Goal: Task Accomplishment & Management: Complete application form

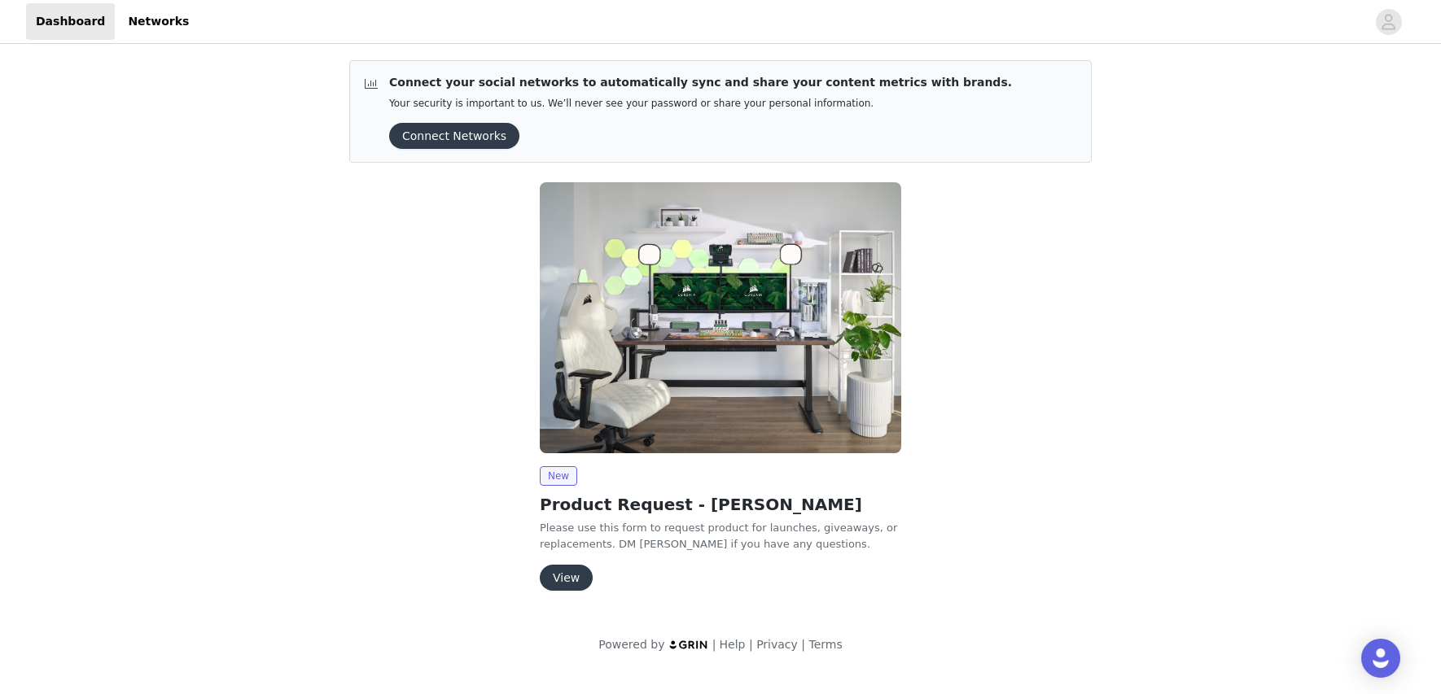
click at [572, 576] on button "View" at bounding box center [566, 578] width 53 height 26
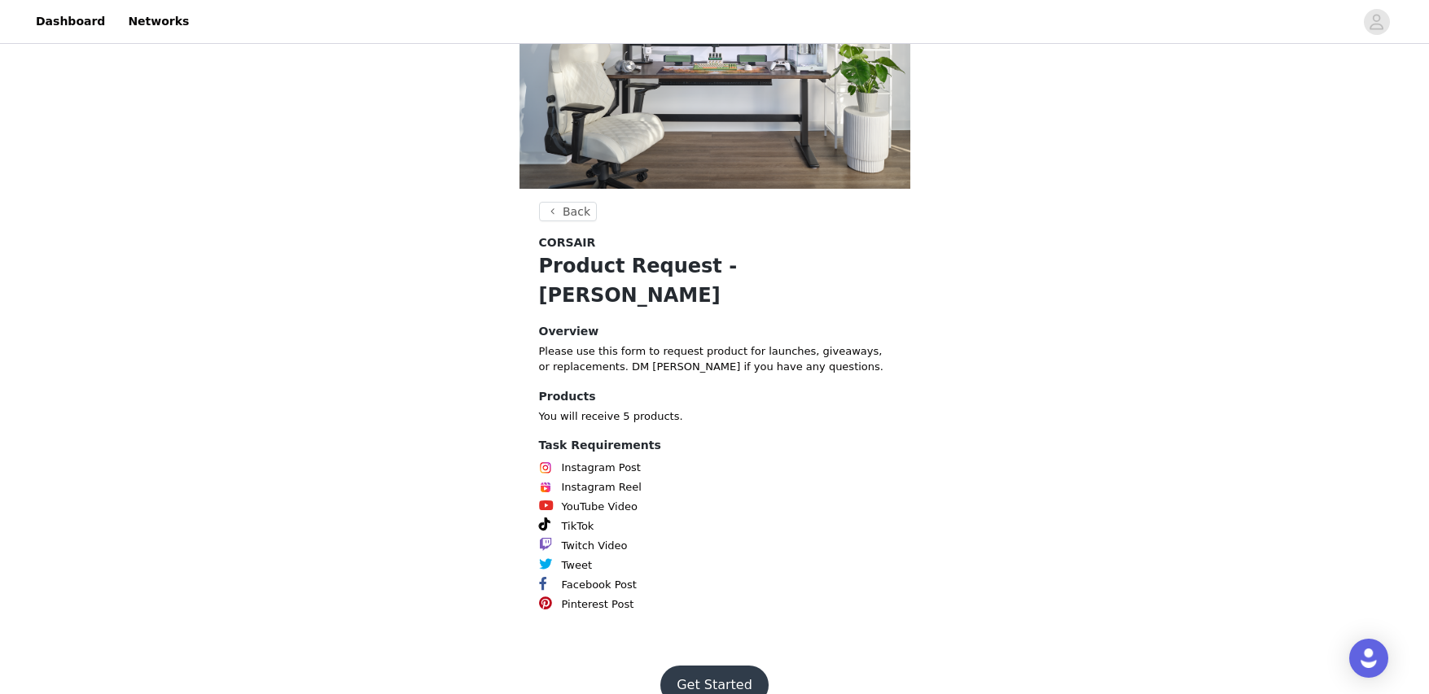
scroll to position [135, 0]
click at [716, 665] on button "Get Started" at bounding box center [714, 684] width 108 height 39
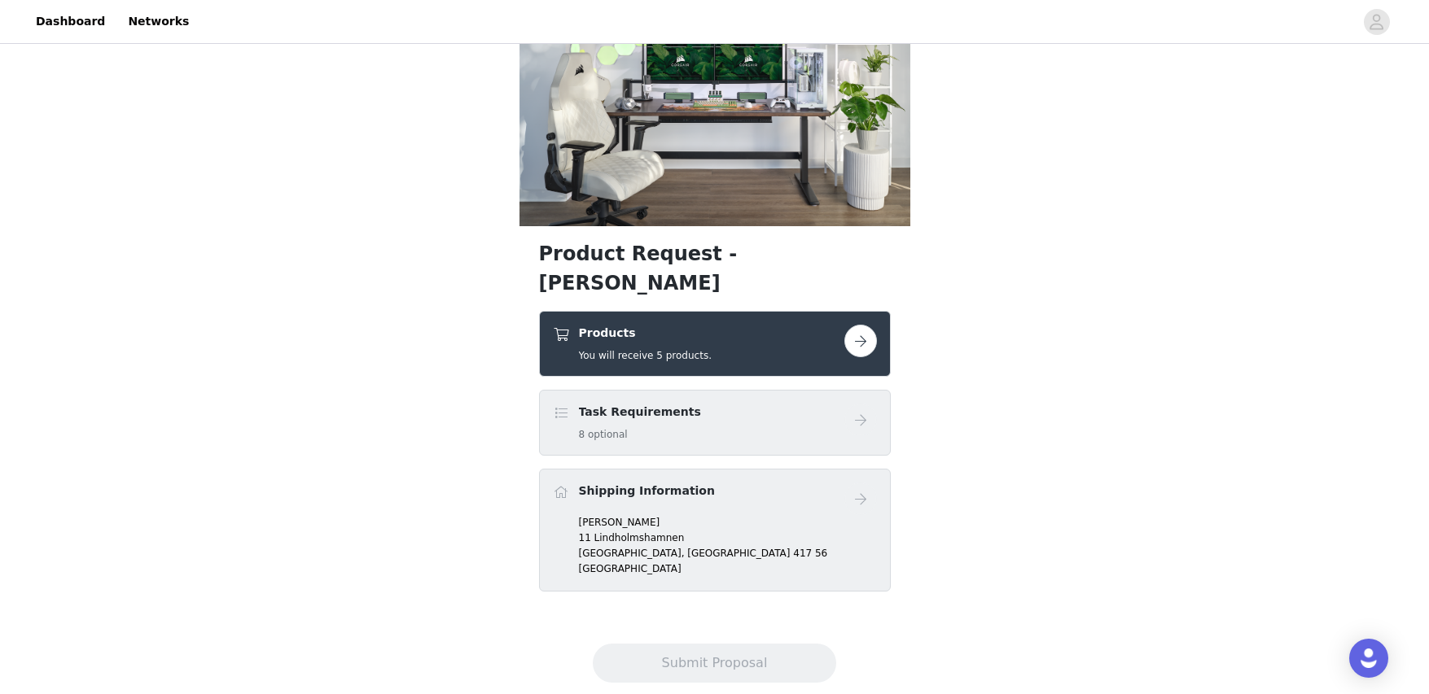
scroll to position [103, 0]
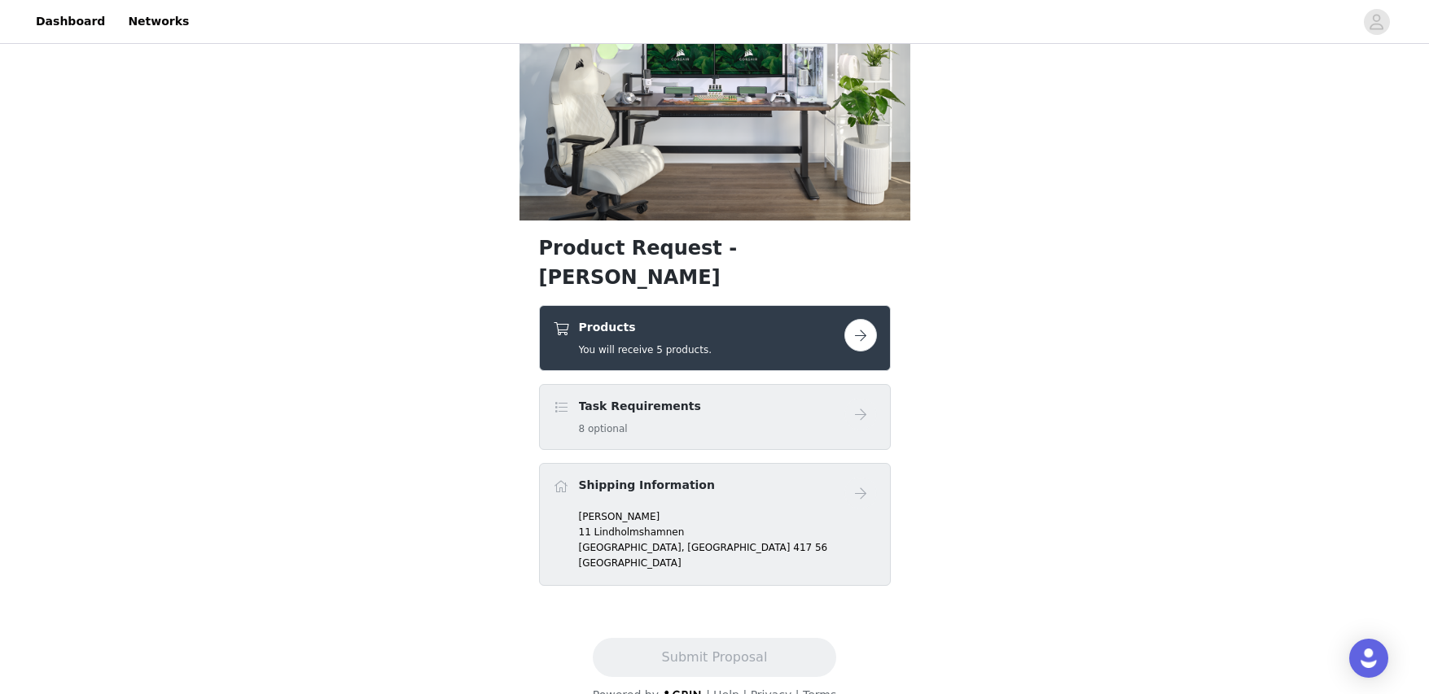
click at [862, 319] on button "button" at bounding box center [860, 335] width 33 height 33
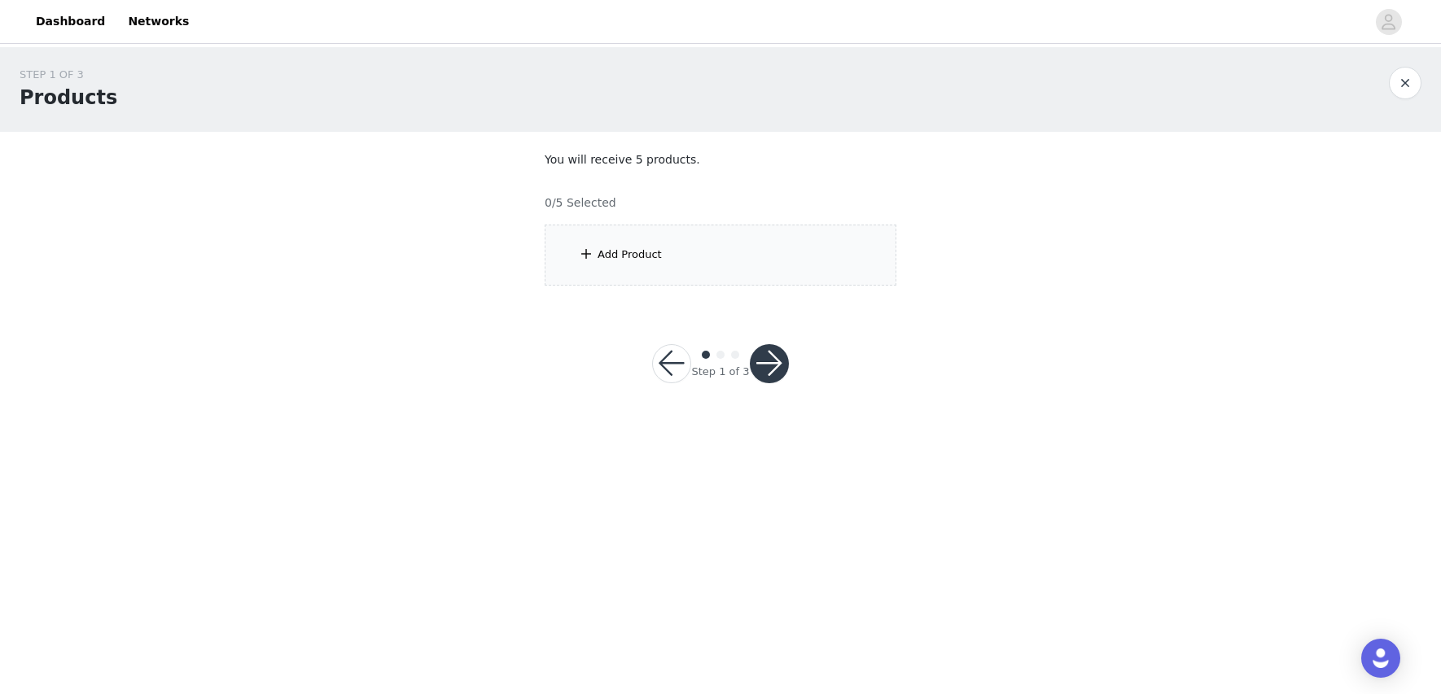
click at [717, 238] on div "Add Product" at bounding box center [721, 255] width 352 height 61
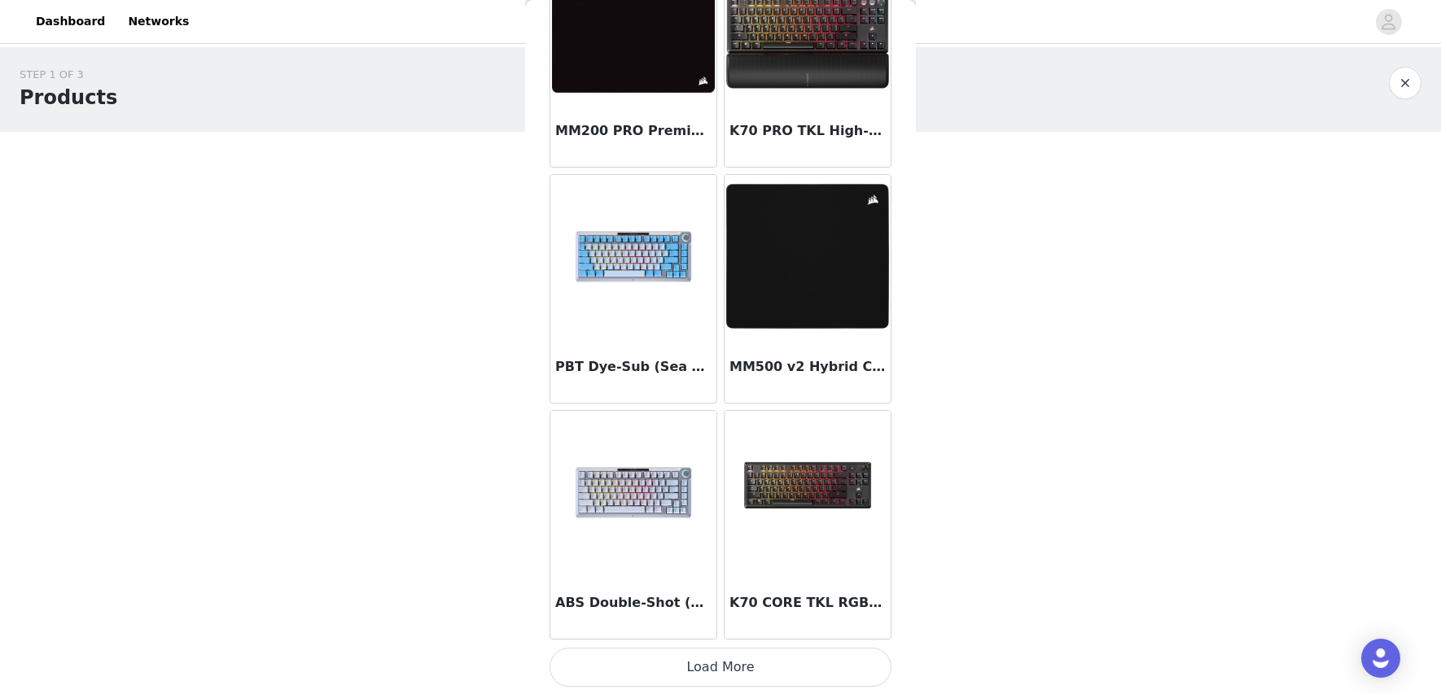
scroll to position [1796, 0]
click at [785, 374] on h3 "MM500 v2 Hybrid Cloth Gaming Mouse Pad" at bounding box center [807, 367] width 156 height 20
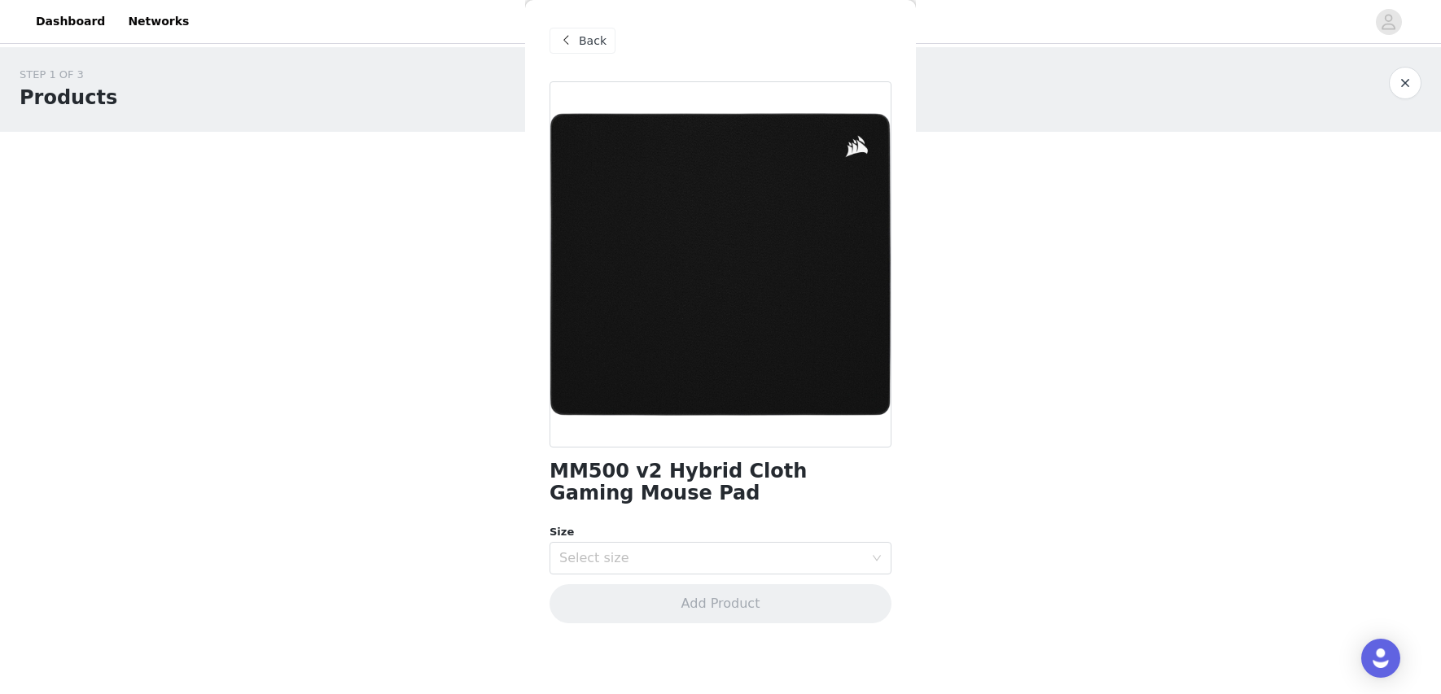
scroll to position [0, 0]
click at [876, 564] on div "Select size" at bounding box center [720, 558] width 342 height 33
click at [708, 628] on li "Extended" at bounding box center [720, 620] width 342 height 26
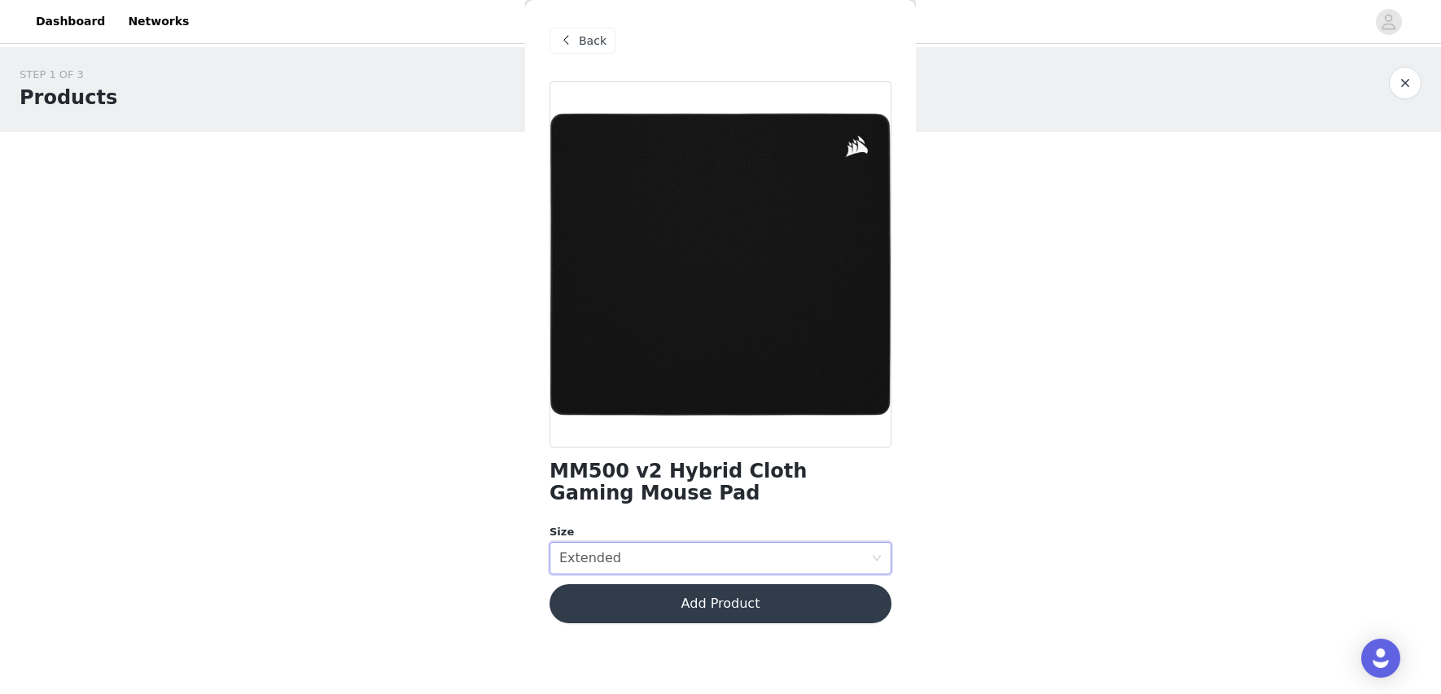
click at [778, 604] on button "Add Product" at bounding box center [720, 603] width 342 height 39
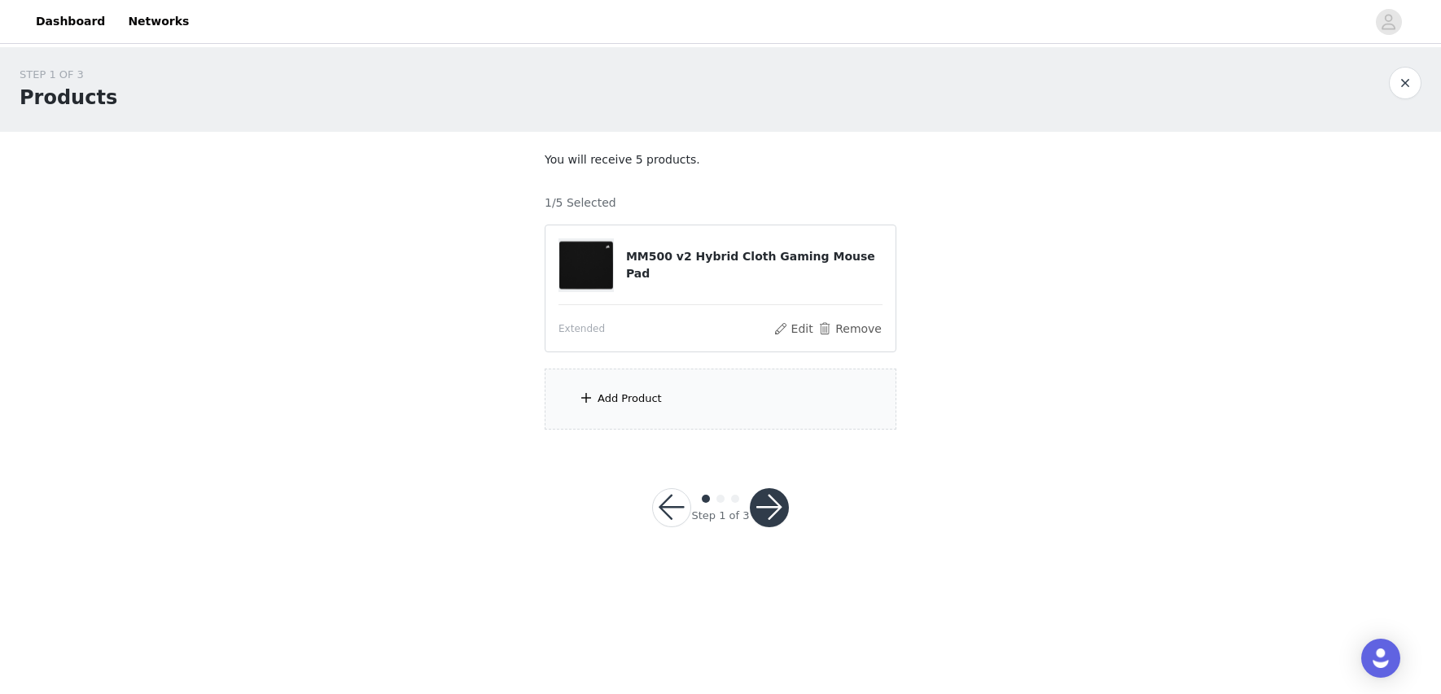
click at [570, 408] on div "Add Product" at bounding box center [721, 399] width 352 height 61
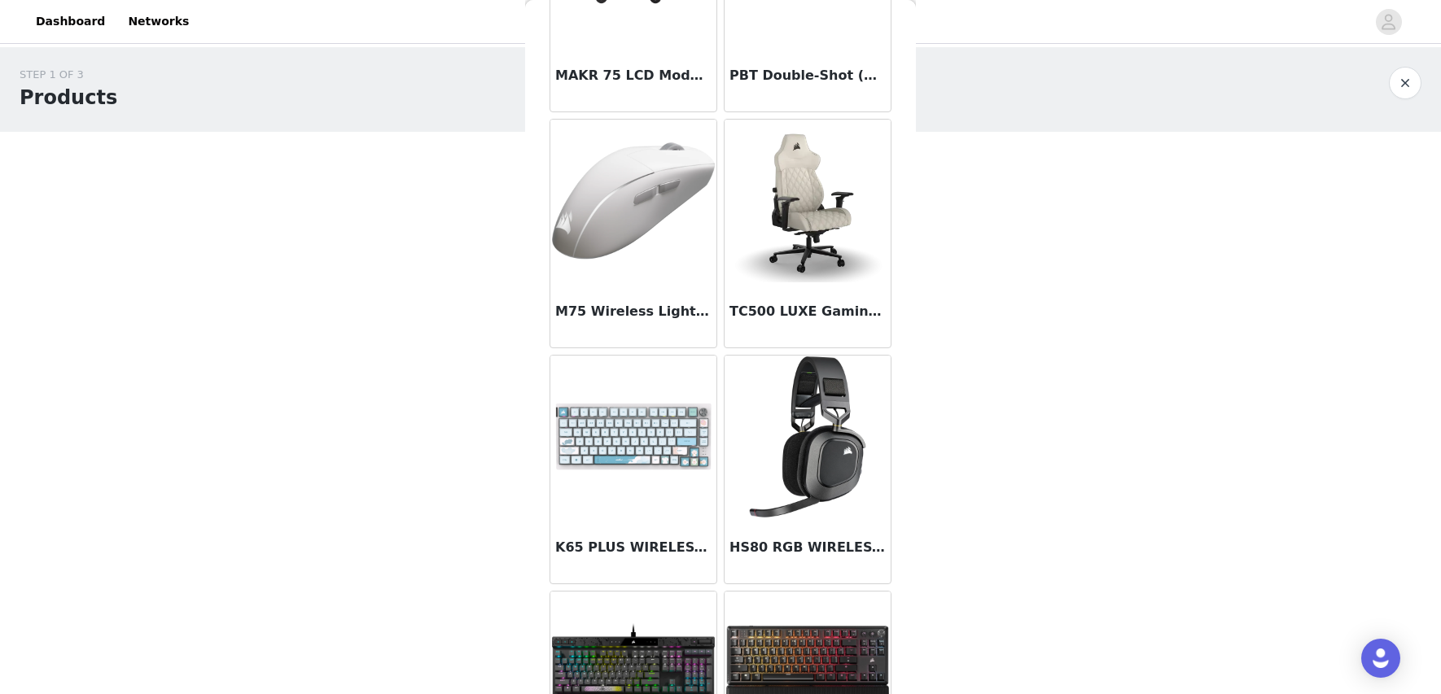
scroll to position [733, 0]
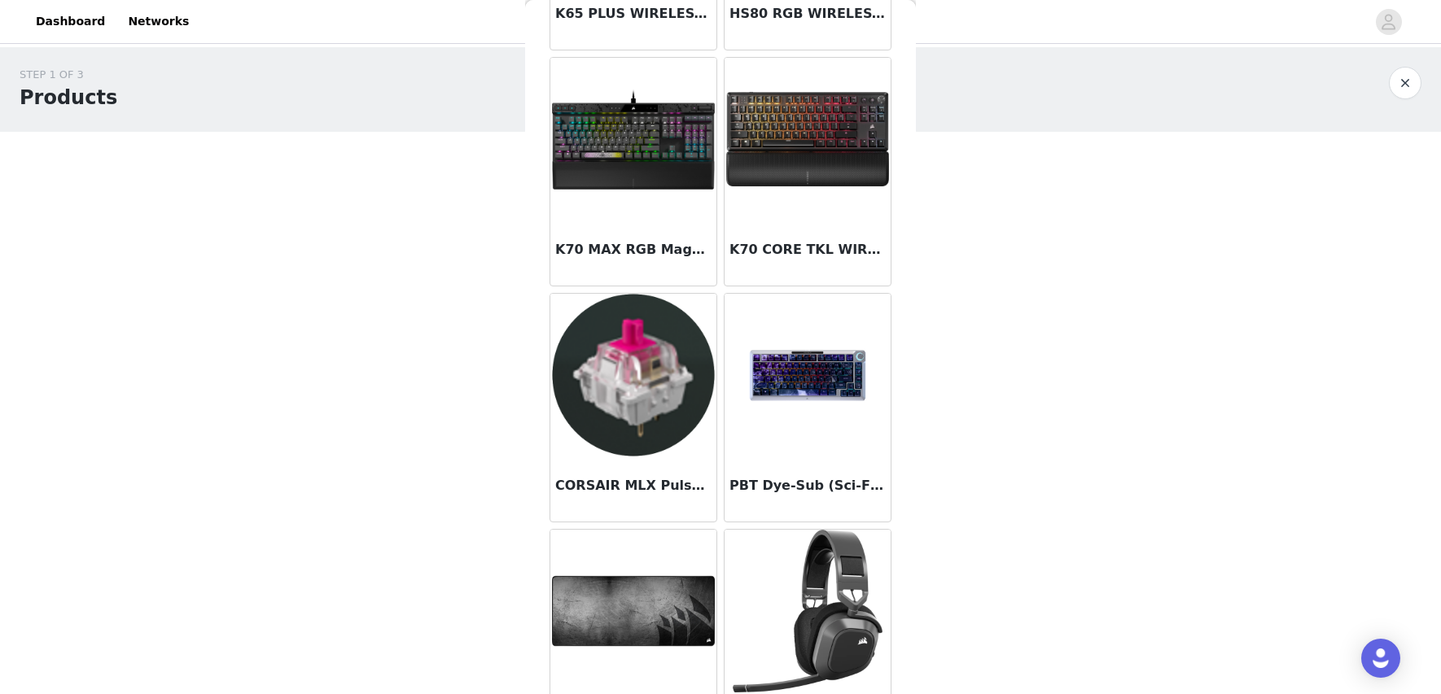
drag, startPoint x: 922, startPoint y: 141, endPoint x: 921, endPoint y: 193, distance: 52.1
click at [921, 193] on div "STEP 1 OF 3 Products You will receive 5 products. 1/5 Selected MM500 v2 Hybrid …" at bounding box center [720, 248] width 1441 height 402
drag, startPoint x: 902, startPoint y: 171, endPoint x: 909, endPoint y: 209, distance: 39.0
click at [909, 209] on div "Back MAKR 75 LCD Module PBT Double-Shot (Silver Sun) M75 Wireless Lightweight R…" at bounding box center [720, 347] width 391 height 694
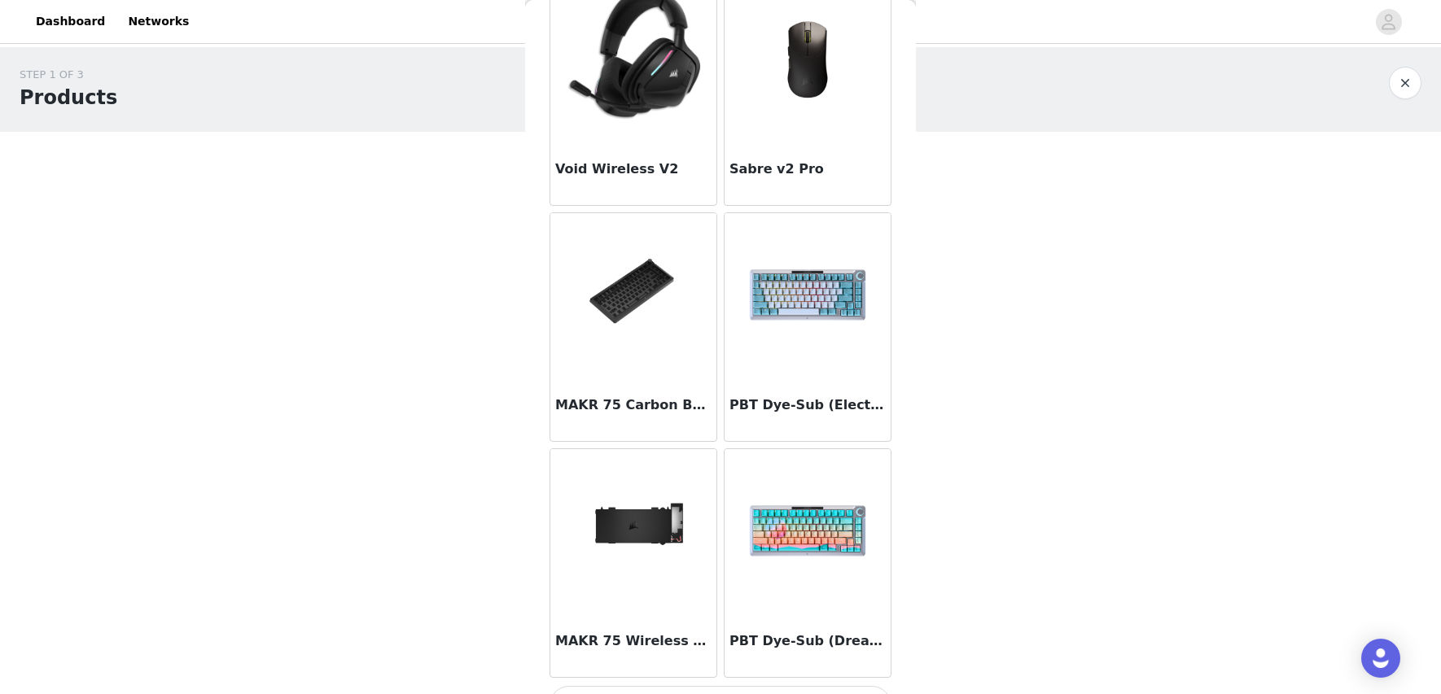
scroll to position [4157, 0]
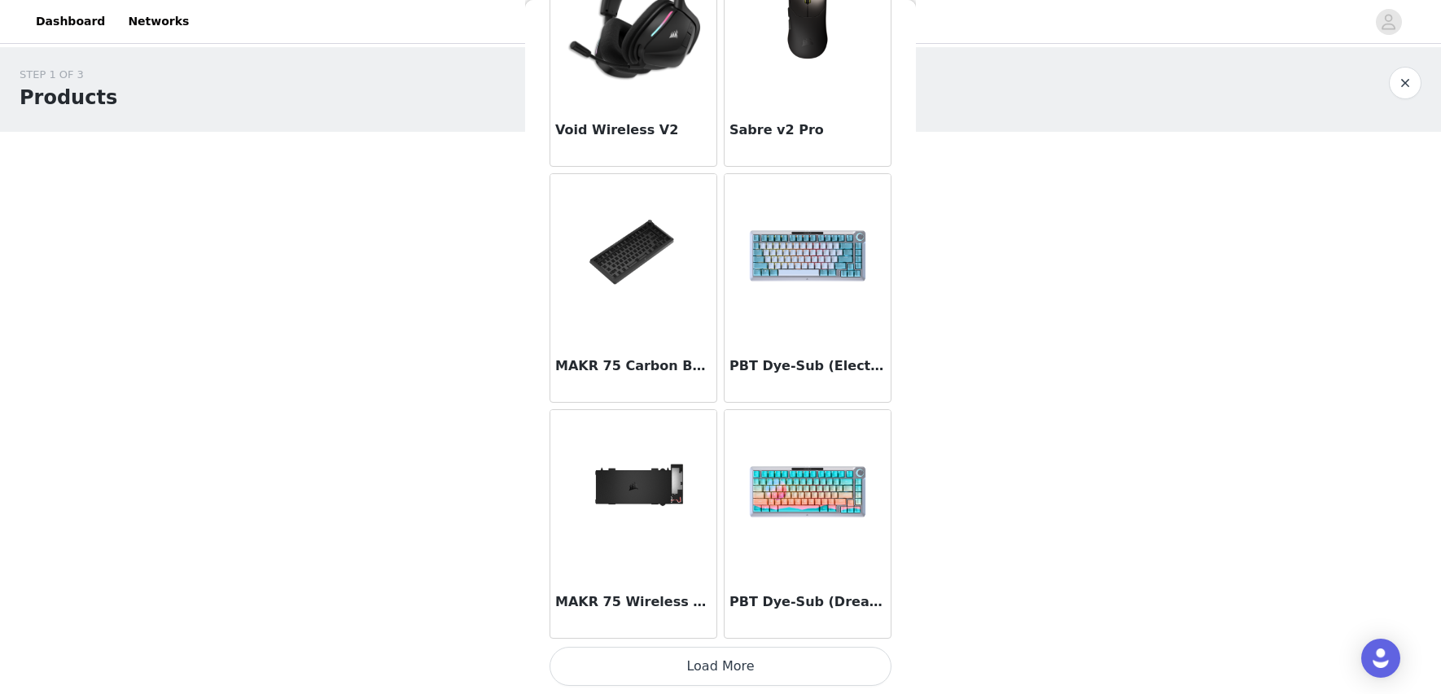
click at [771, 668] on button "Load More" at bounding box center [720, 666] width 342 height 39
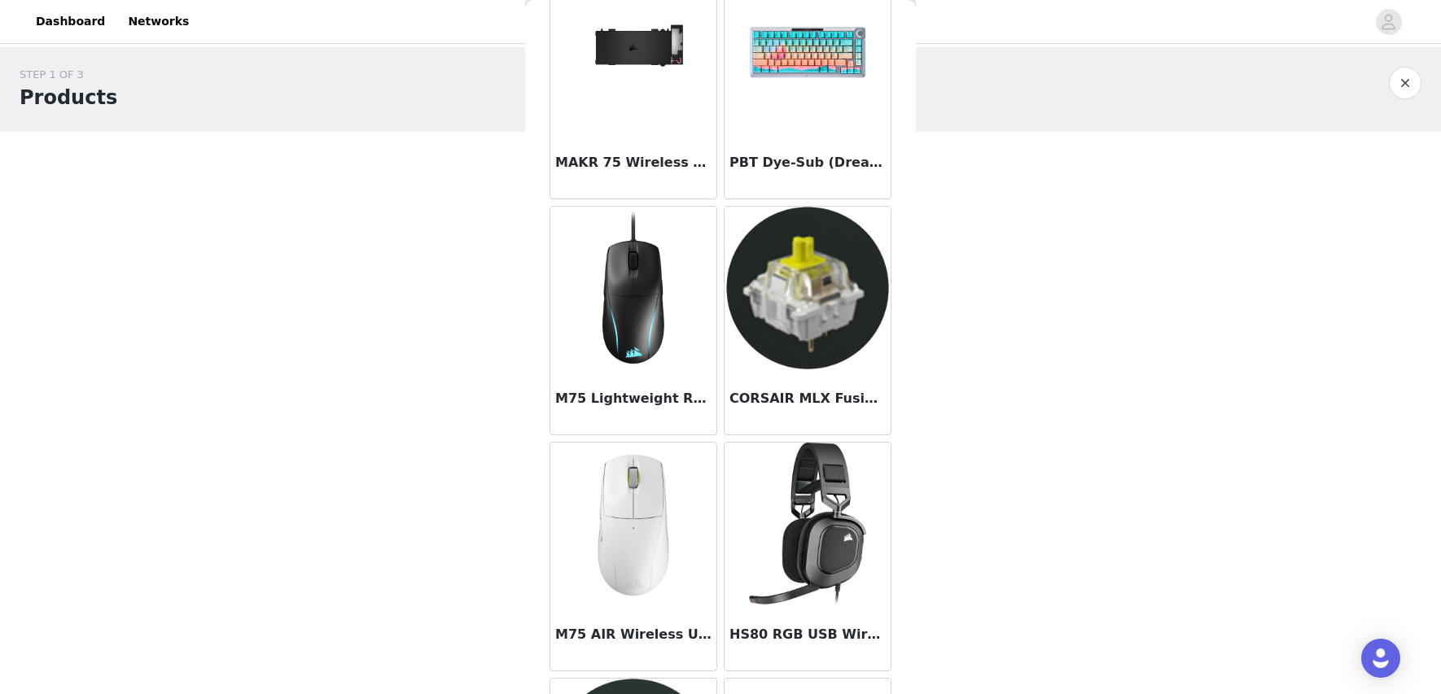
scroll to position [4719, 0]
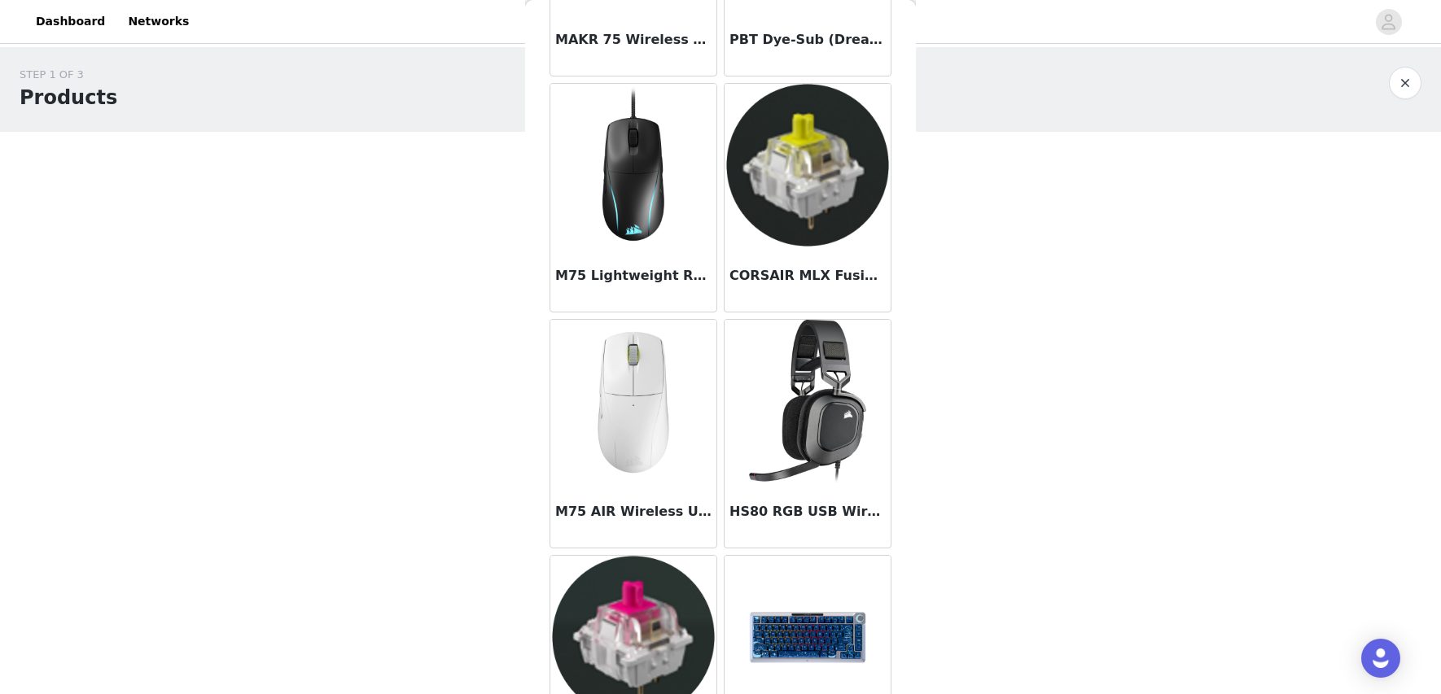
click at [639, 426] on img at bounding box center [633, 401] width 163 height 163
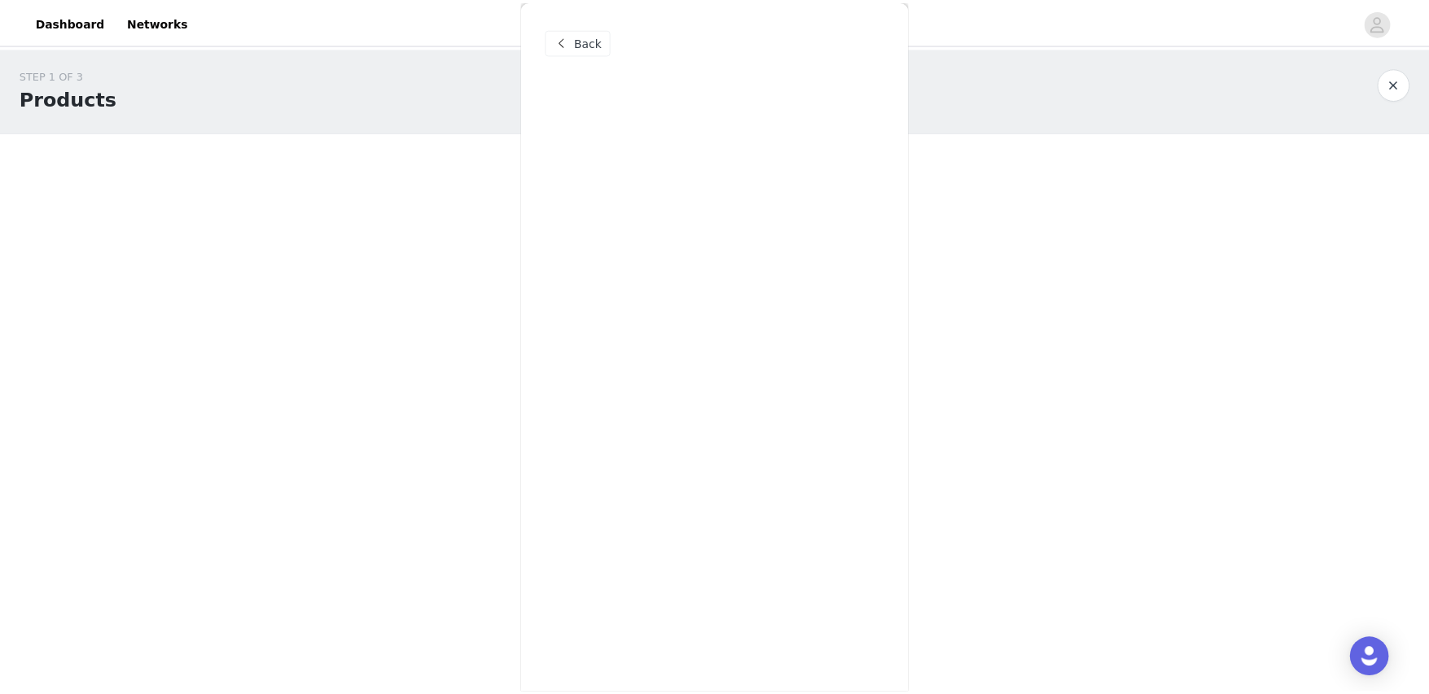
scroll to position [0, 0]
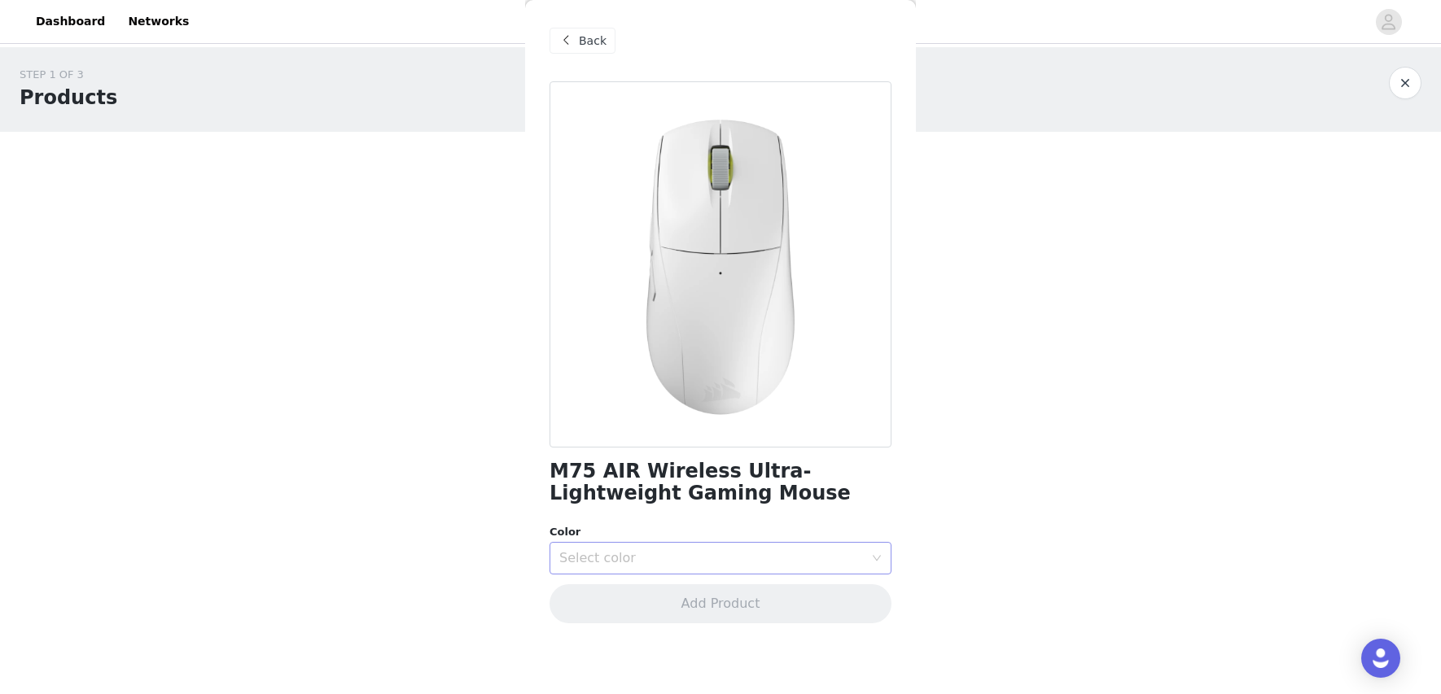
click at [719, 565] on div "Select color" at bounding box center [711, 558] width 304 height 16
click at [690, 647] on li "White" at bounding box center [720, 646] width 342 height 26
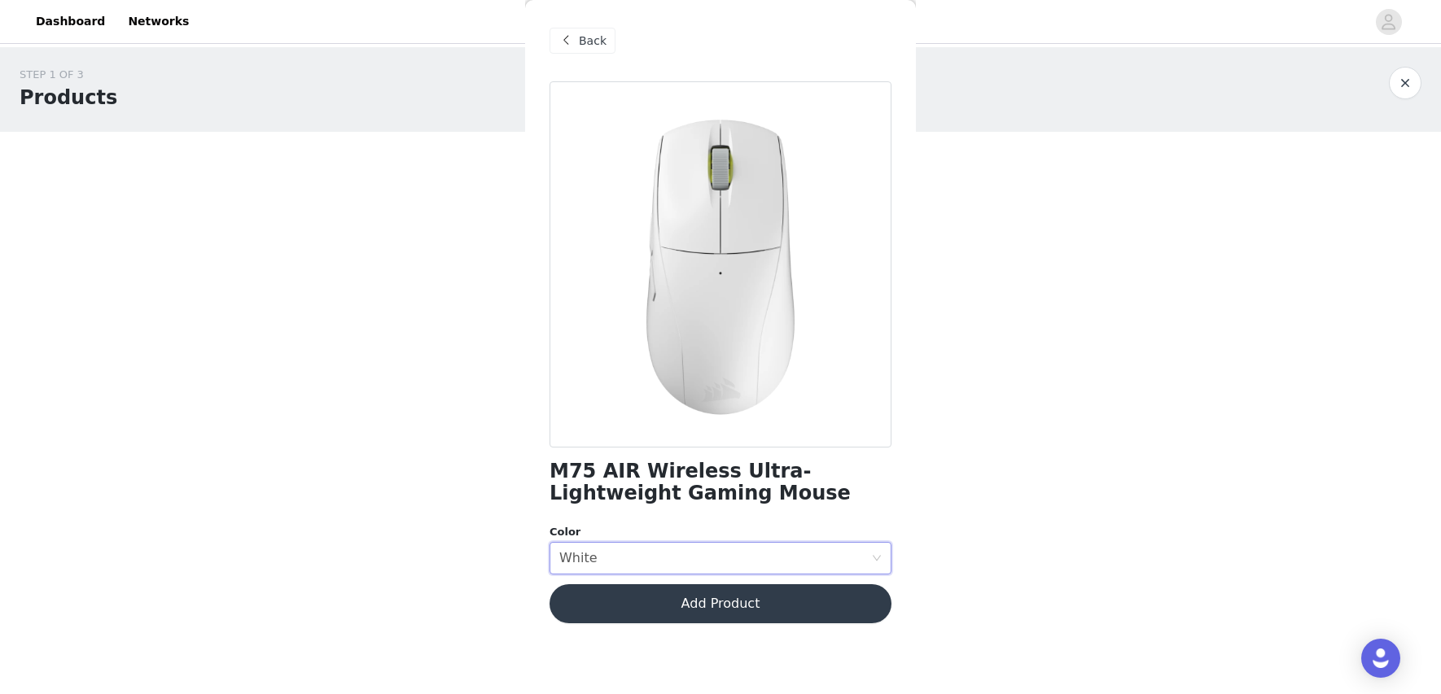
click at [758, 590] on button "Add Product" at bounding box center [720, 603] width 342 height 39
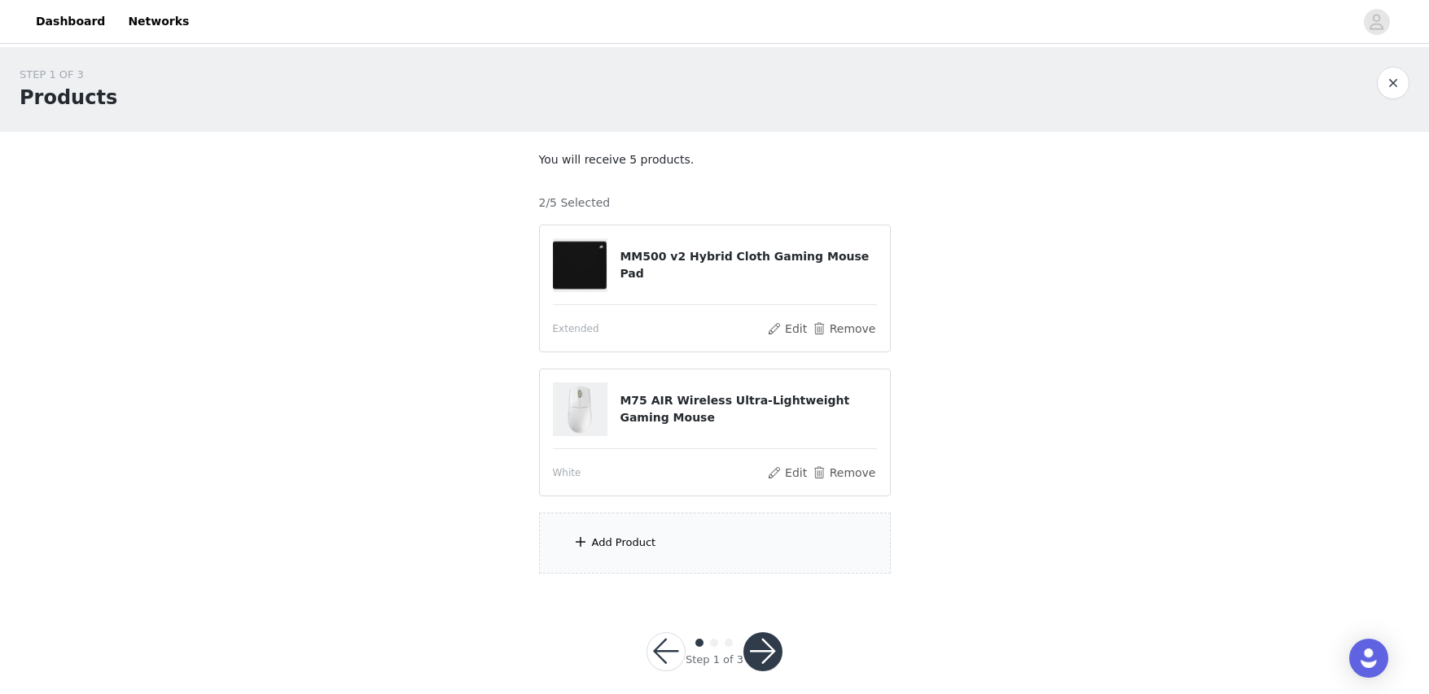
click at [621, 558] on div "Add Product" at bounding box center [715, 543] width 352 height 61
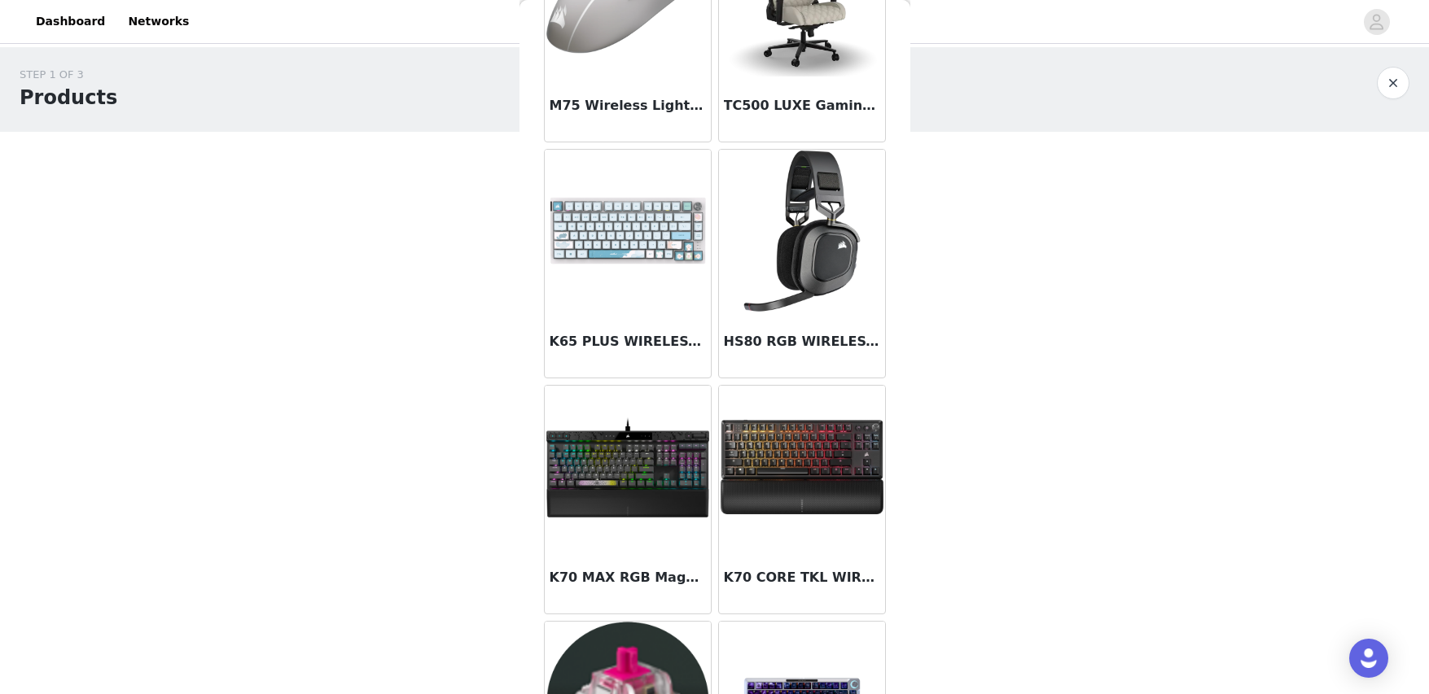
scroll to position [407, 0]
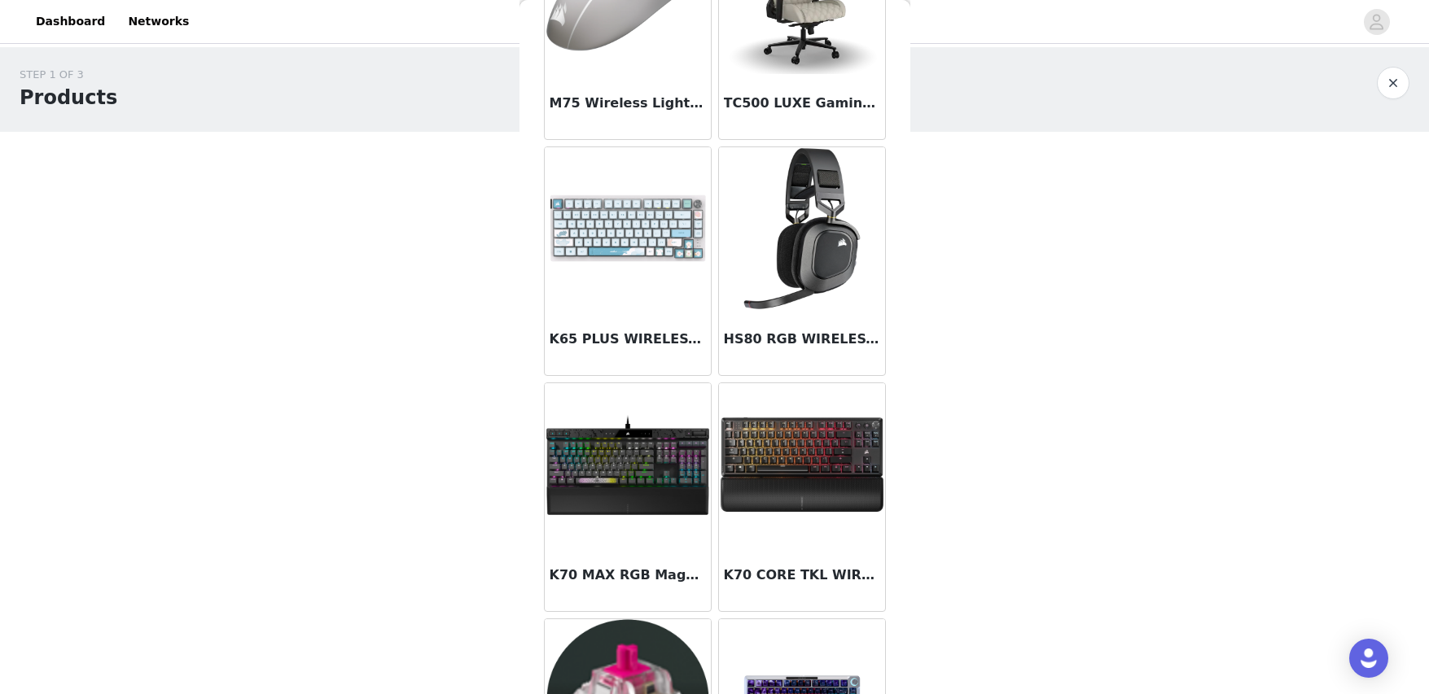
click at [785, 267] on div at bounding box center [802, 228] width 166 height 163
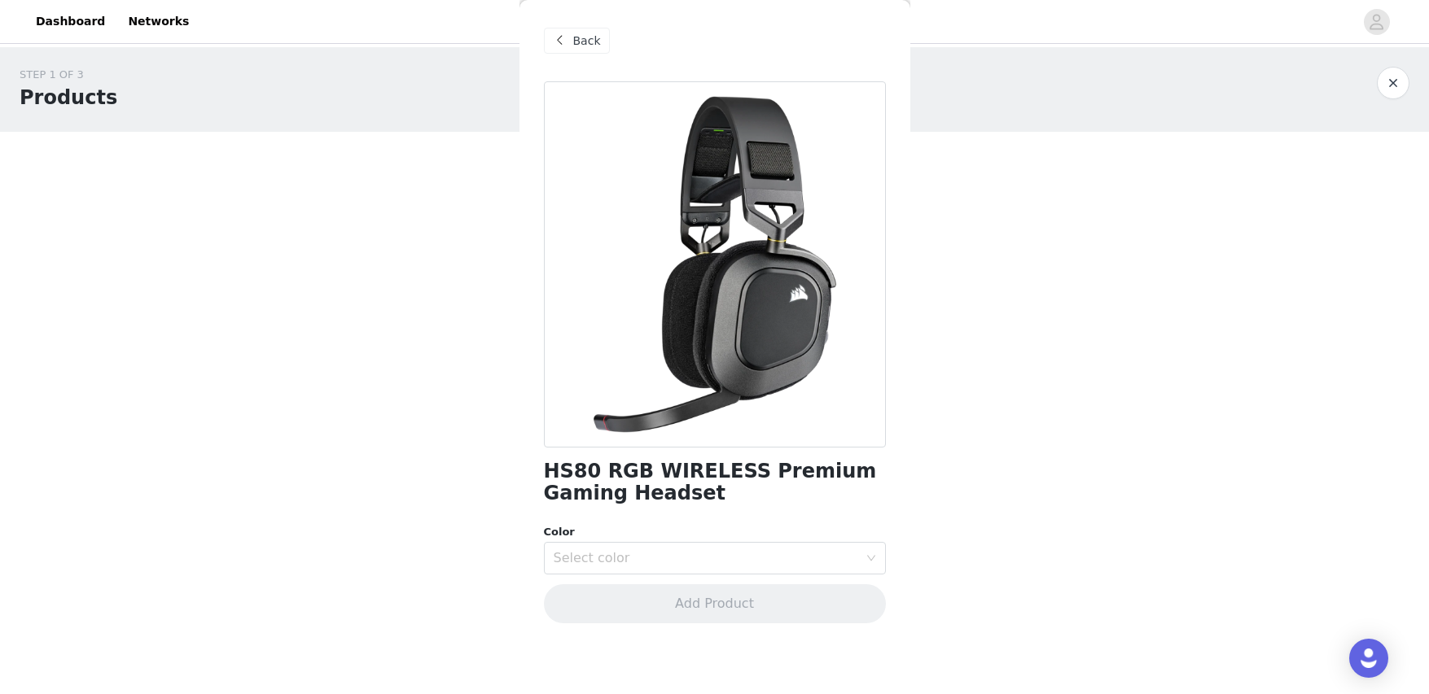
scroll to position [0, 0]
click at [758, 553] on div "Select color" at bounding box center [706, 558] width 304 height 16
click at [666, 630] on li "White" at bounding box center [715, 620] width 342 height 26
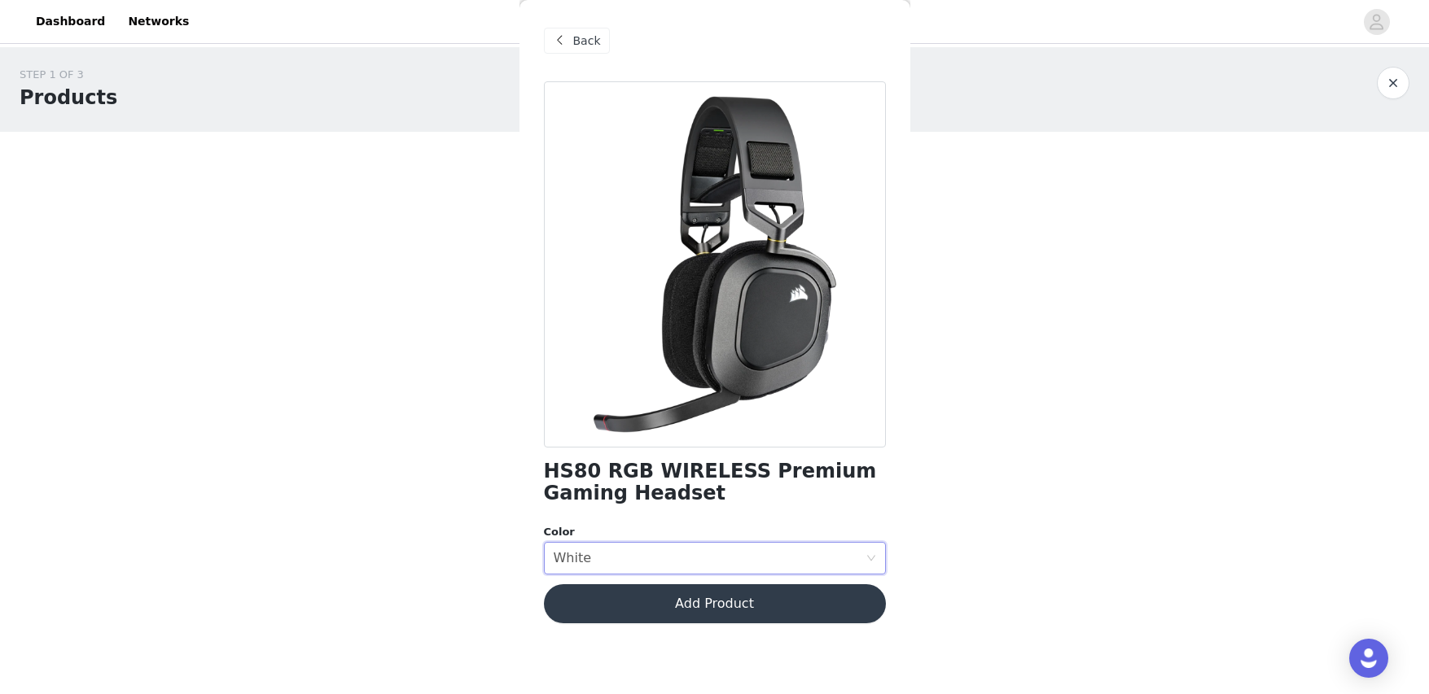
click at [686, 612] on button "Add Product" at bounding box center [715, 603] width 342 height 39
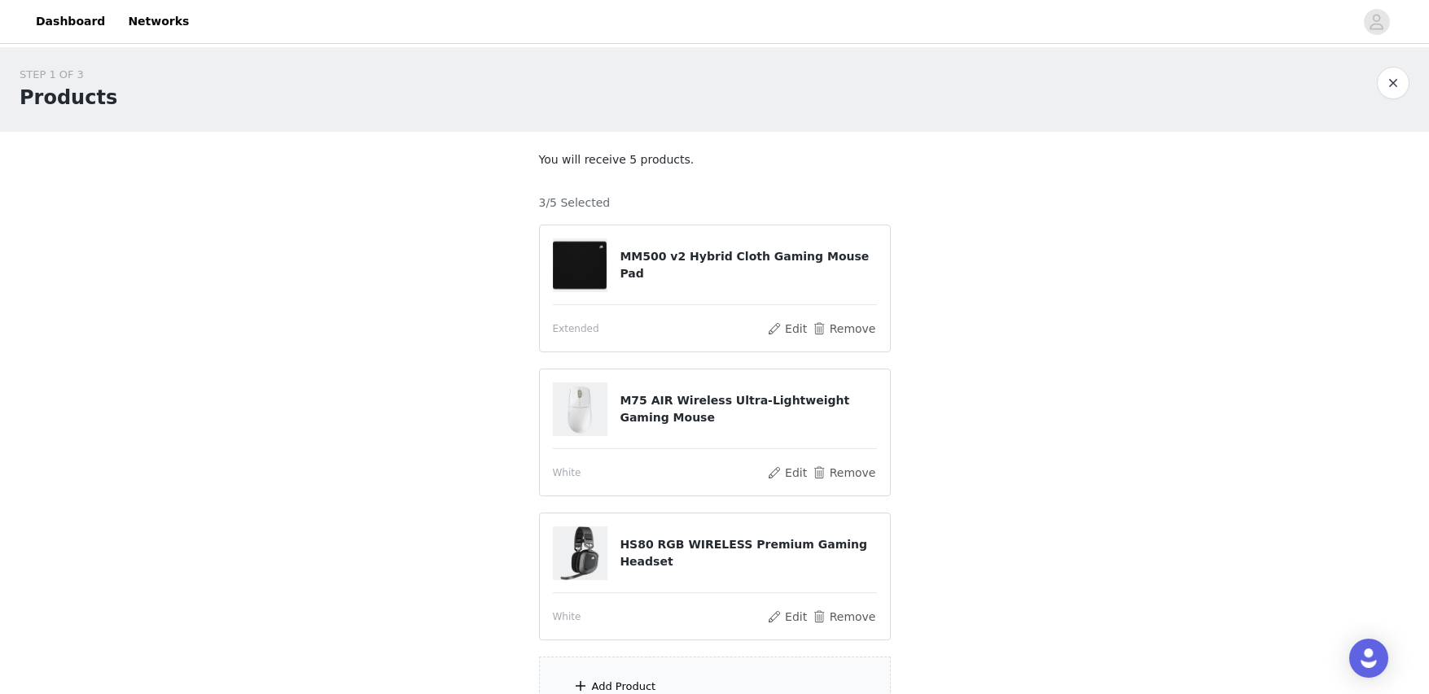
scroll to position [81, 0]
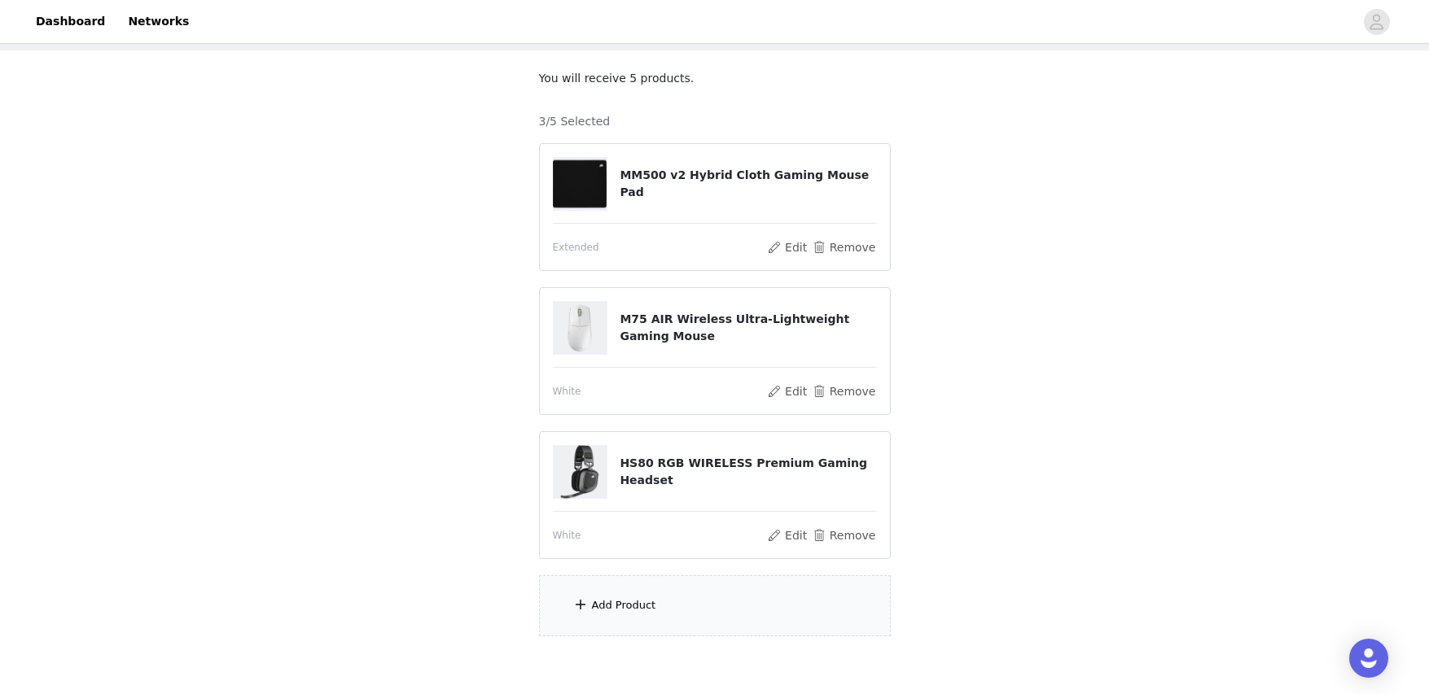
click at [667, 610] on div "Add Product" at bounding box center [715, 605] width 352 height 61
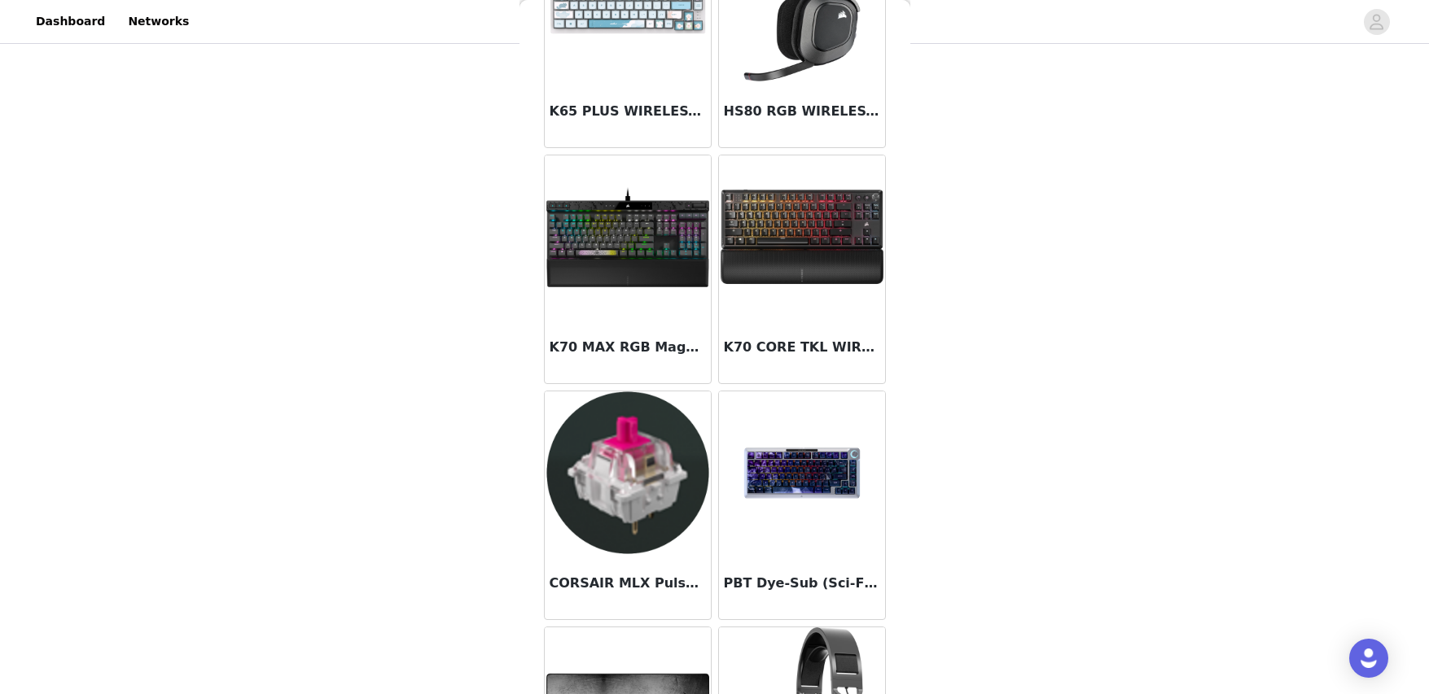
scroll to position [1343, 0]
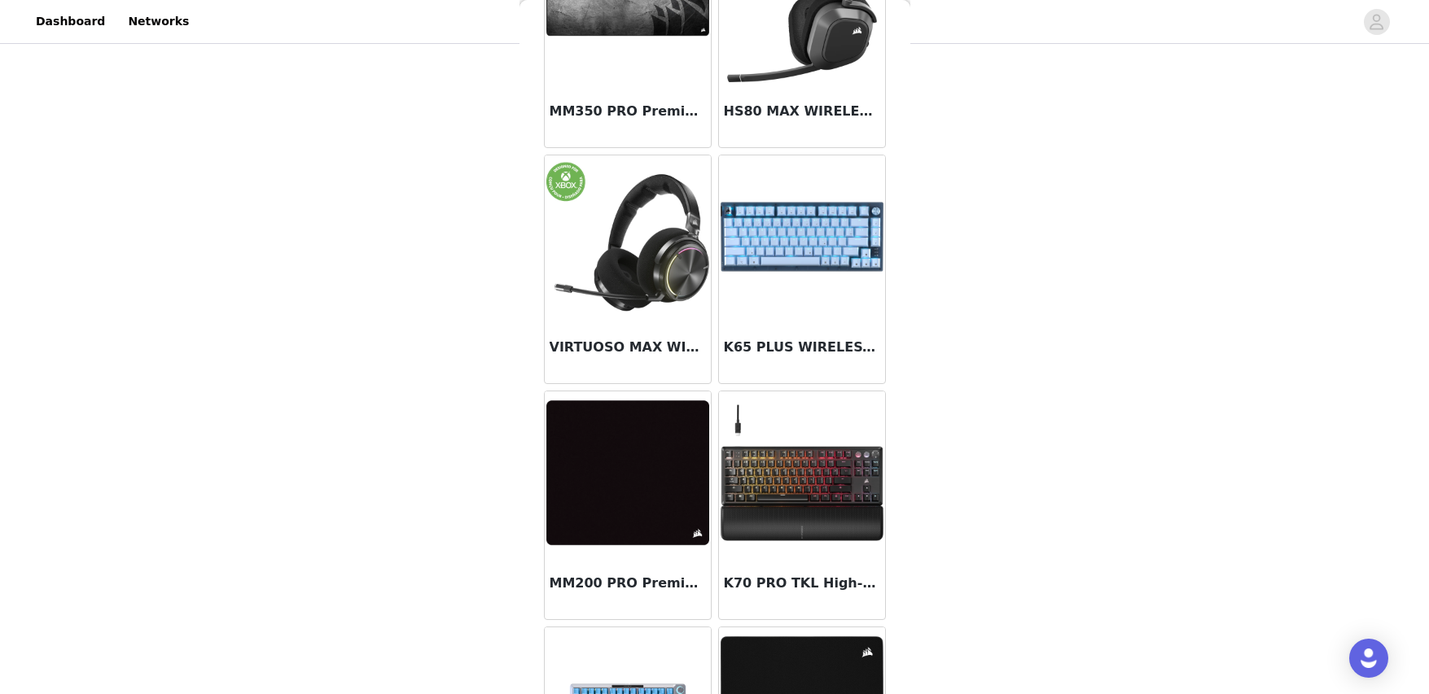
click at [798, 243] on img at bounding box center [801, 236] width 163 height 163
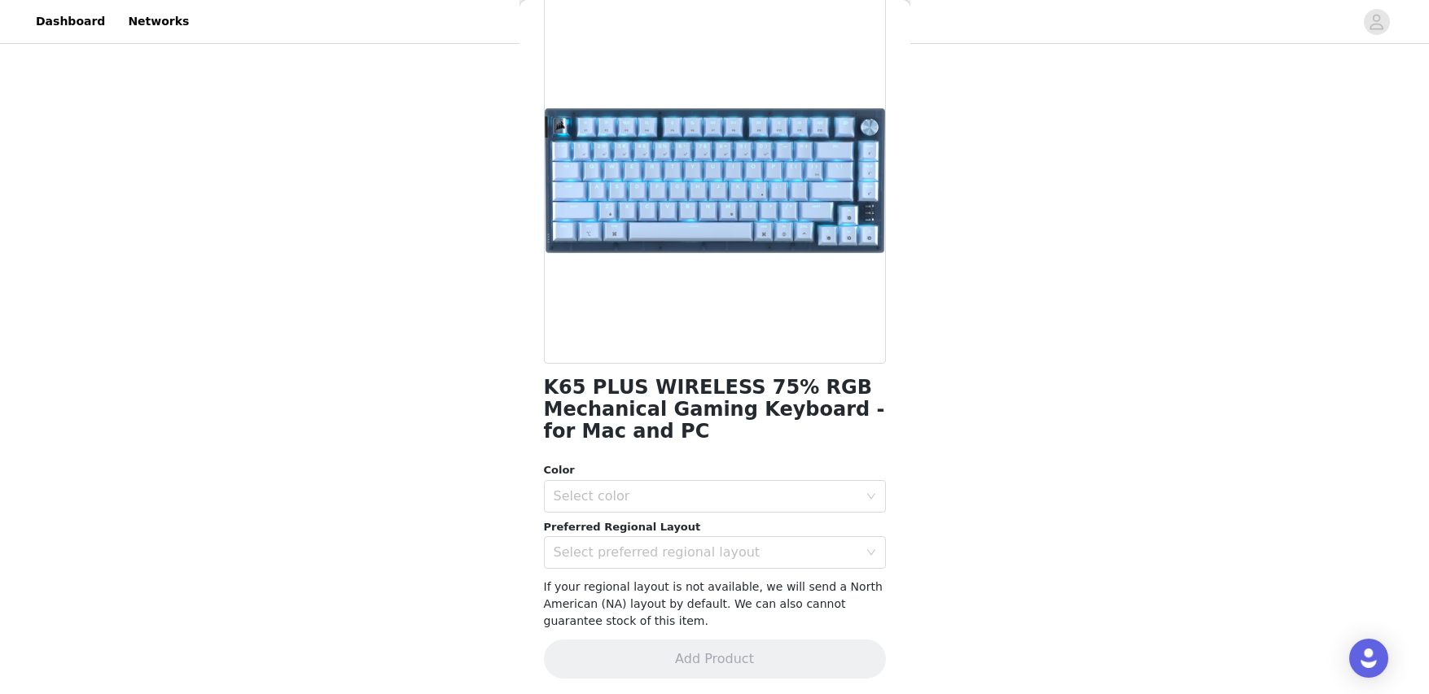
scroll to position [88, 0]
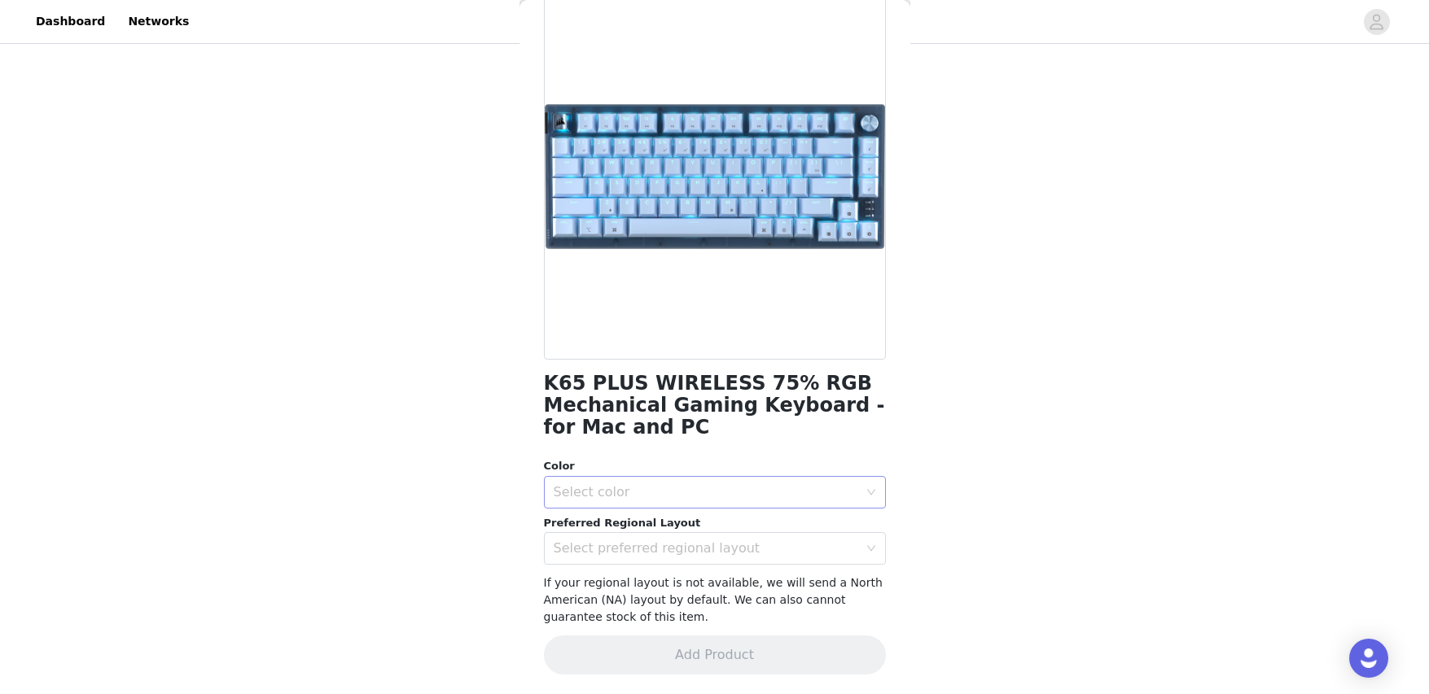
click at [698, 492] on div "Select color" at bounding box center [706, 492] width 304 height 16
click at [675, 549] on li "Frost White" at bounding box center [709, 554] width 330 height 26
click at [675, 549] on div "Select preferred regional layout" at bounding box center [706, 548] width 304 height 16
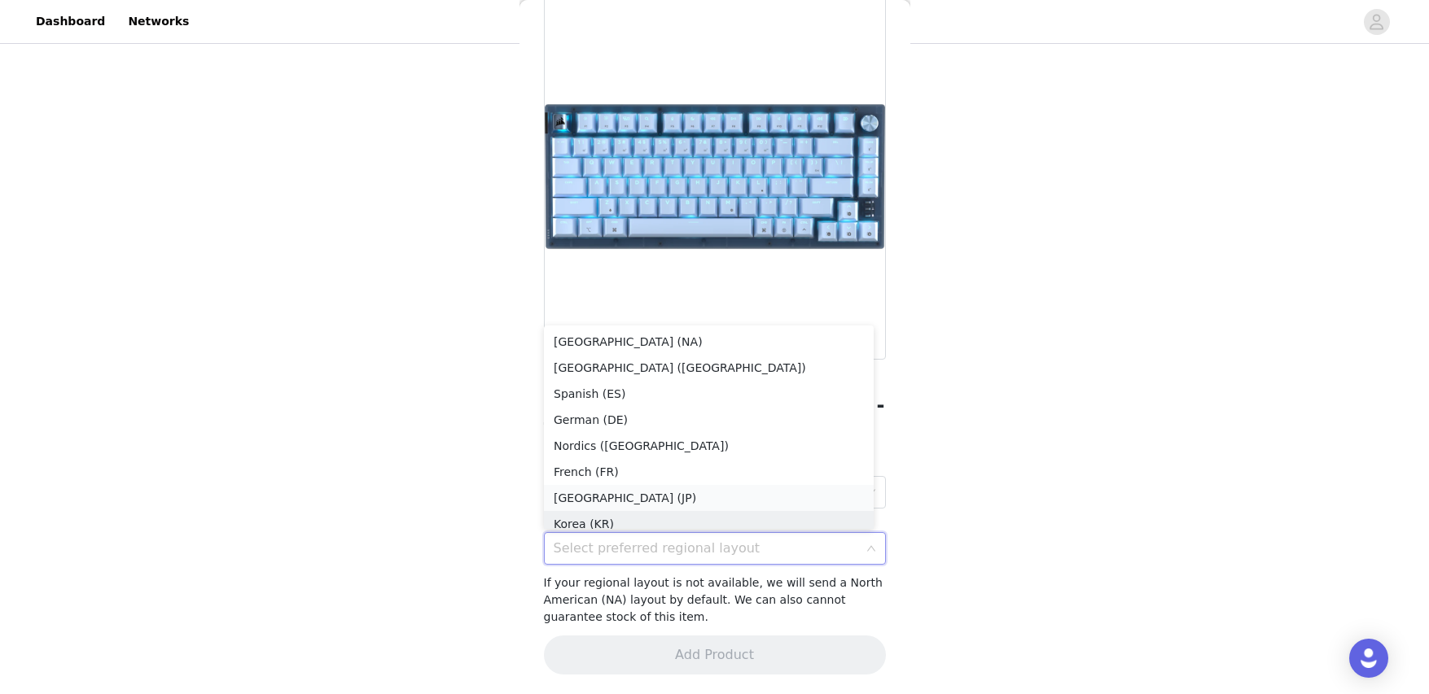
scroll to position [8, 0]
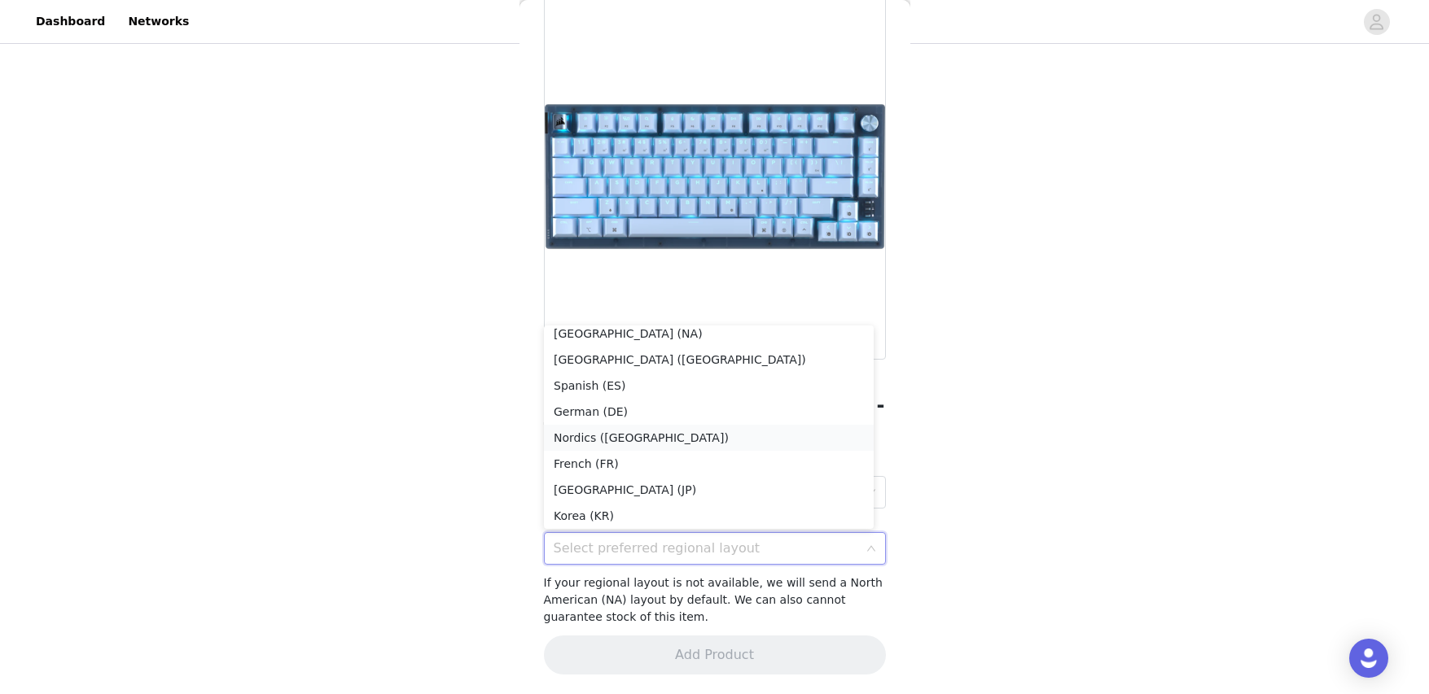
click at [665, 440] on li "Nordics ([GEOGRAPHIC_DATA])" at bounding box center [709, 438] width 330 height 26
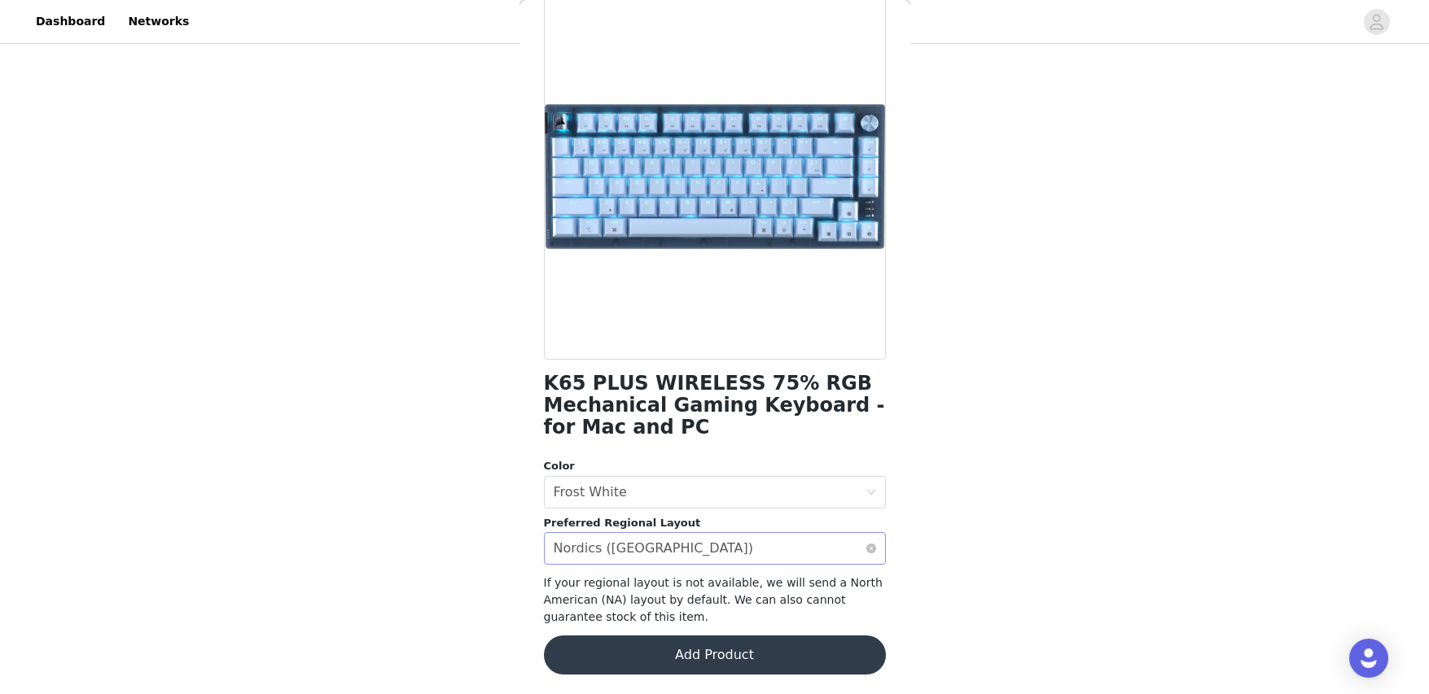
click at [658, 548] on div "Select preferred regional layout Nordics ([GEOGRAPHIC_DATA])" at bounding box center [710, 548] width 312 height 31
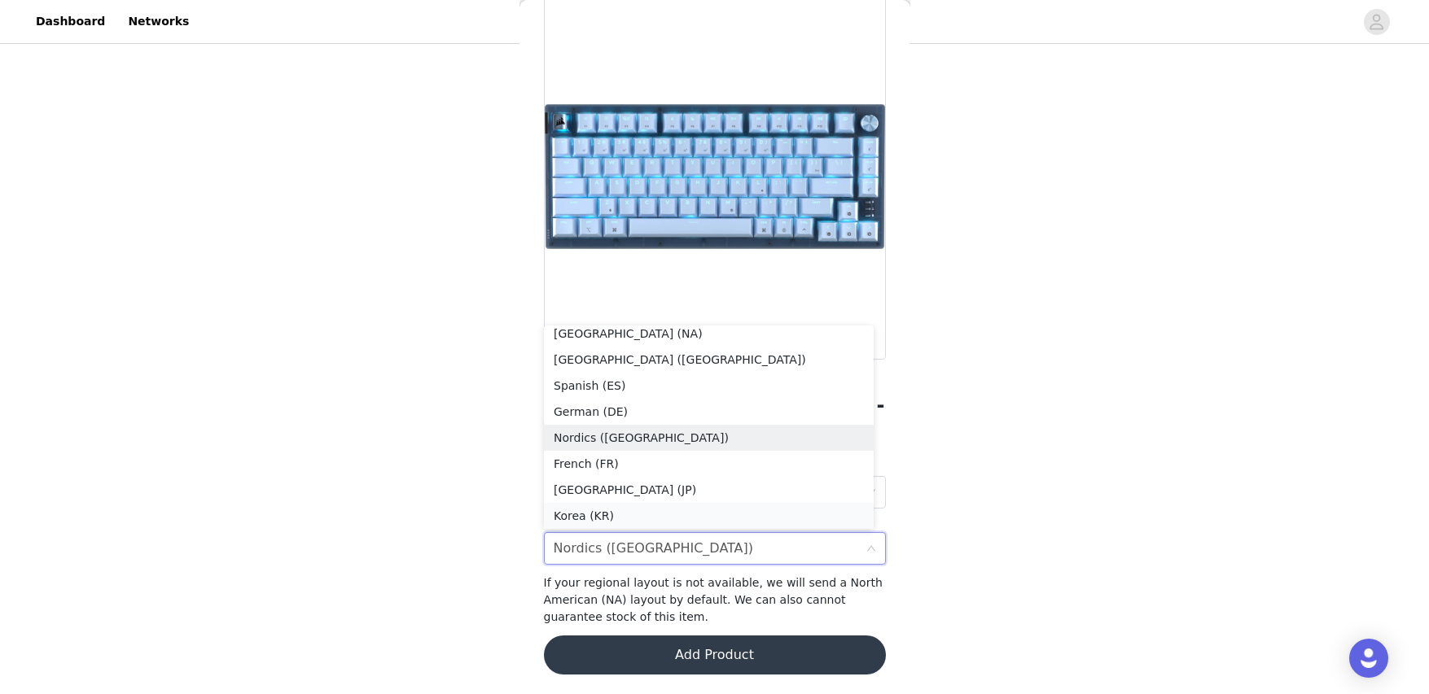
click at [645, 516] on li "Korea (KR)" at bounding box center [709, 516] width 330 height 26
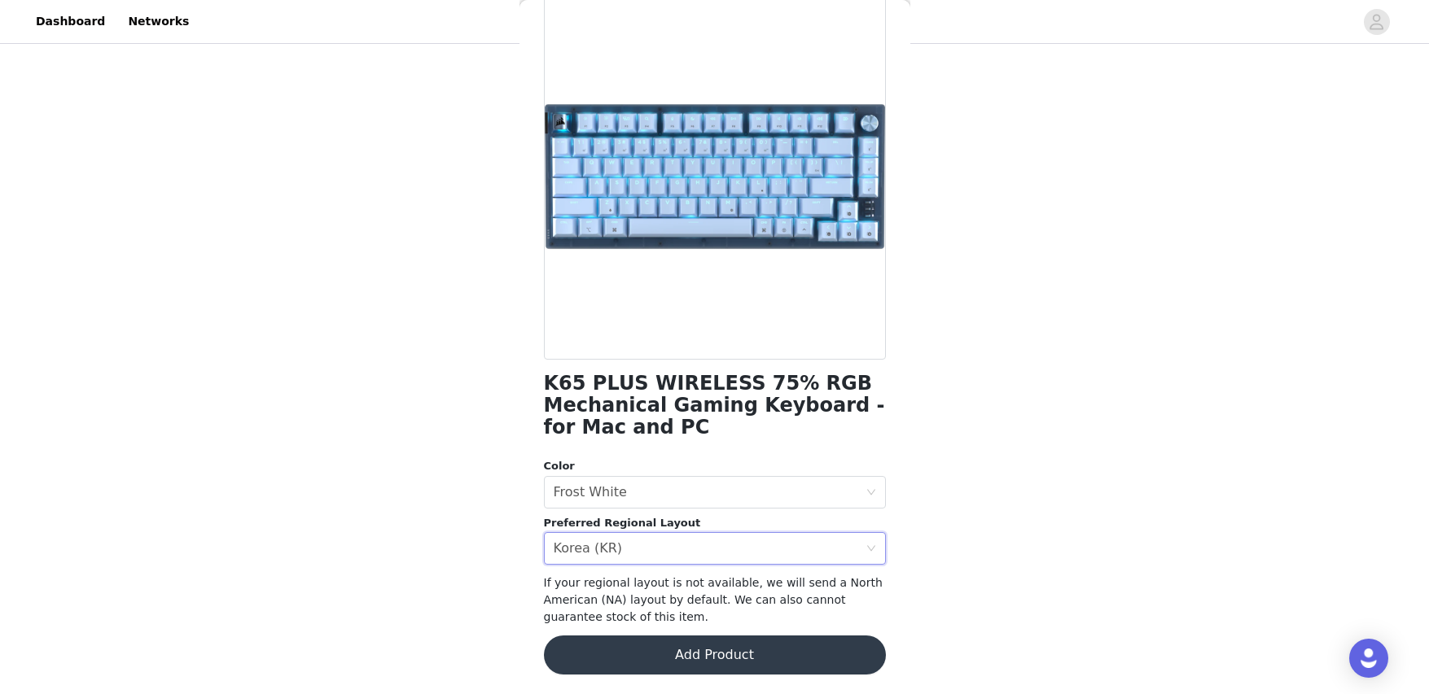
click at [710, 645] on button "Add Product" at bounding box center [715, 655] width 342 height 39
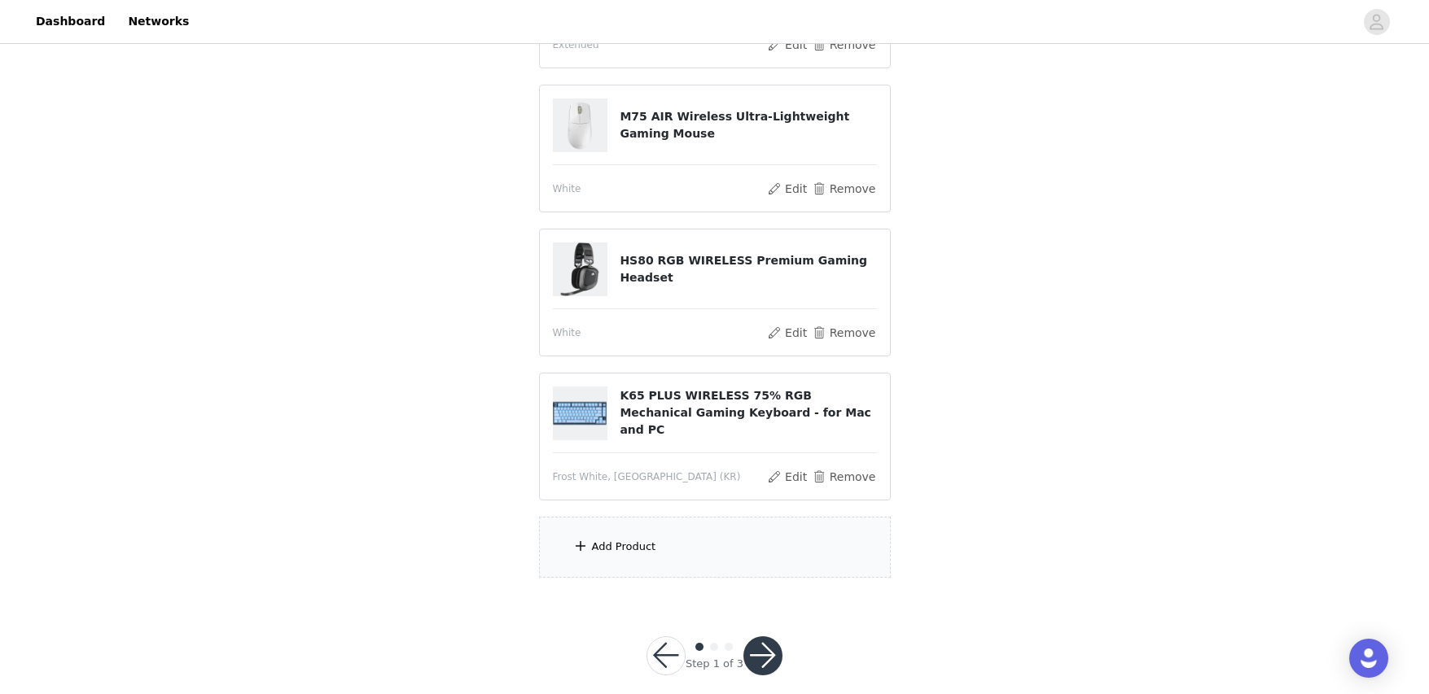
scroll to position [304, 0]
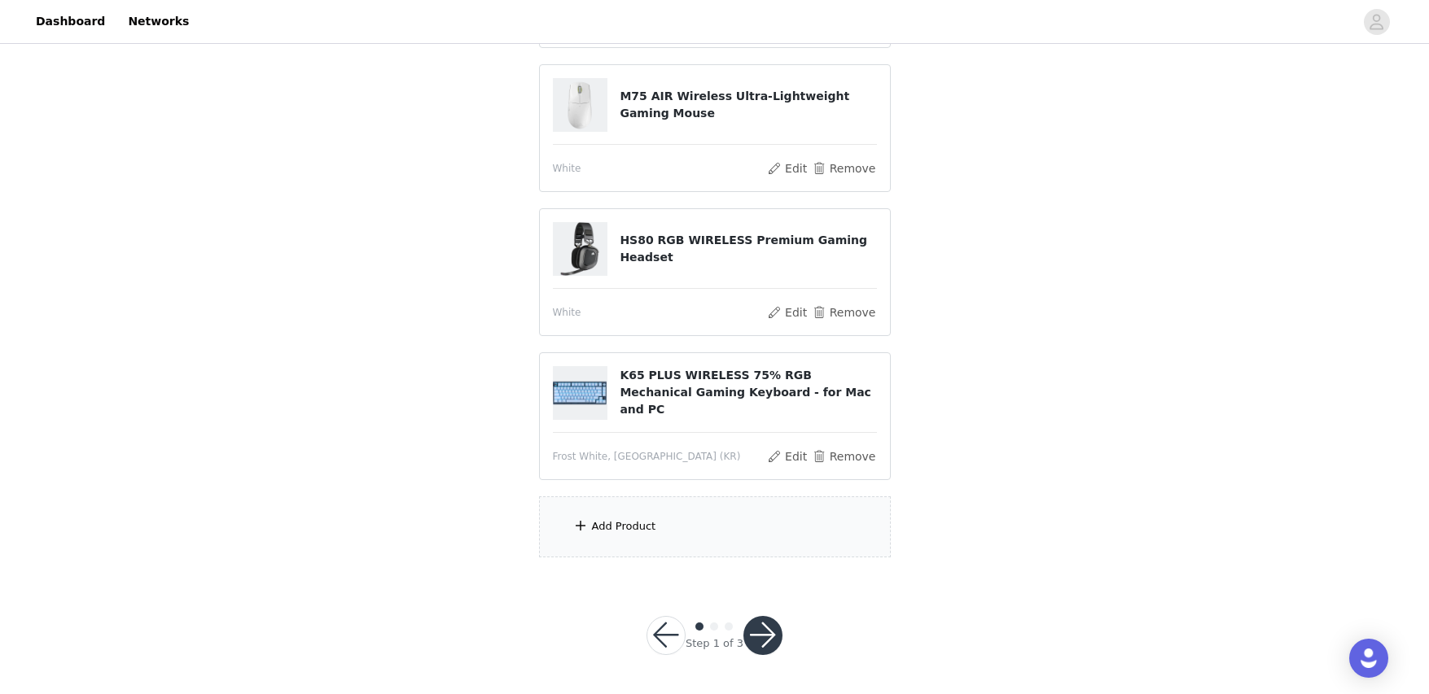
click at [724, 545] on div "Add Product" at bounding box center [715, 527] width 352 height 61
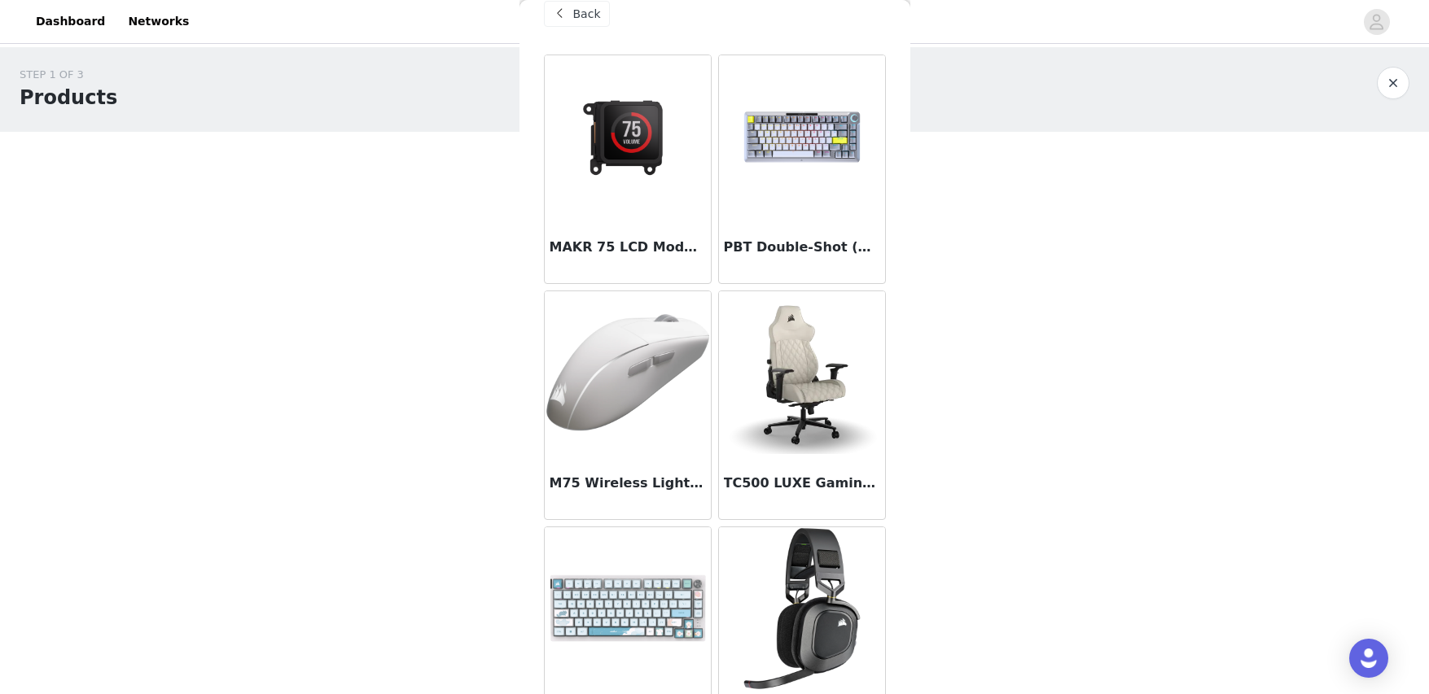
scroll to position [0, 0]
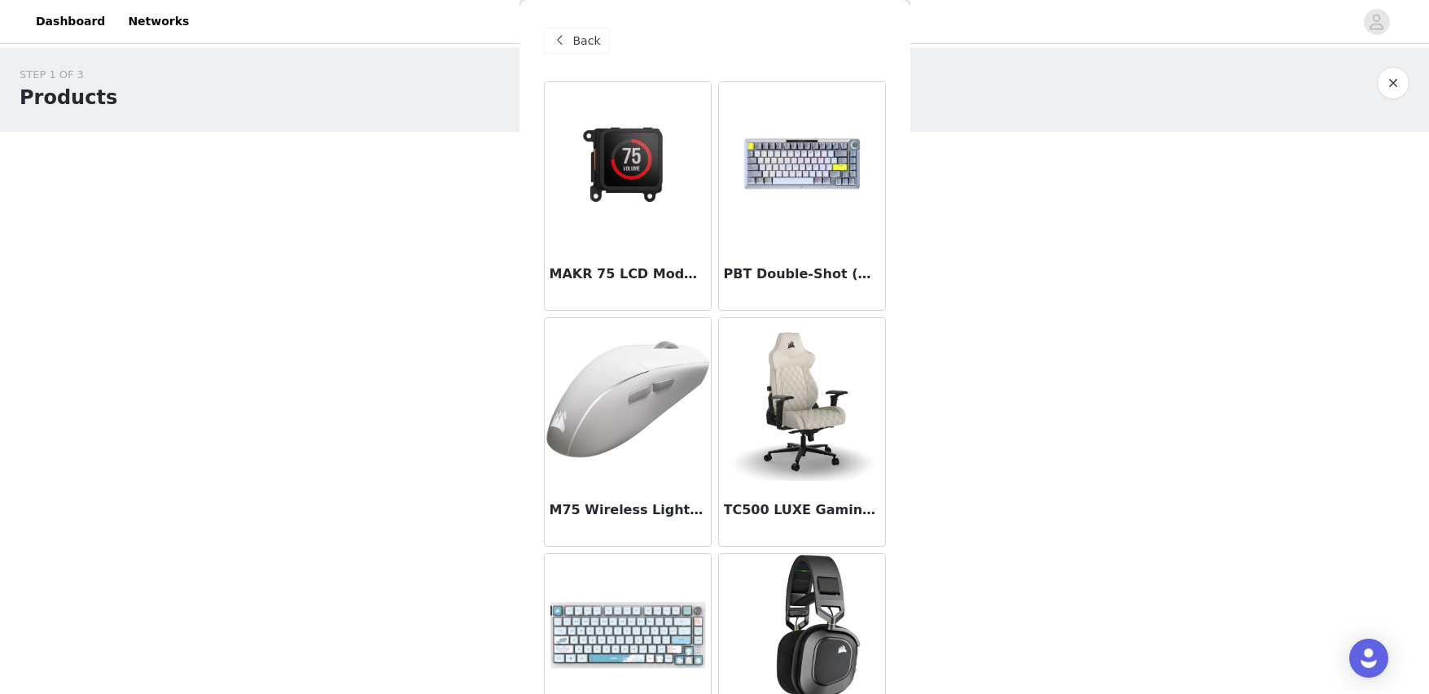
click at [818, 177] on img at bounding box center [802, 164] width 166 height 125
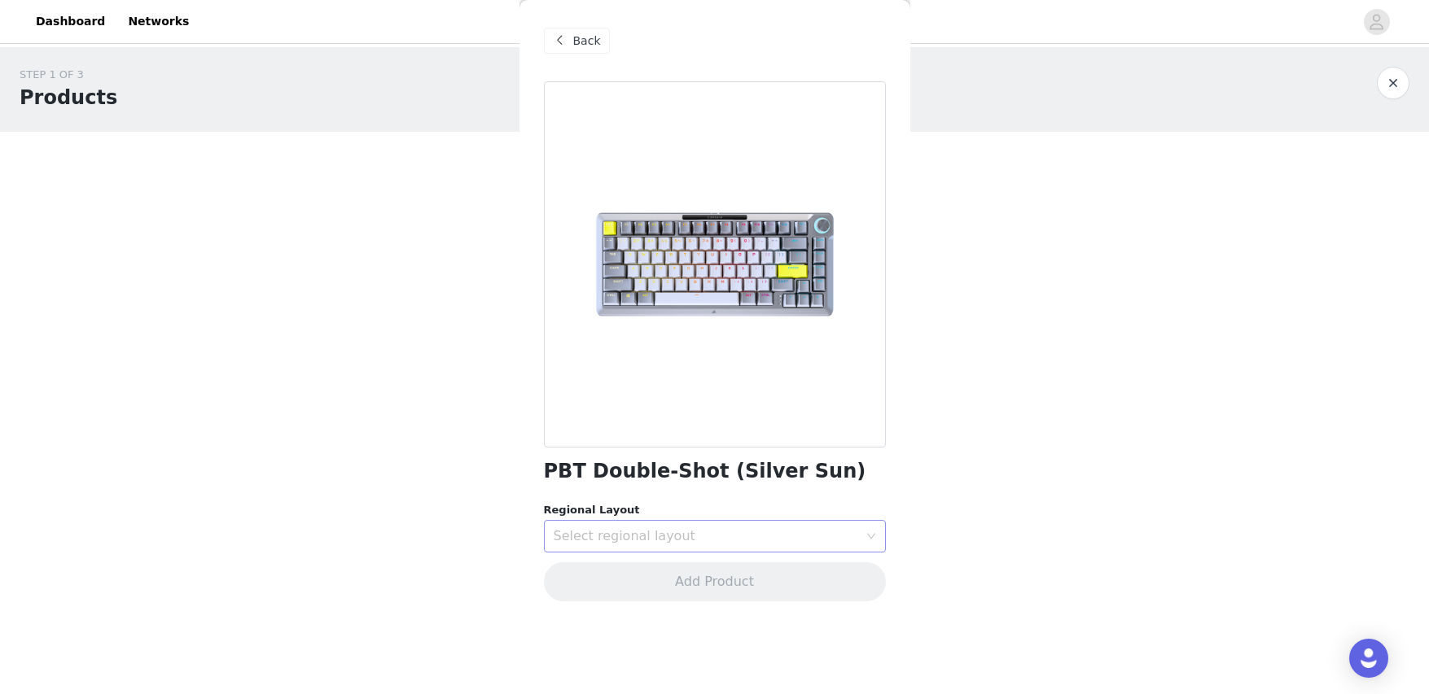
click at [698, 550] on div "Select regional layout" at bounding box center [710, 536] width 312 height 31
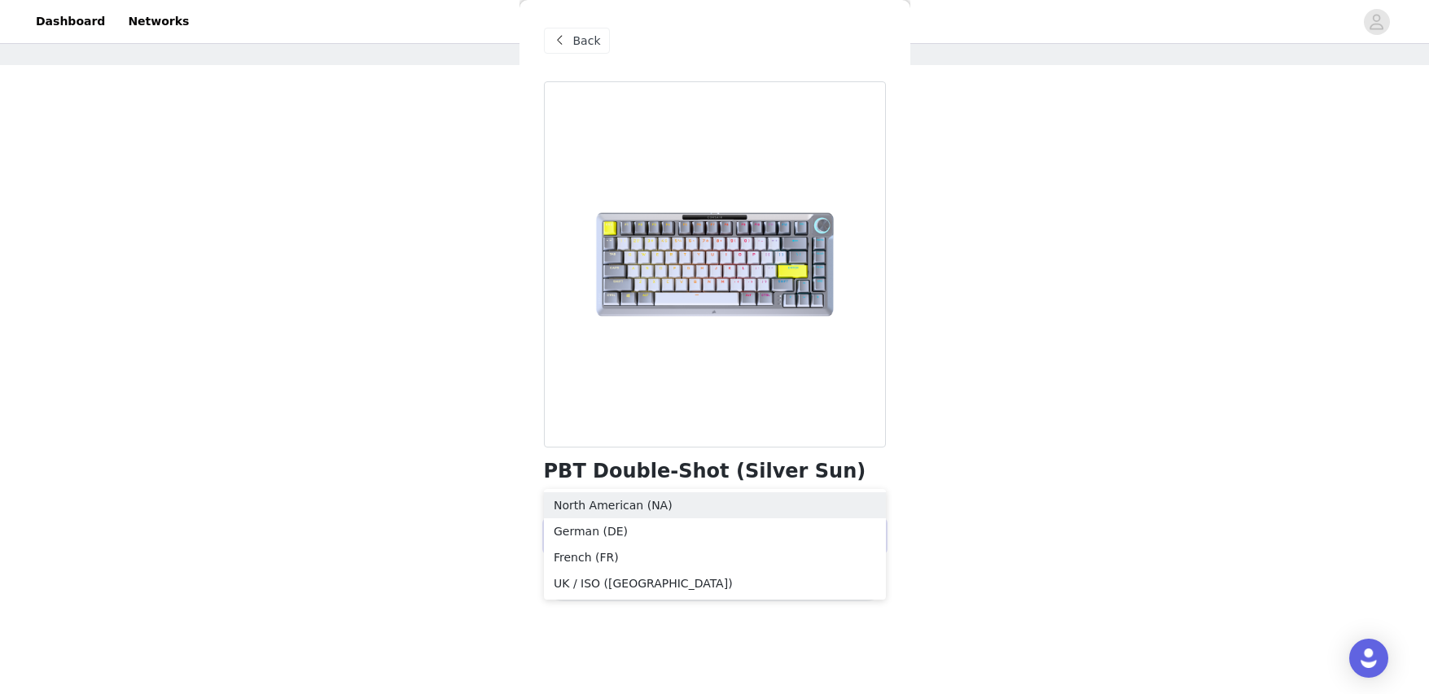
scroll to position [81, 0]
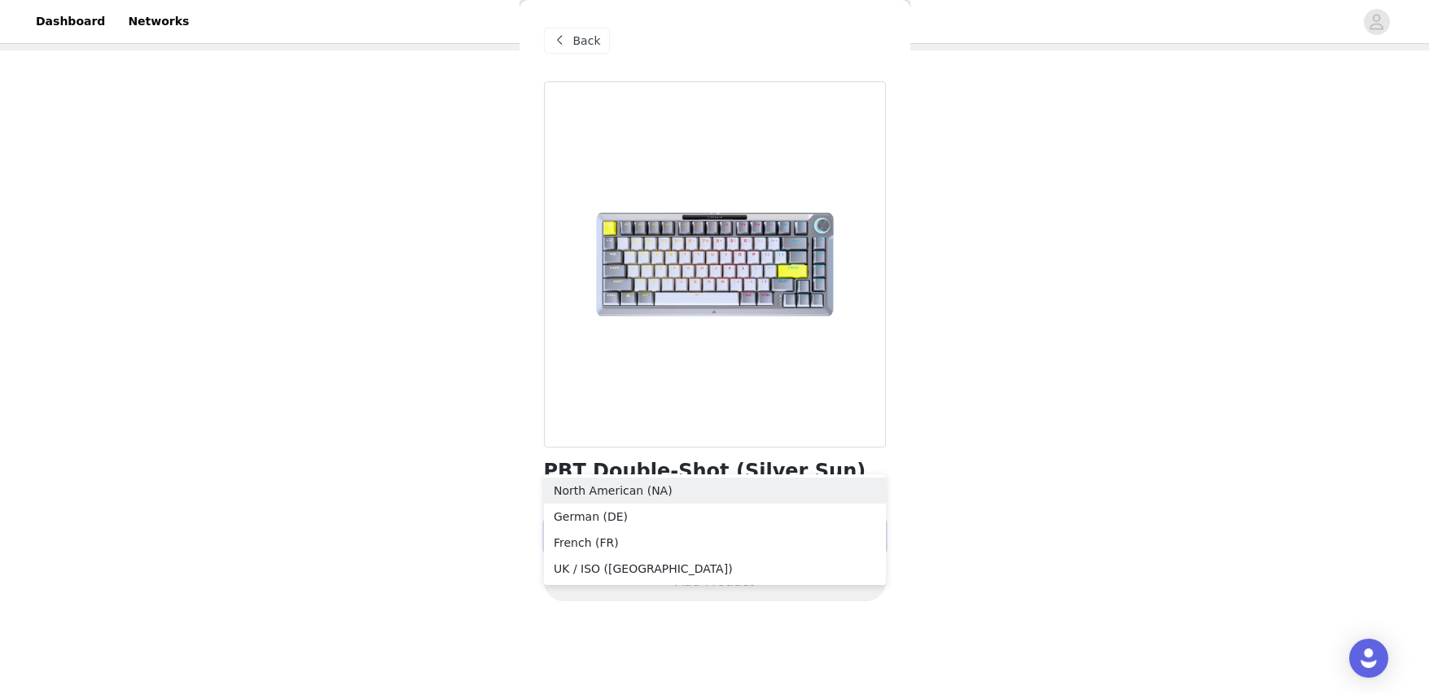
click at [407, 450] on div "STEP 1 OF 3 Products You will receive 5 products. 4/5 Selected MM500 v2 Hybrid …" at bounding box center [714, 383] width 1429 height 834
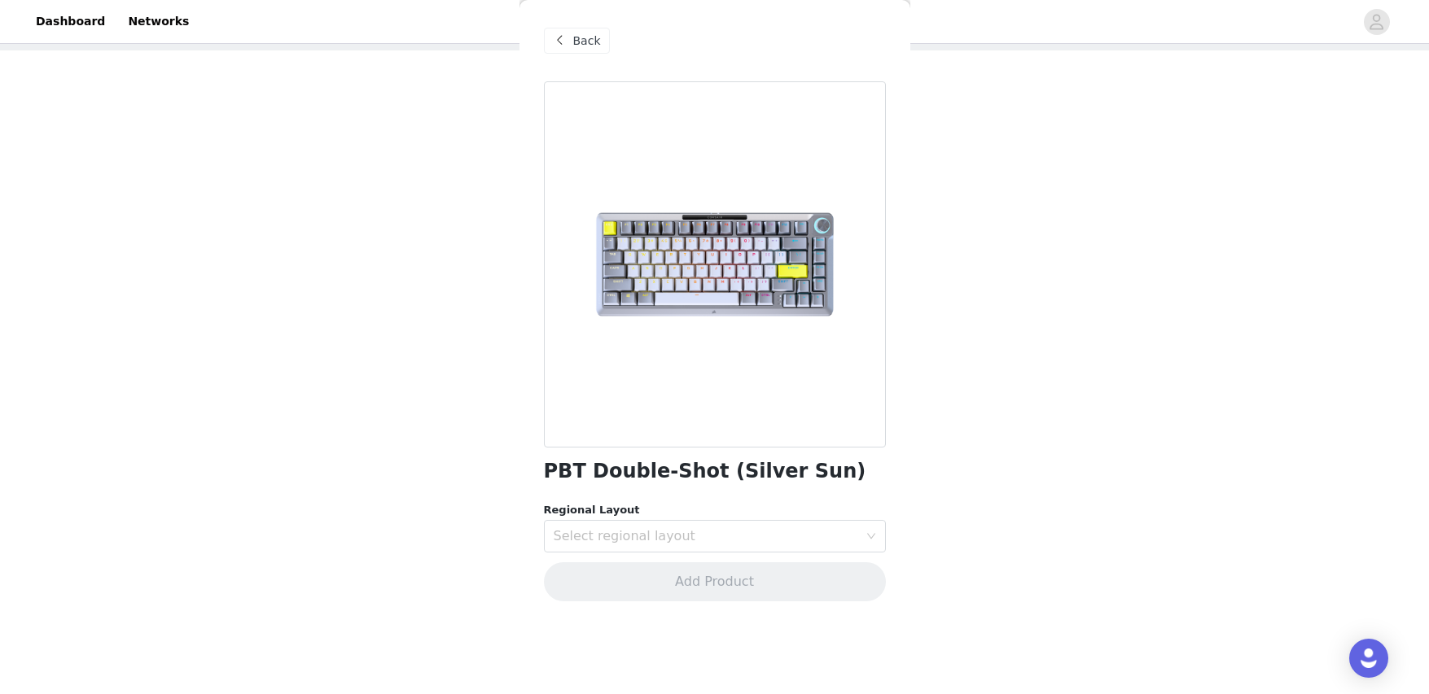
click at [562, 50] on span at bounding box center [560, 41] width 20 height 20
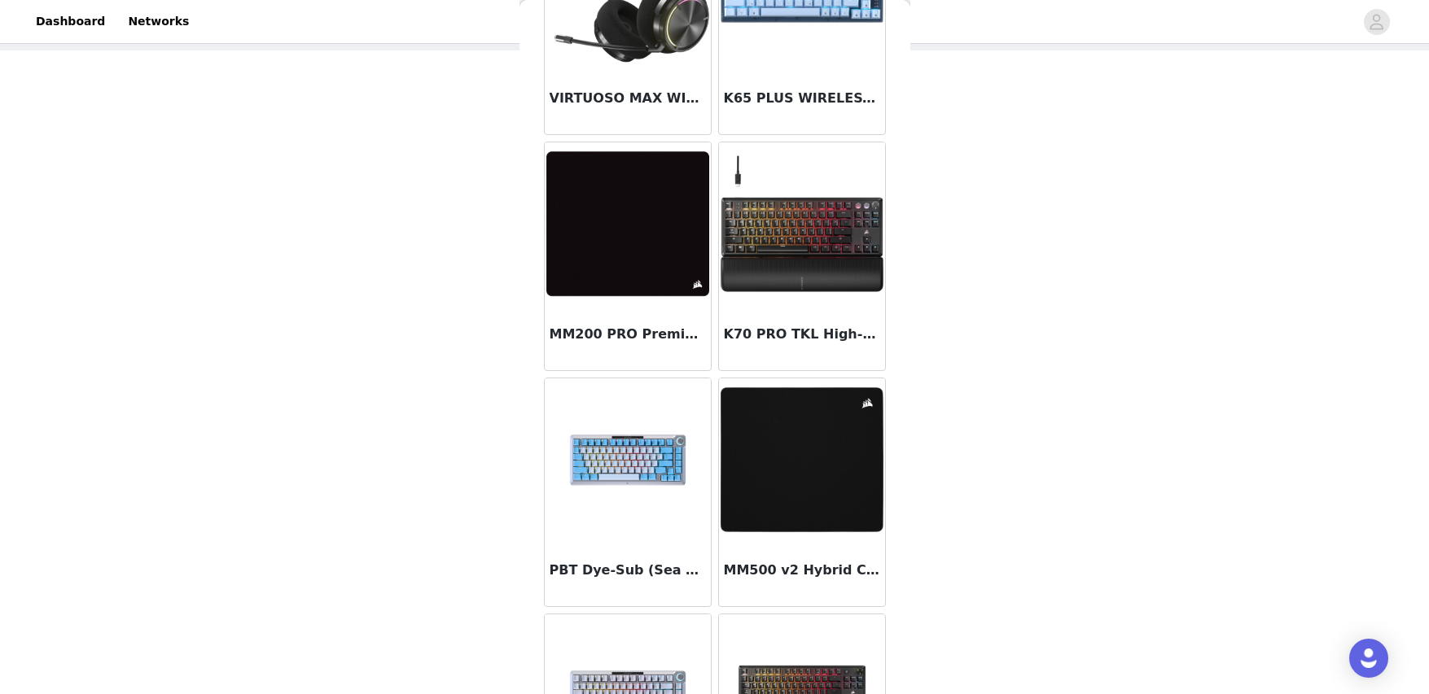
scroll to position [1960, 0]
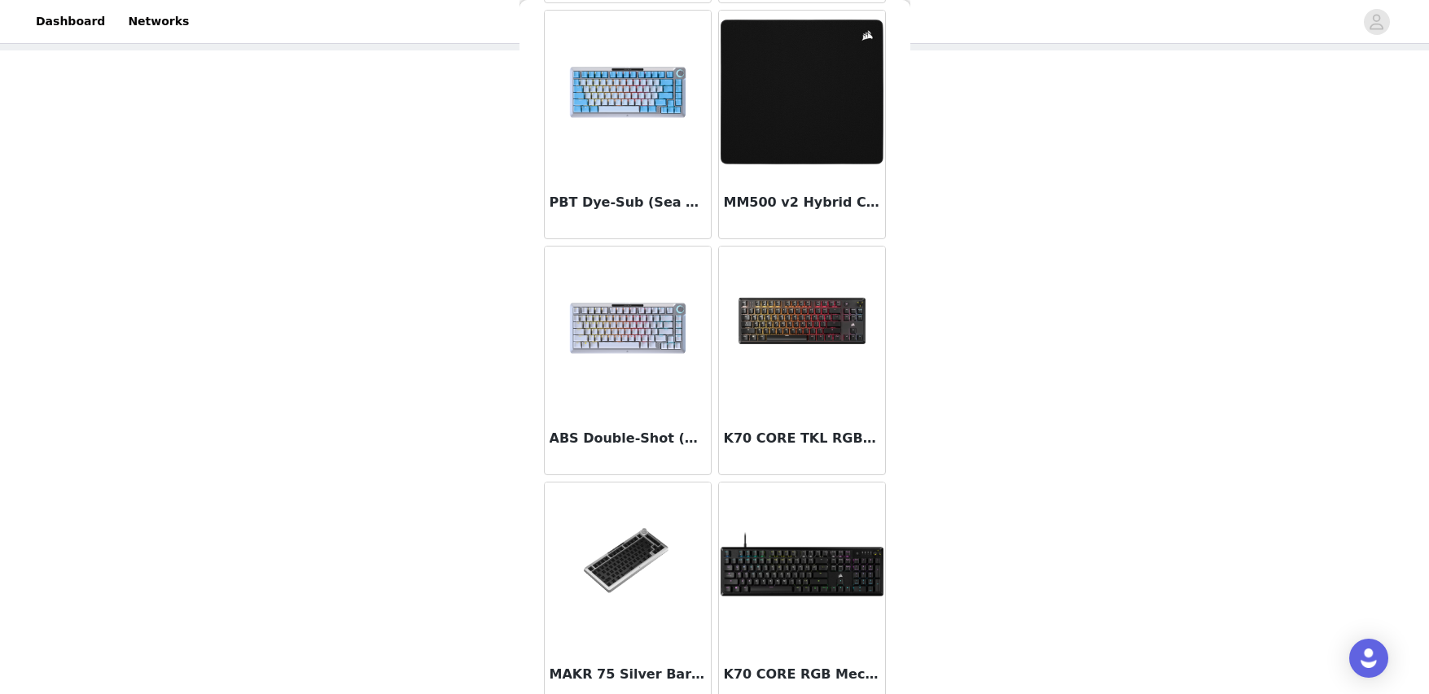
click at [607, 371] on img at bounding box center [628, 328] width 166 height 125
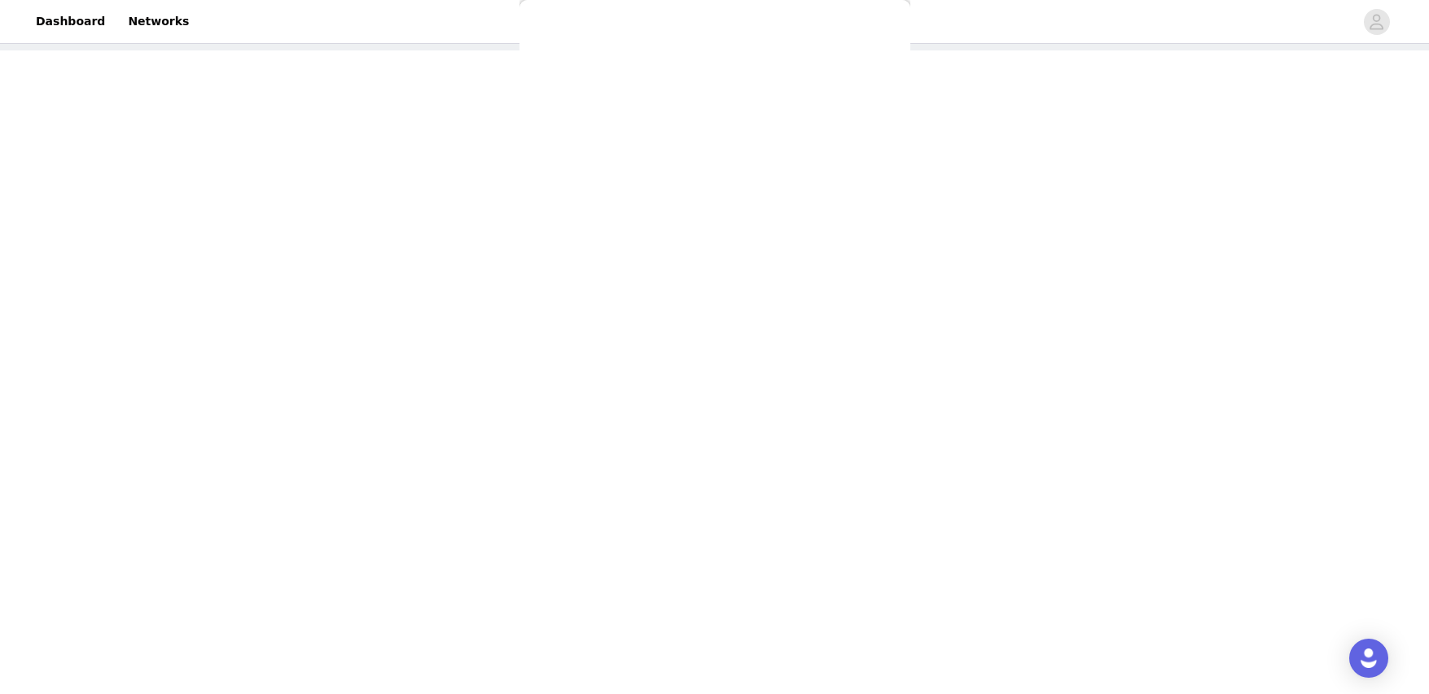
scroll to position [0, 0]
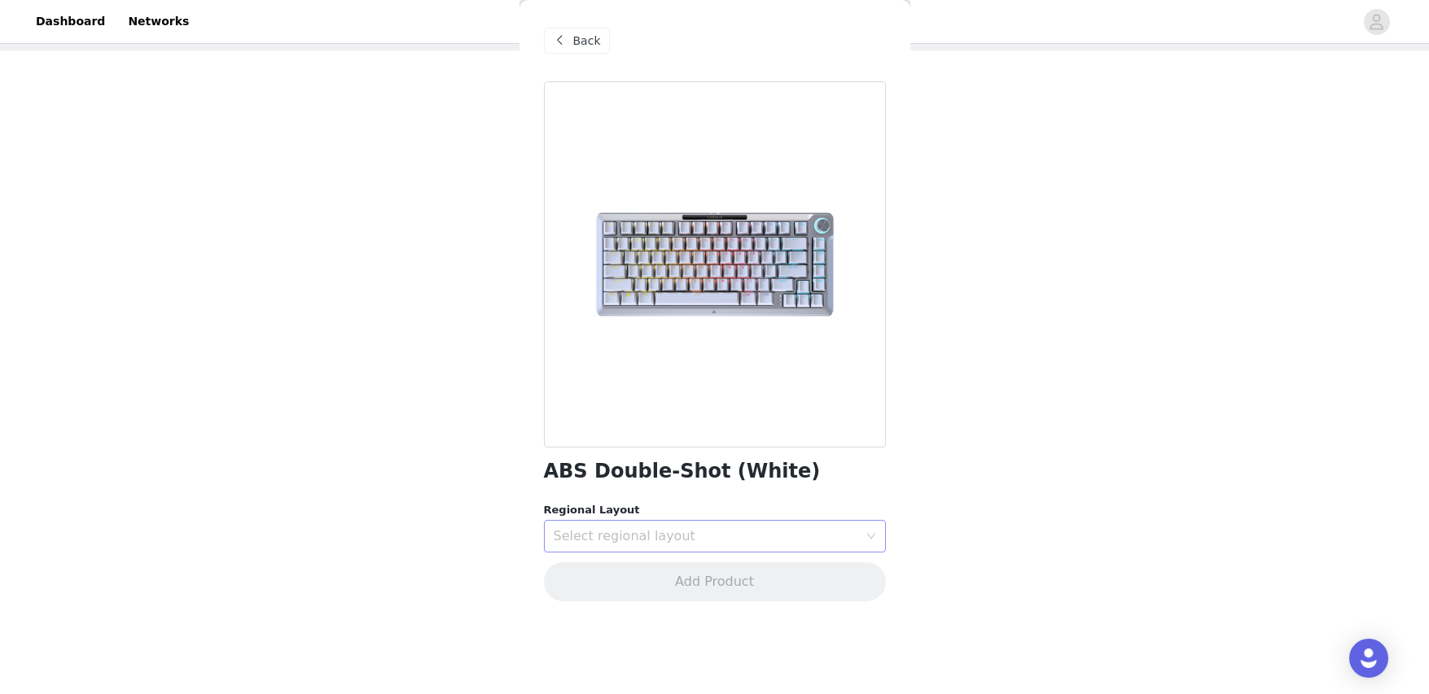
click at [680, 533] on div "Select regional layout" at bounding box center [706, 536] width 304 height 16
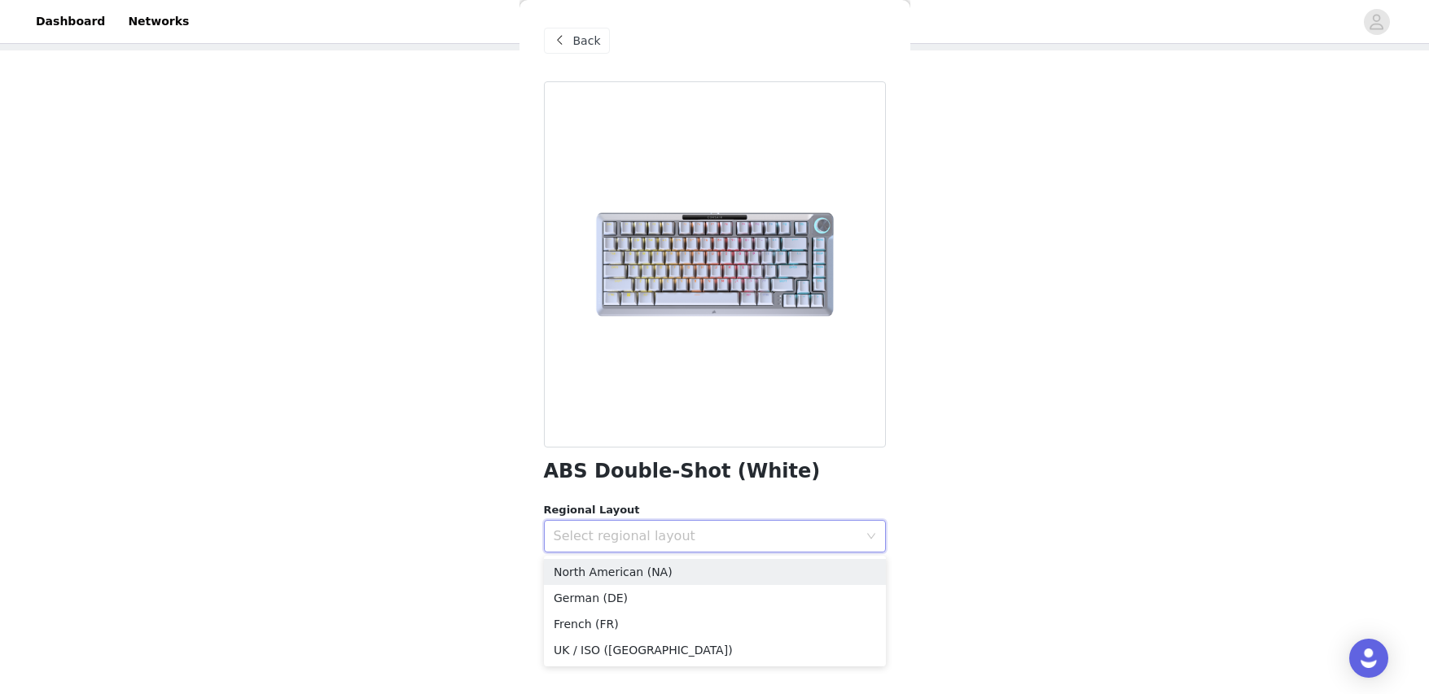
click at [454, 480] on div "STEP 1 OF 3 Products You will receive 5 products. 4/5 Selected MM500 v2 Hybrid …" at bounding box center [714, 383] width 1429 height 834
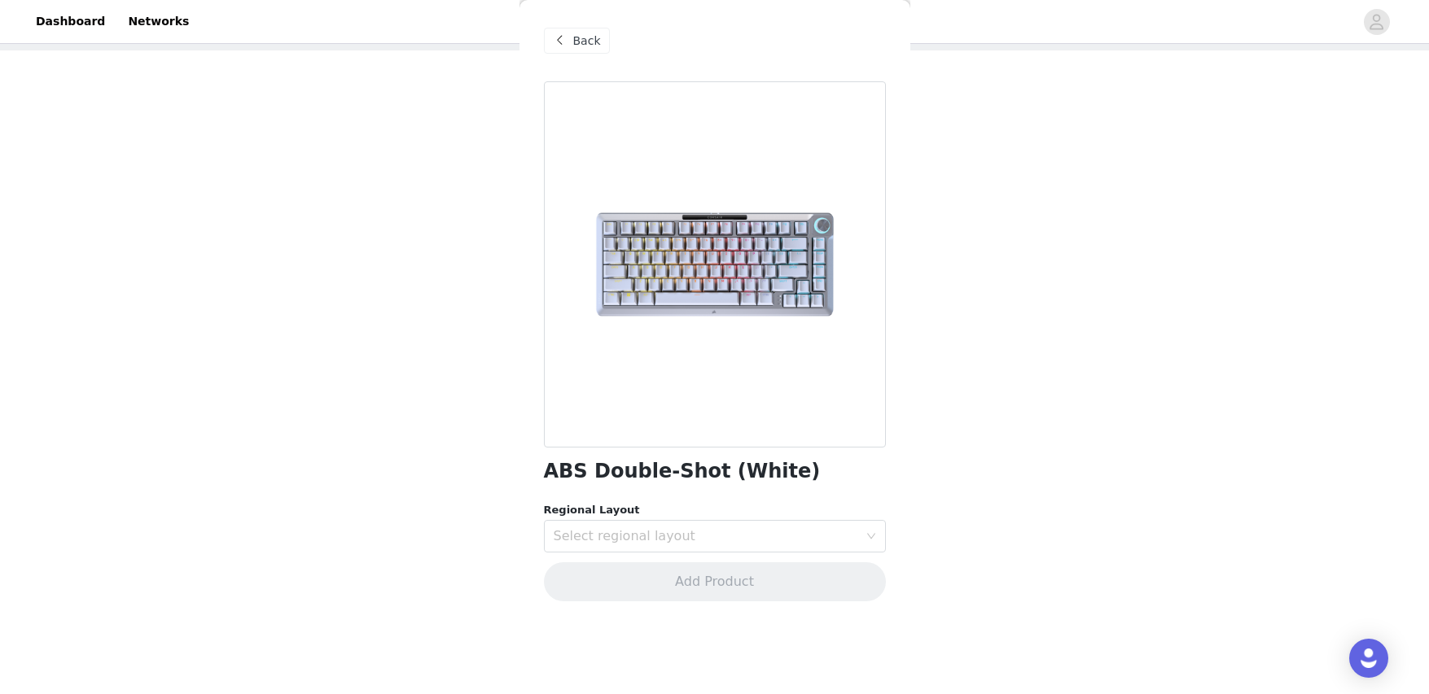
click at [566, 38] on span at bounding box center [560, 41] width 20 height 20
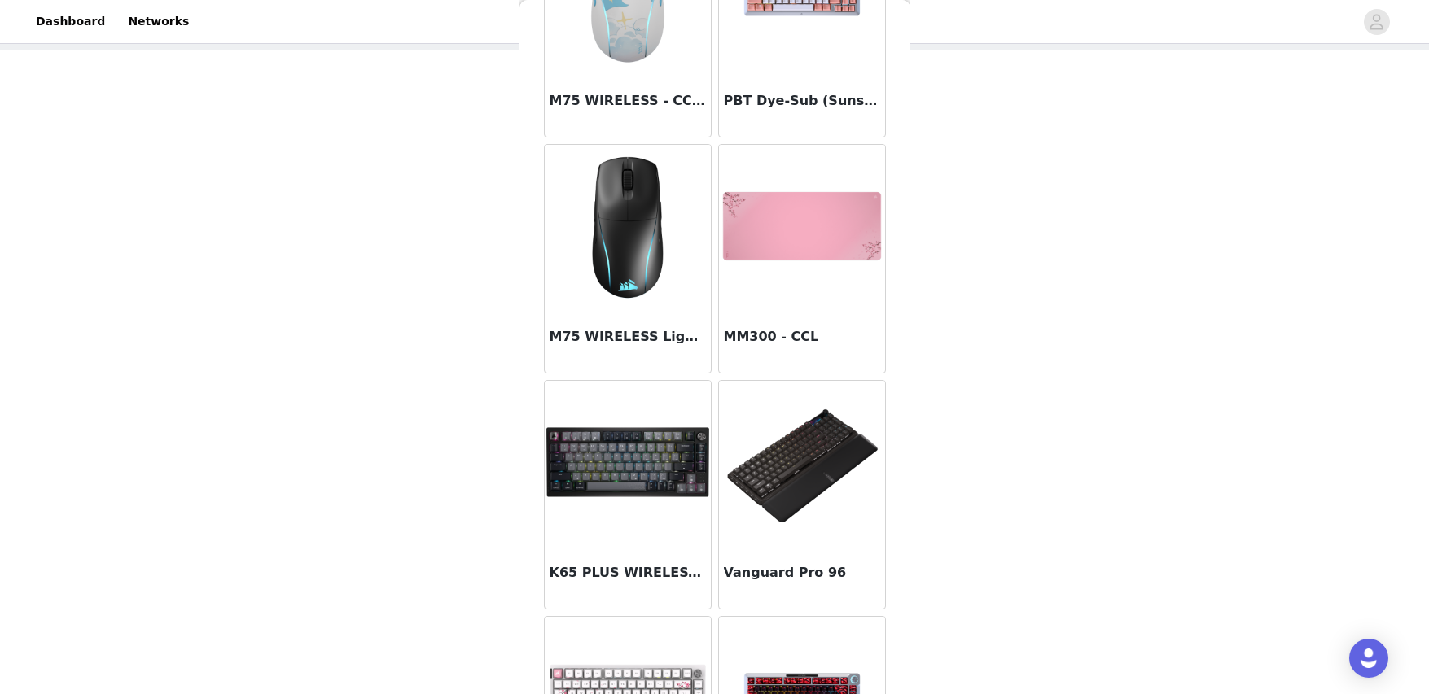
scroll to position [3338, 0]
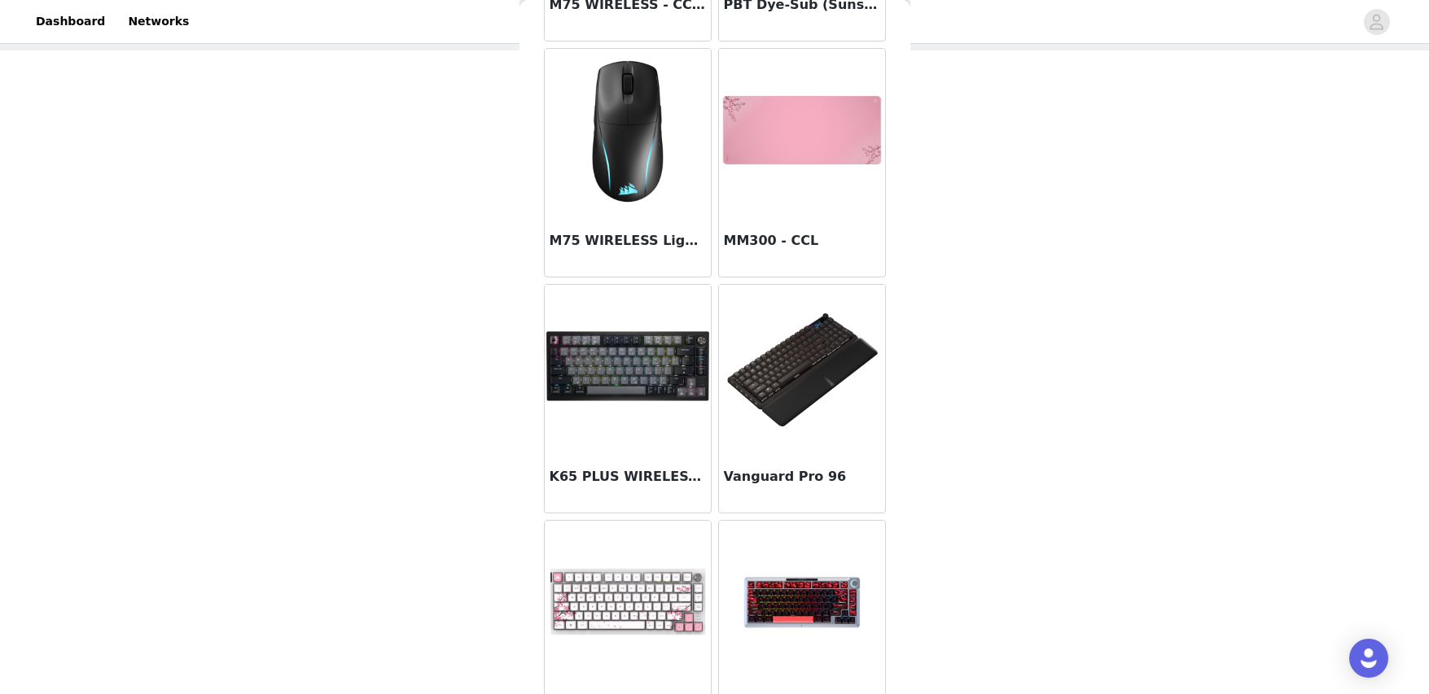
click at [630, 168] on img at bounding box center [627, 130] width 163 height 163
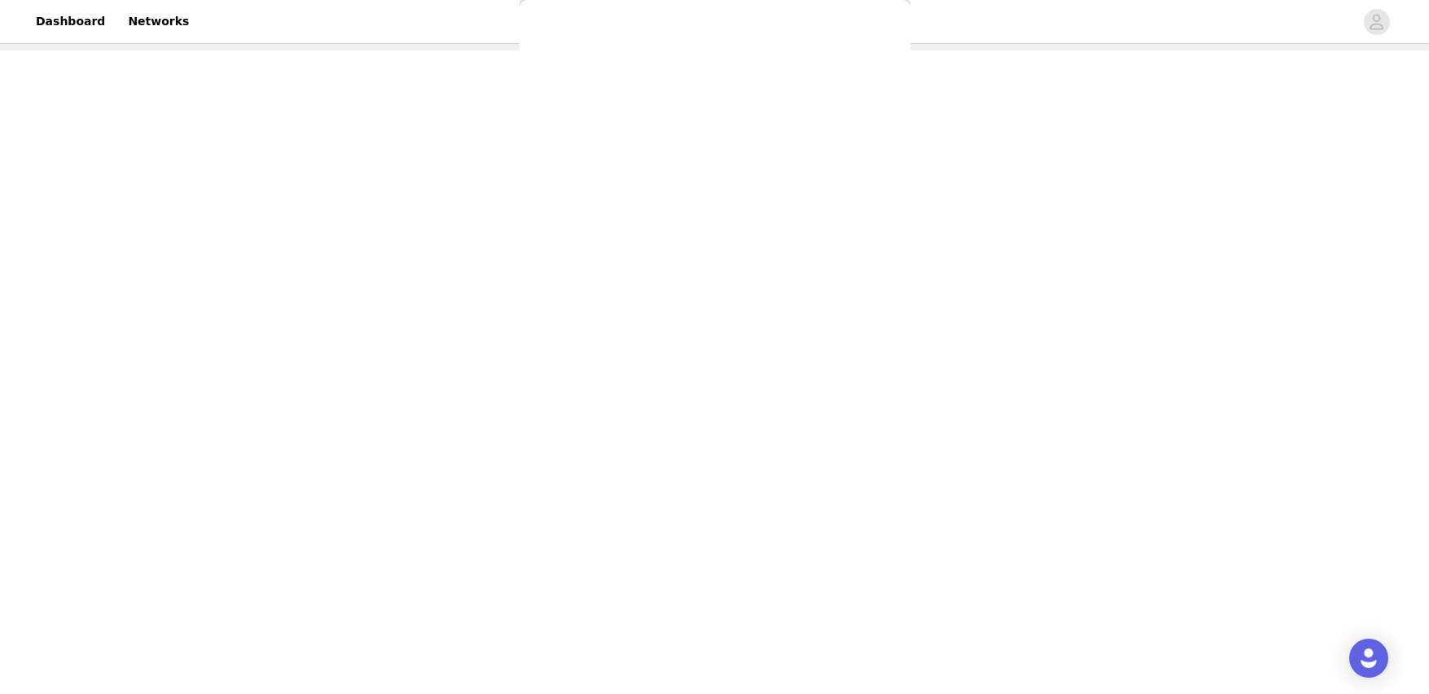
scroll to position [0, 0]
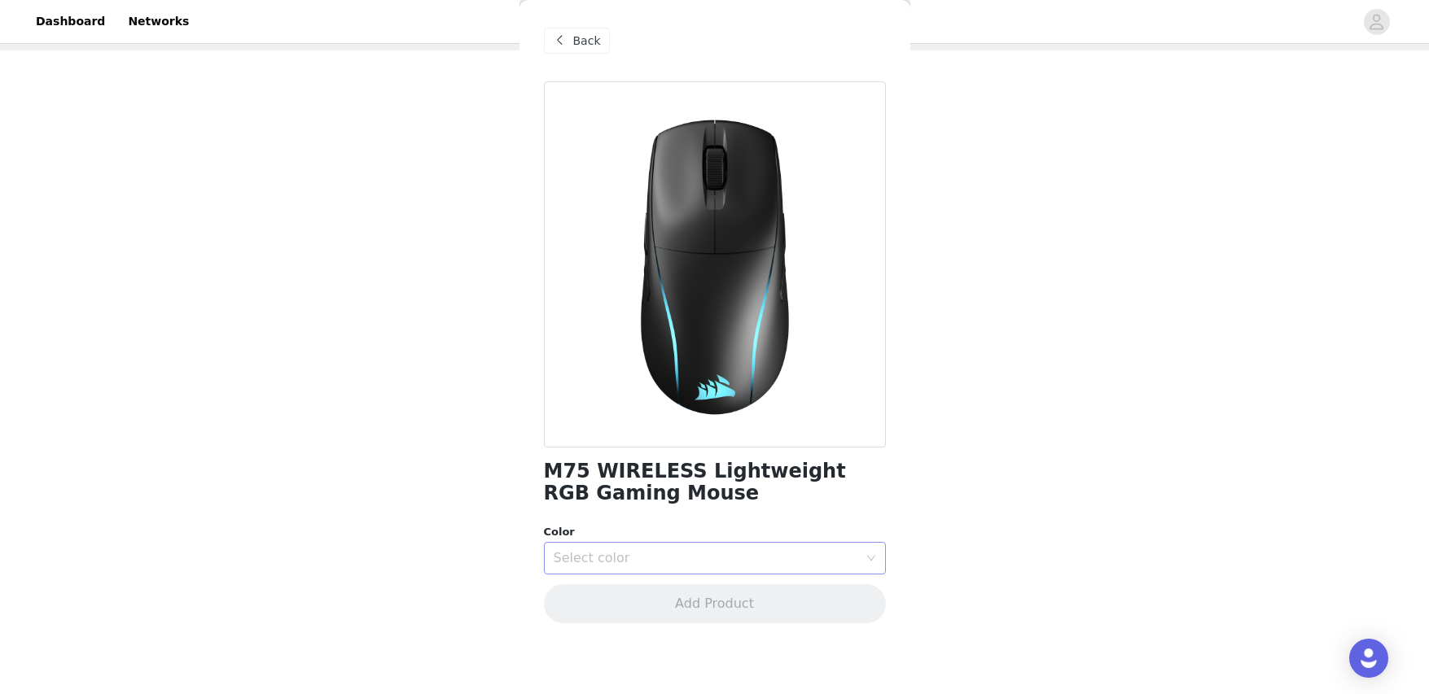
click at [774, 561] on div "Select color" at bounding box center [706, 558] width 304 height 16
click at [716, 619] on li "White" at bounding box center [715, 620] width 342 height 26
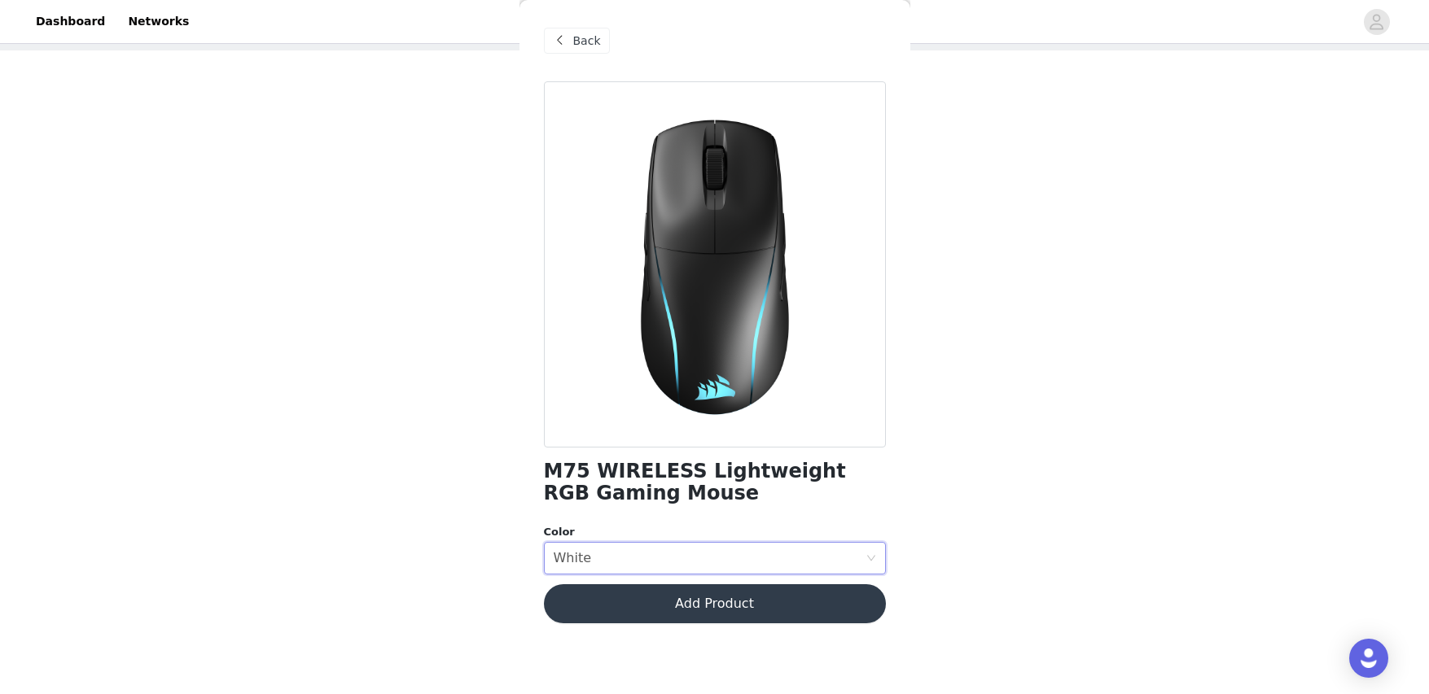
click at [723, 614] on button "Add Product" at bounding box center [715, 603] width 342 height 39
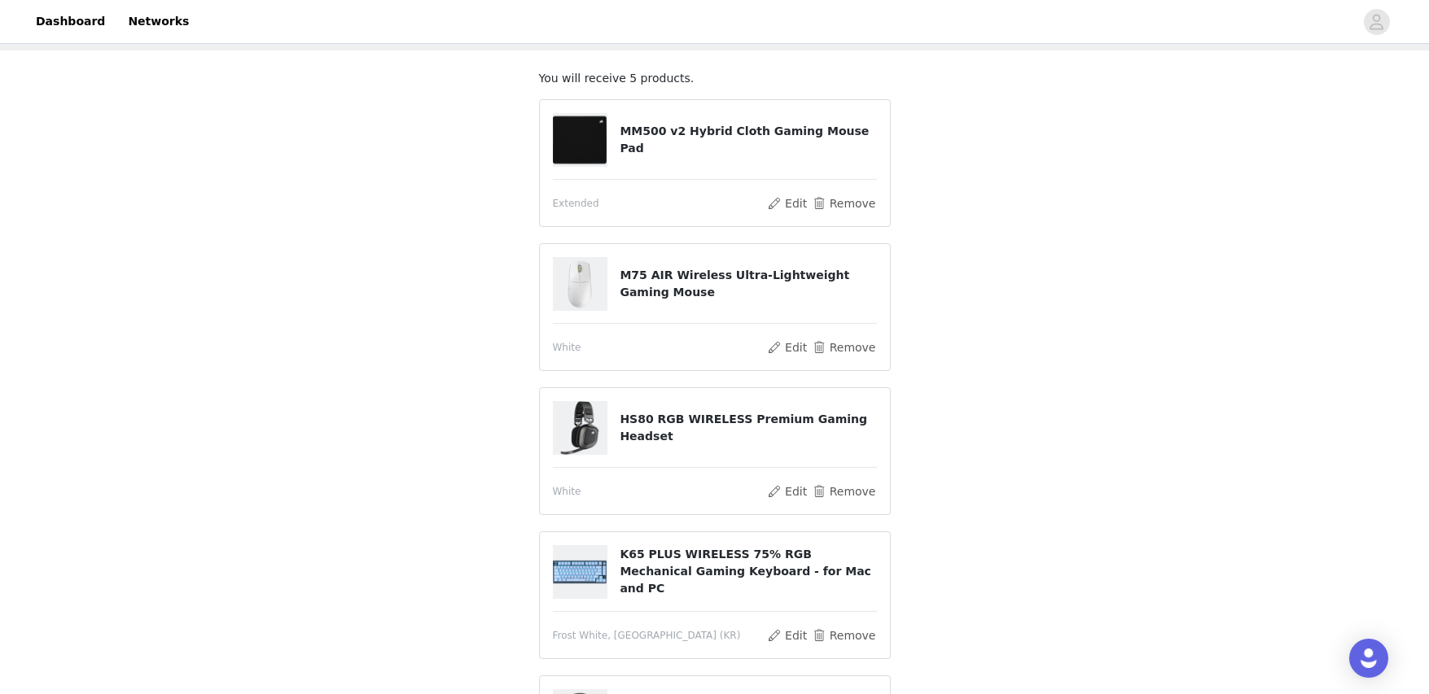
scroll to position [343, 0]
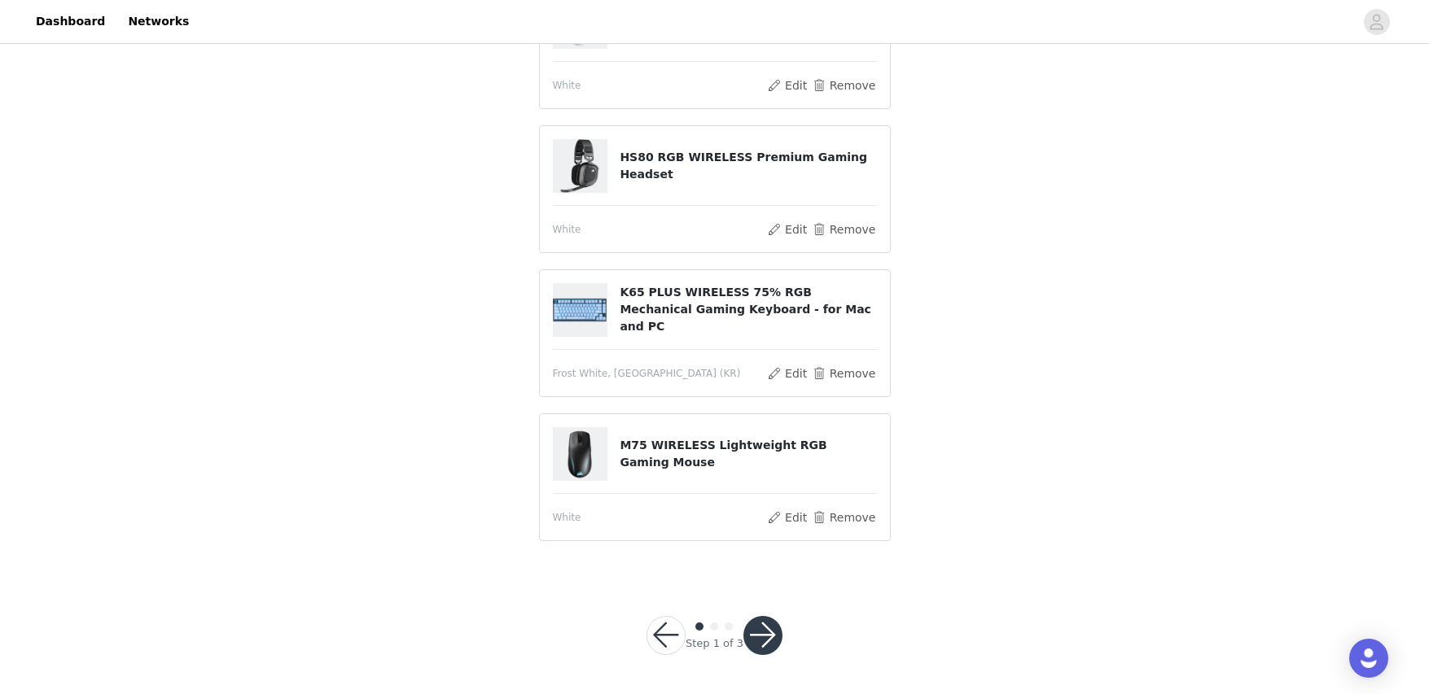
click at [772, 648] on button "button" at bounding box center [762, 635] width 39 height 39
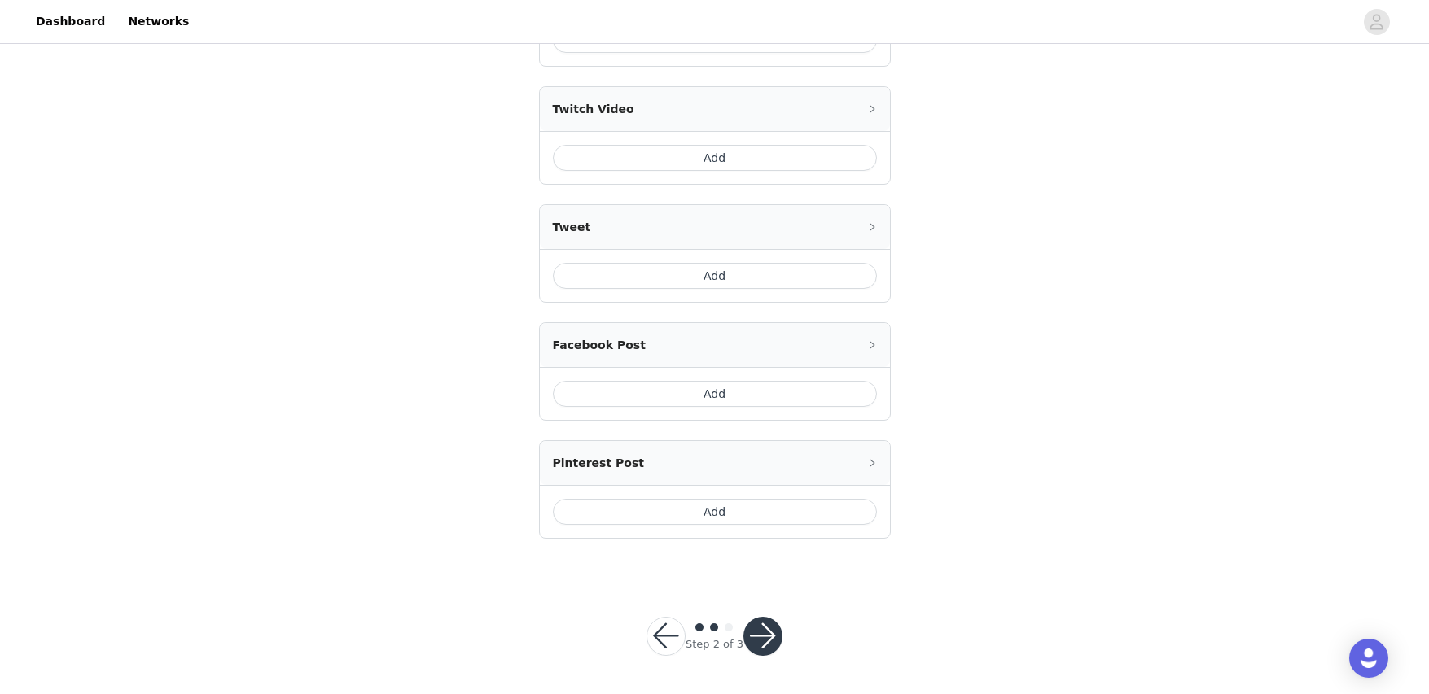
scroll to position [748, 0]
click at [771, 638] on button "button" at bounding box center [762, 635] width 39 height 39
click at [769, 616] on div at bounding box center [762, 635] width 39 height 39
click at [757, 645] on button "button" at bounding box center [762, 635] width 39 height 39
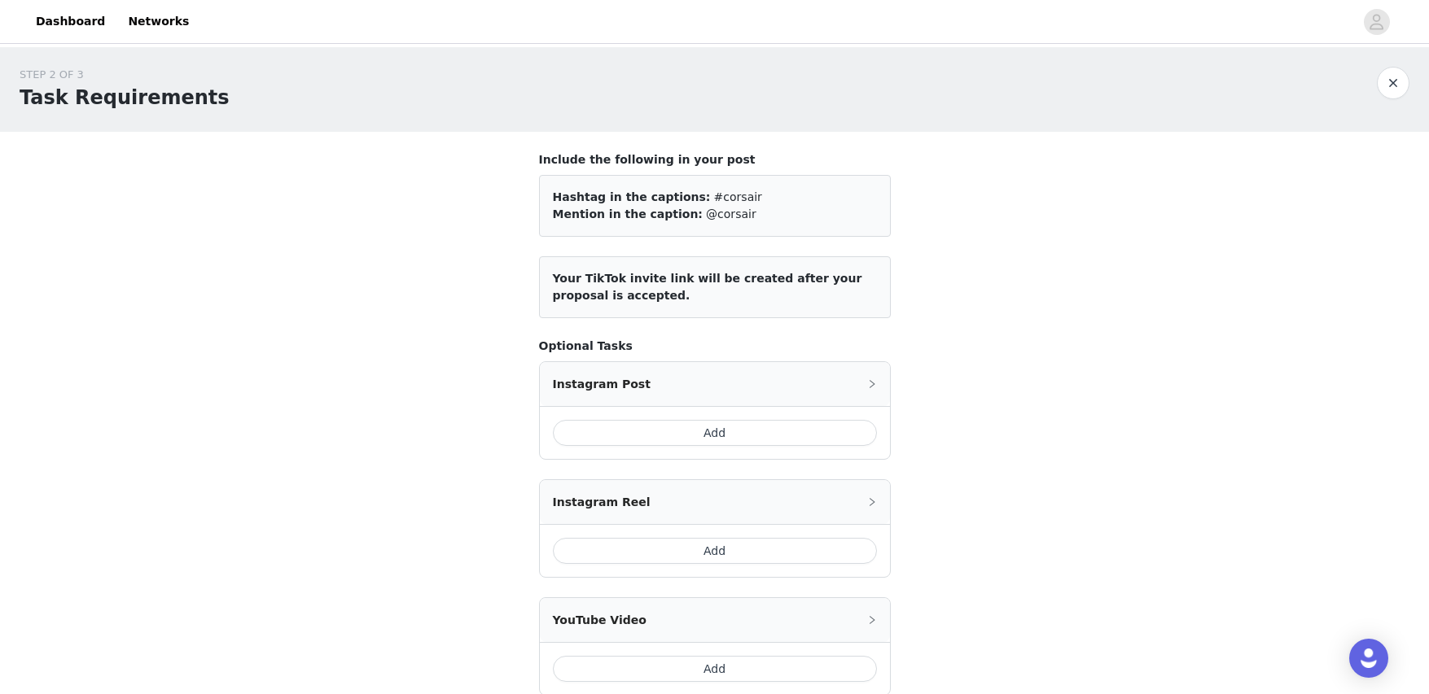
click at [729, 288] on article "Your TikTok invite link will be created after your proposal is accepted." at bounding box center [715, 287] width 352 height 62
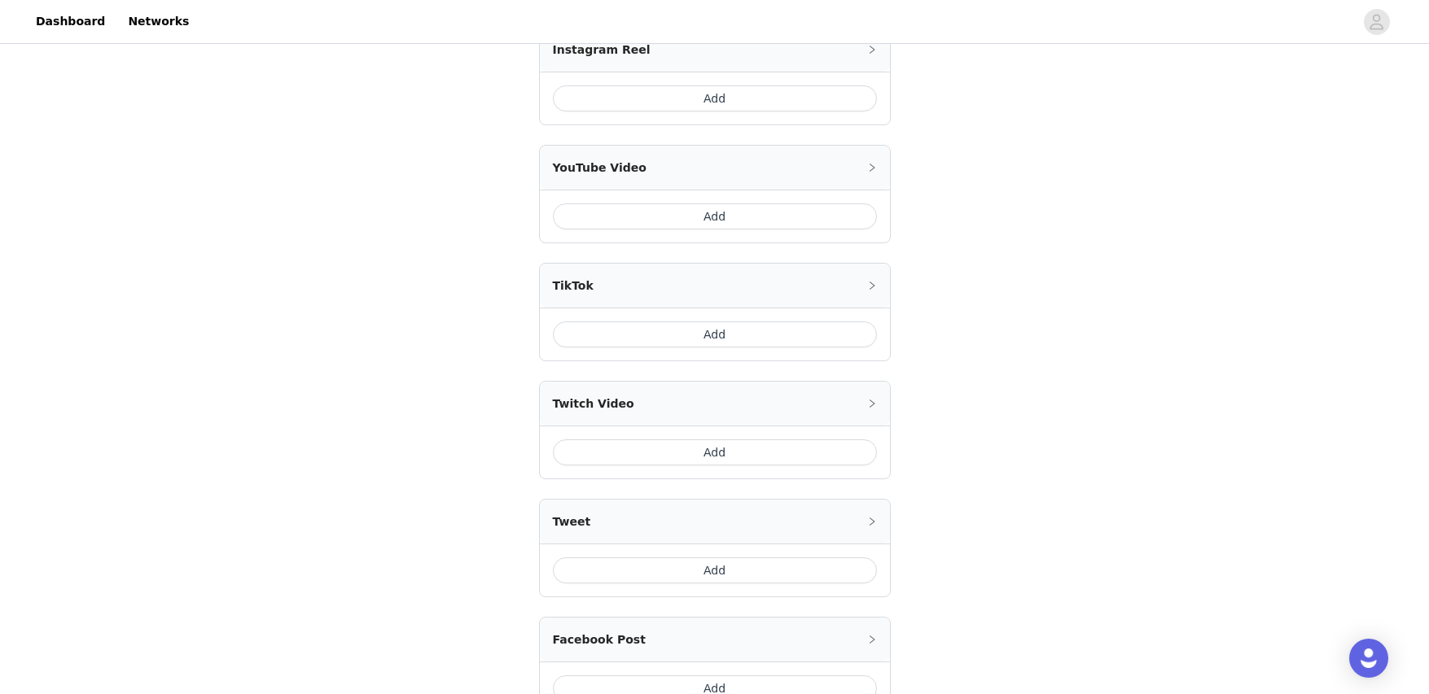
scroll to position [585, 0]
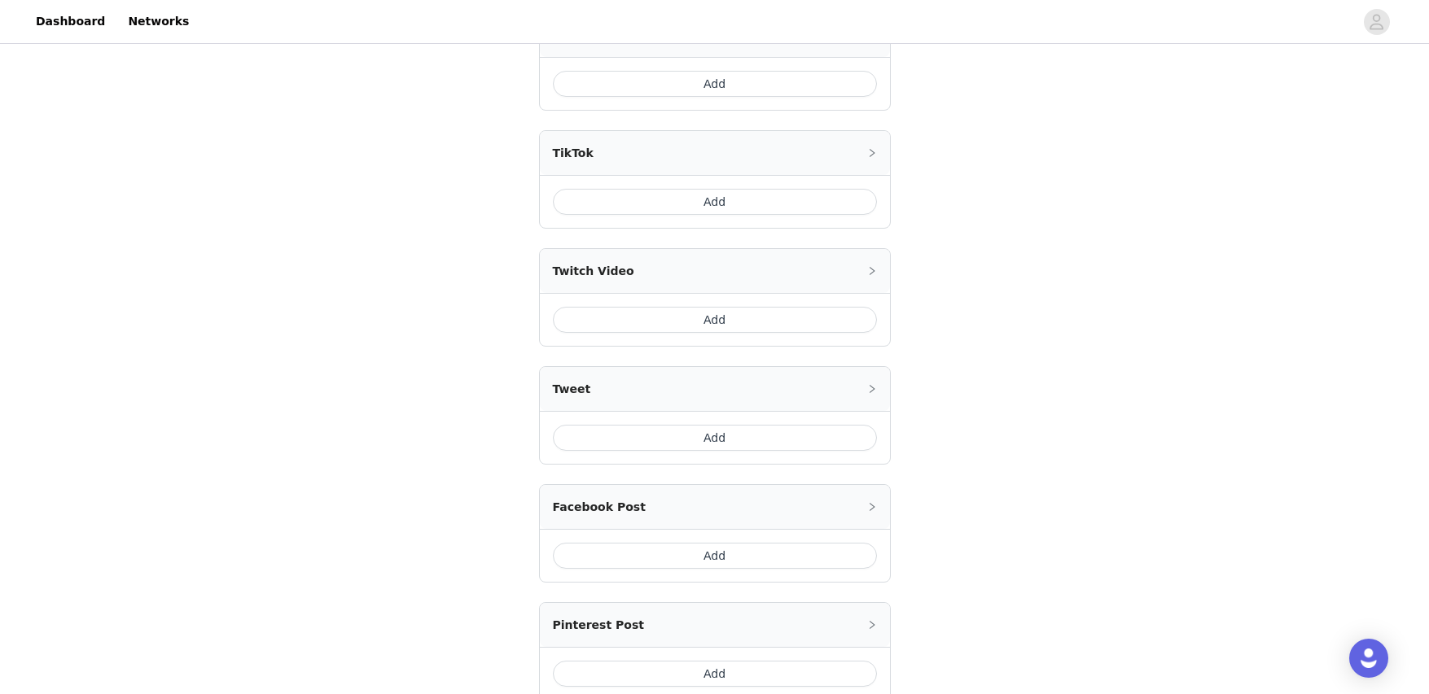
click at [733, 314] on button "Add" at bounding box center [715, 320] width 324 height 26
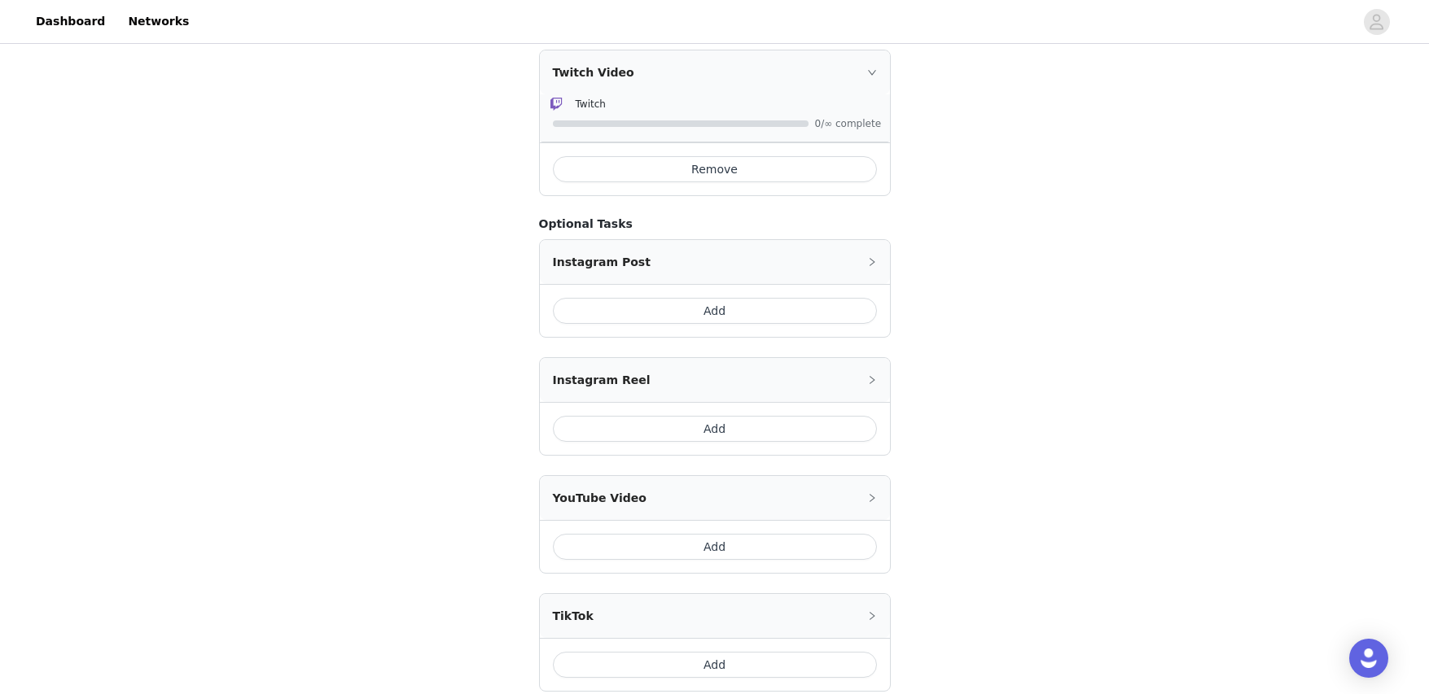
scroll to position [42, 0]
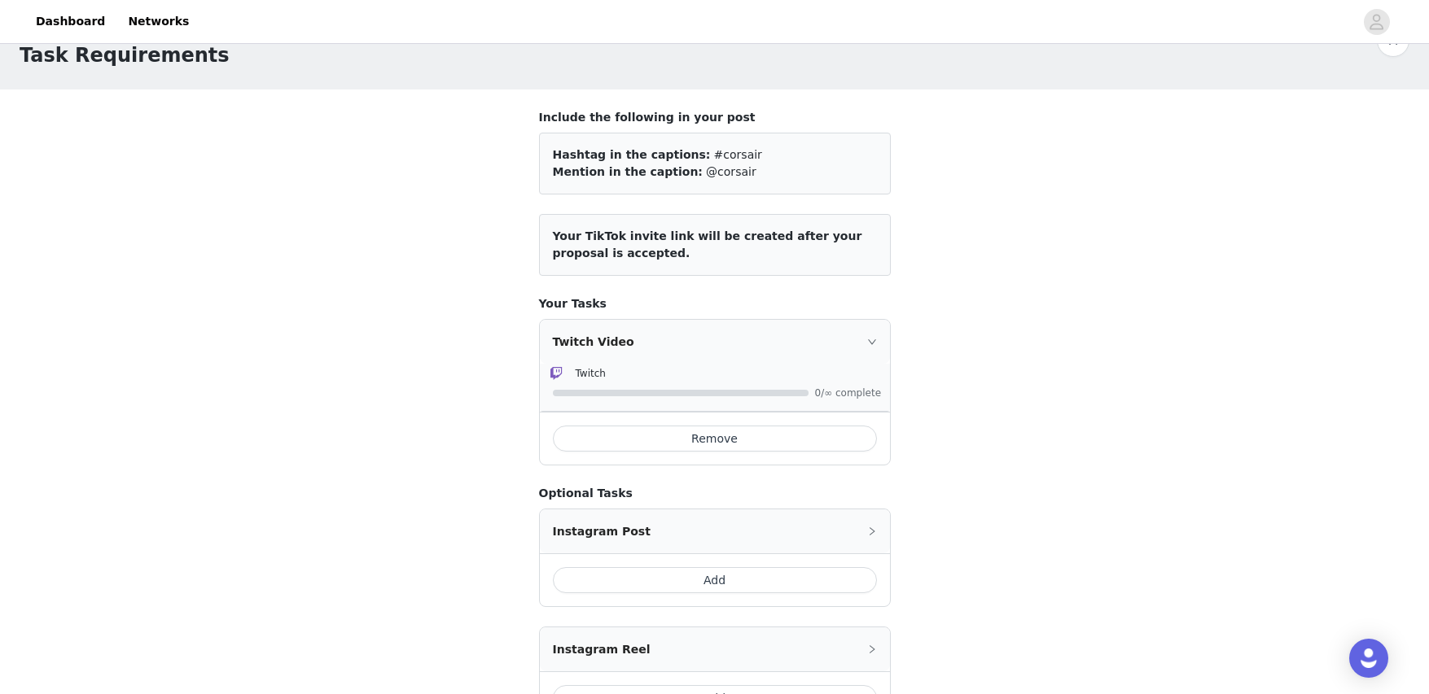
click at [1135, 383] on div "STEP 2 OF 3 Task Requirements Include the following in your post Hashtag in the…" at bounding box center [714, 680] width 1429 height 1350
click at [864, 343] on div "Twitch Video" at bounding box center [715, 342] width 350 height 44
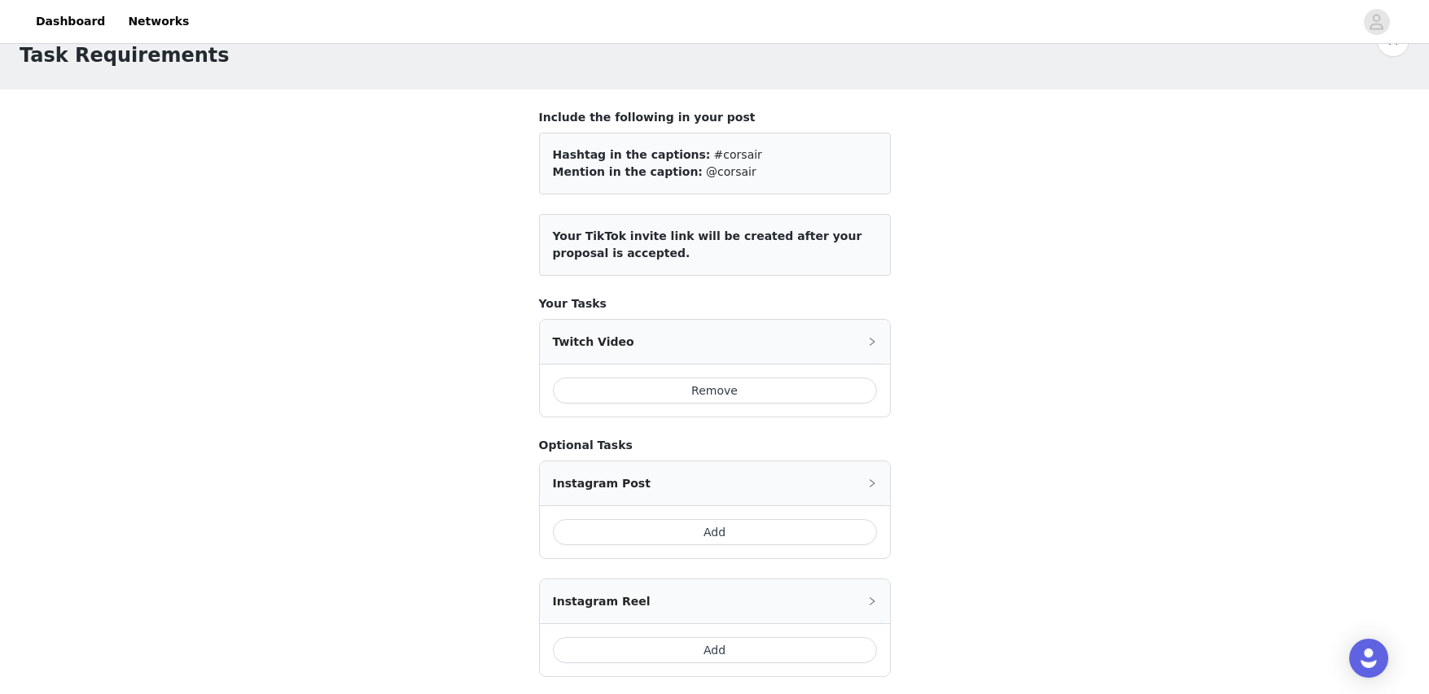
click at [865, 341] on div "Twitch Video" at bounding box center [715, 342] width 350 height 44
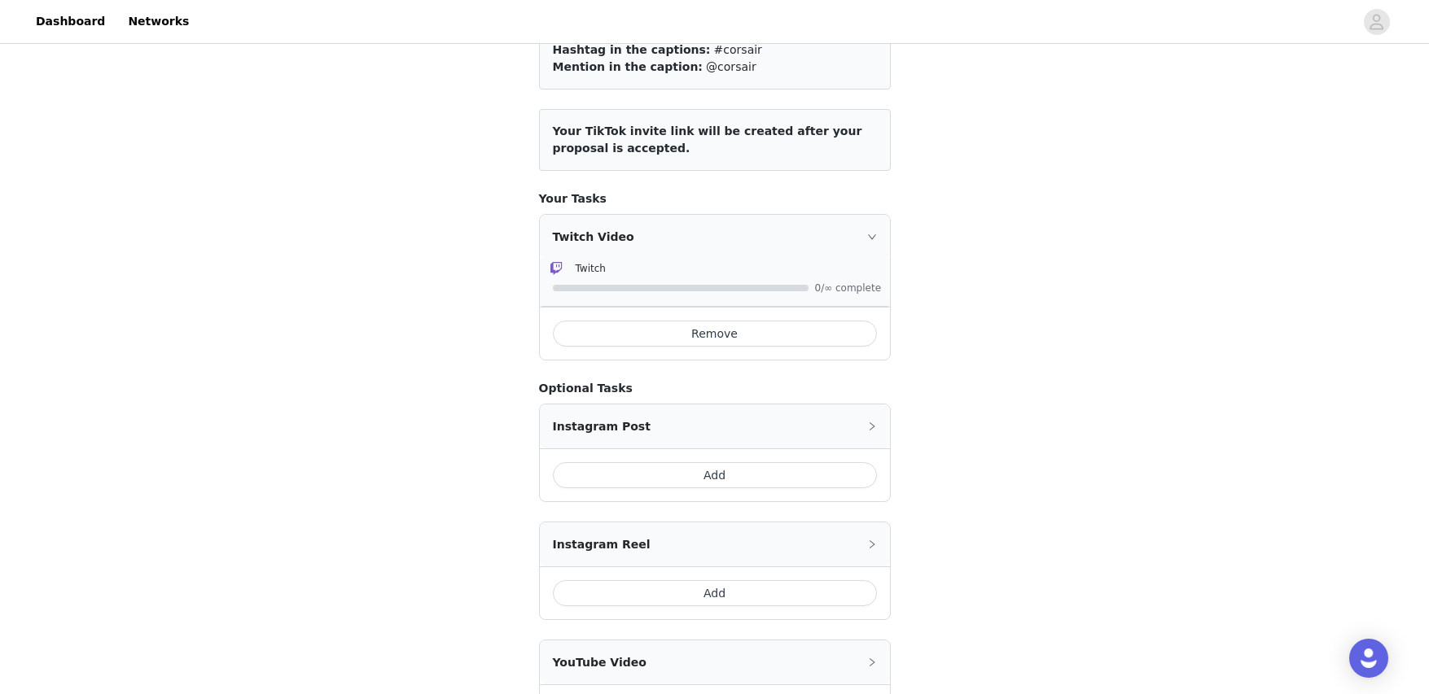
scroll to position [205, 0]
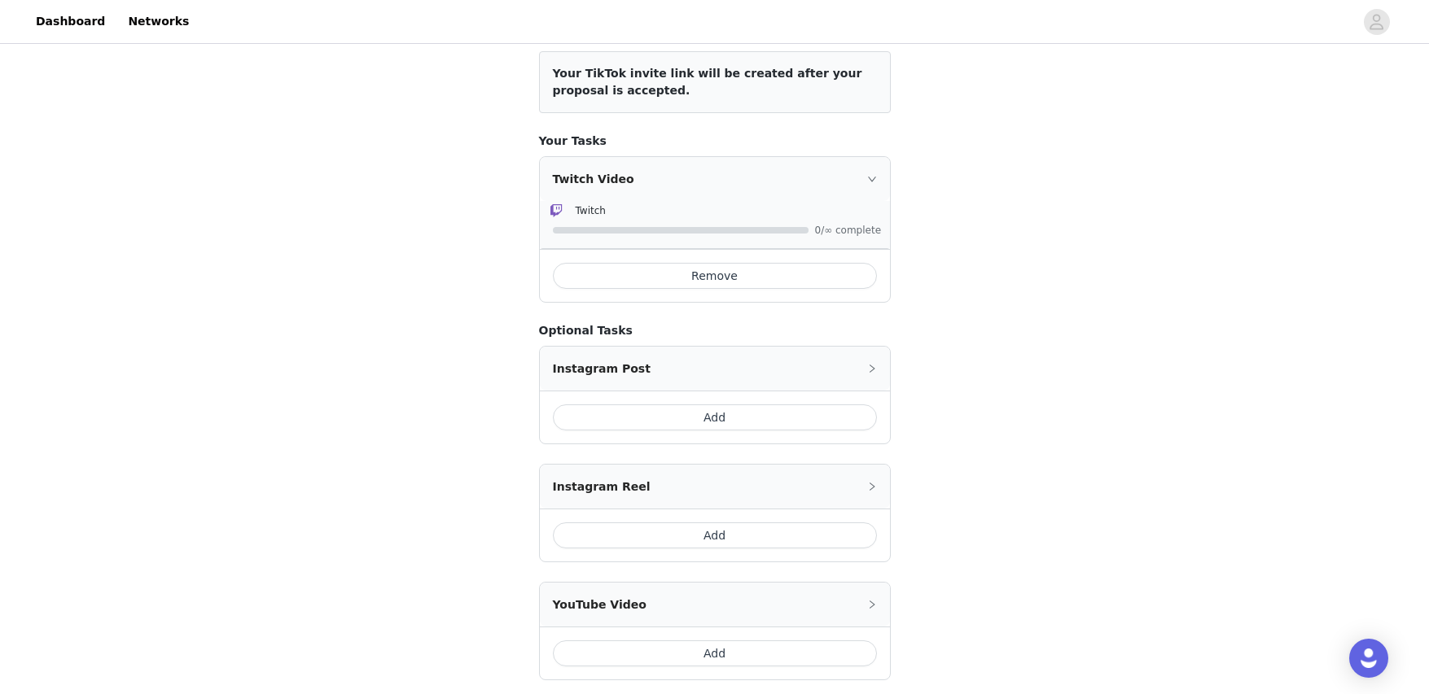
click at [873, 371] on icon "icon: right" at bounding box center [872, 369] width 10 height 10
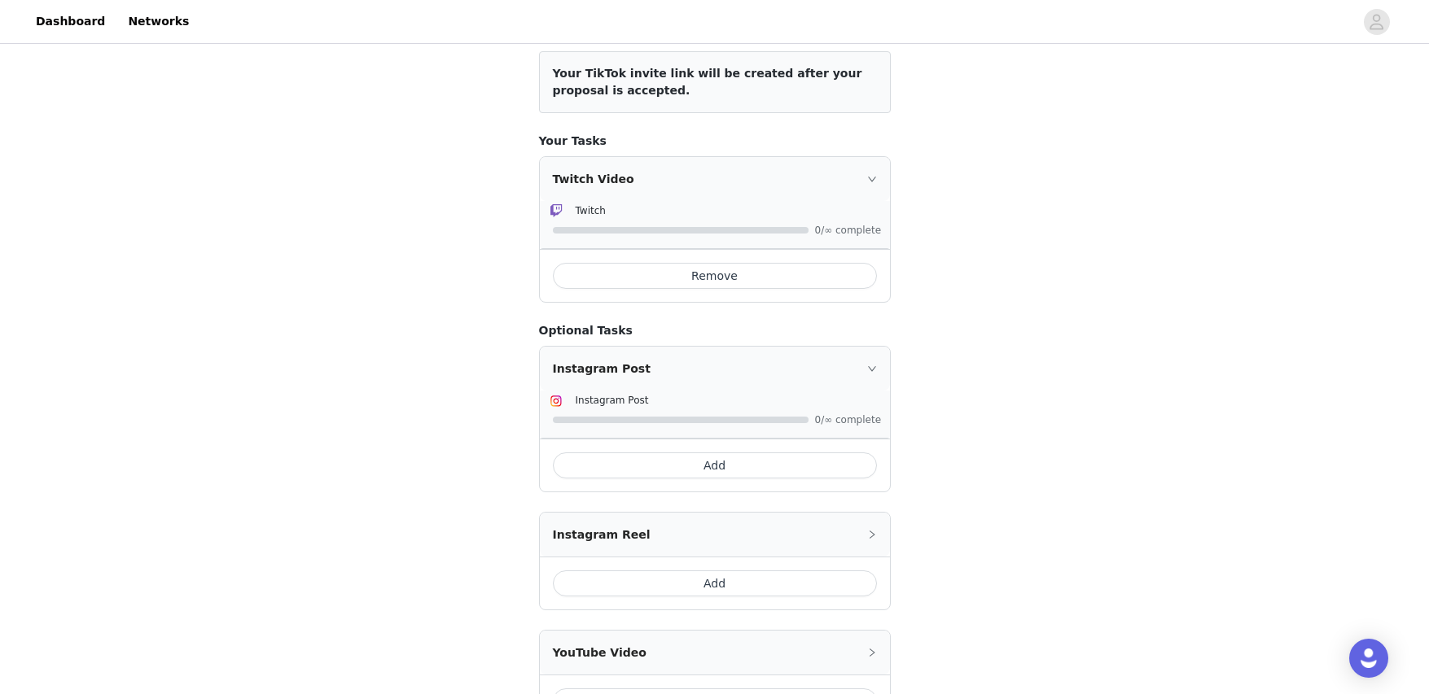
click at [873, 371] on icon "icon: right" at bounding box center [872, 369] width 10 height 10
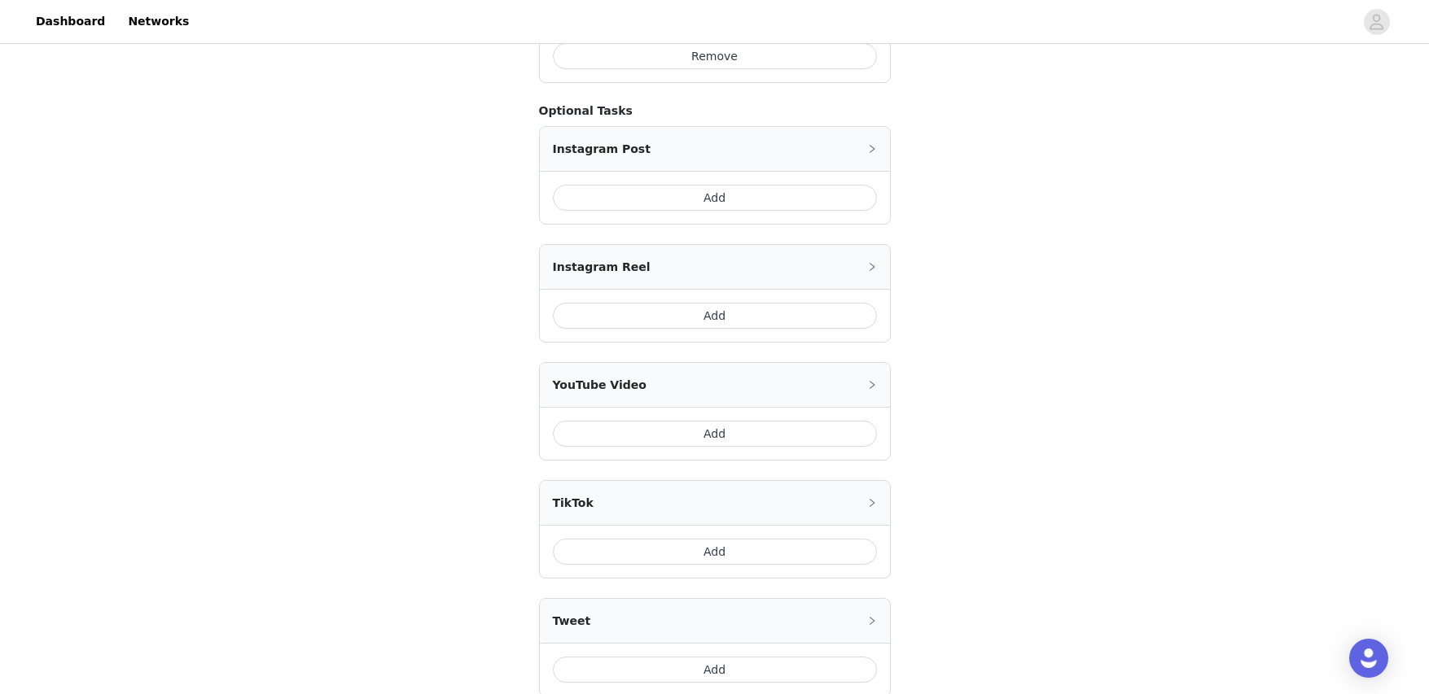
scroll to position [413, 0]
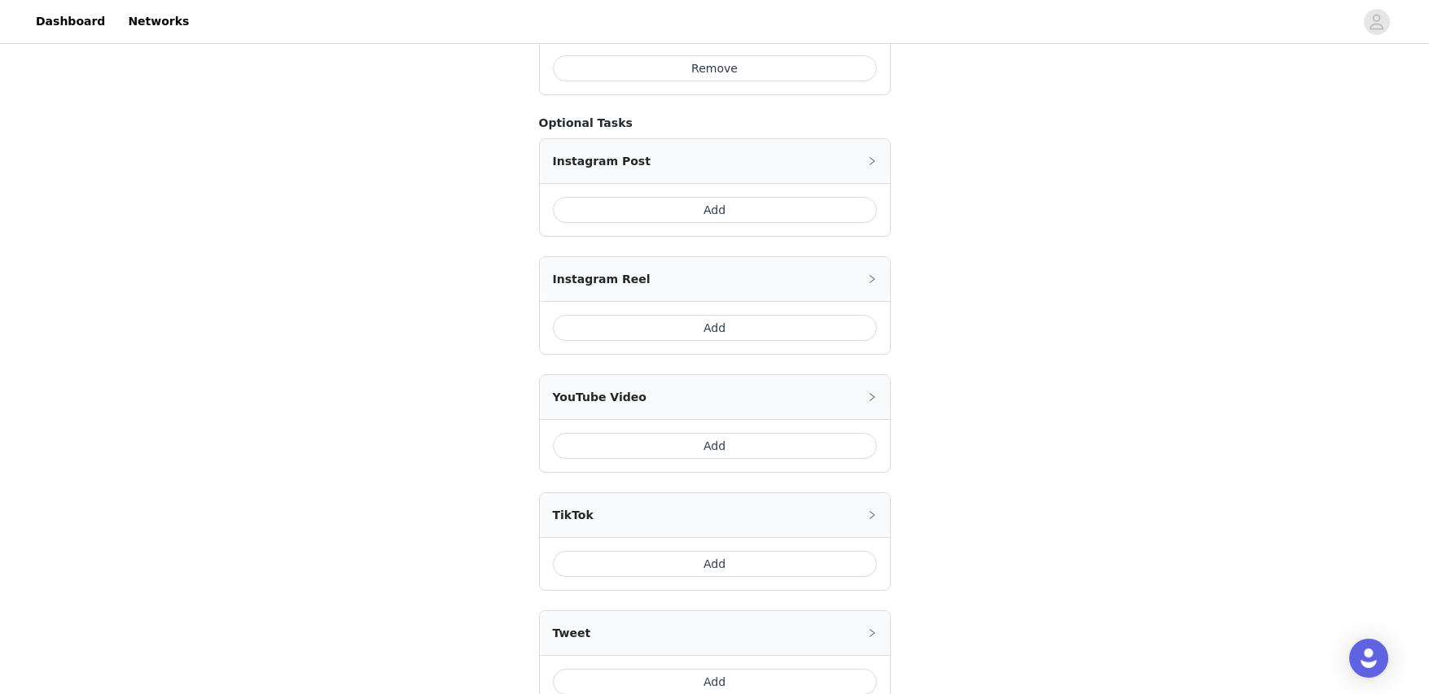
click at [777, 217] on button "Add" at bounding box center [715, 210] width 324 height 26
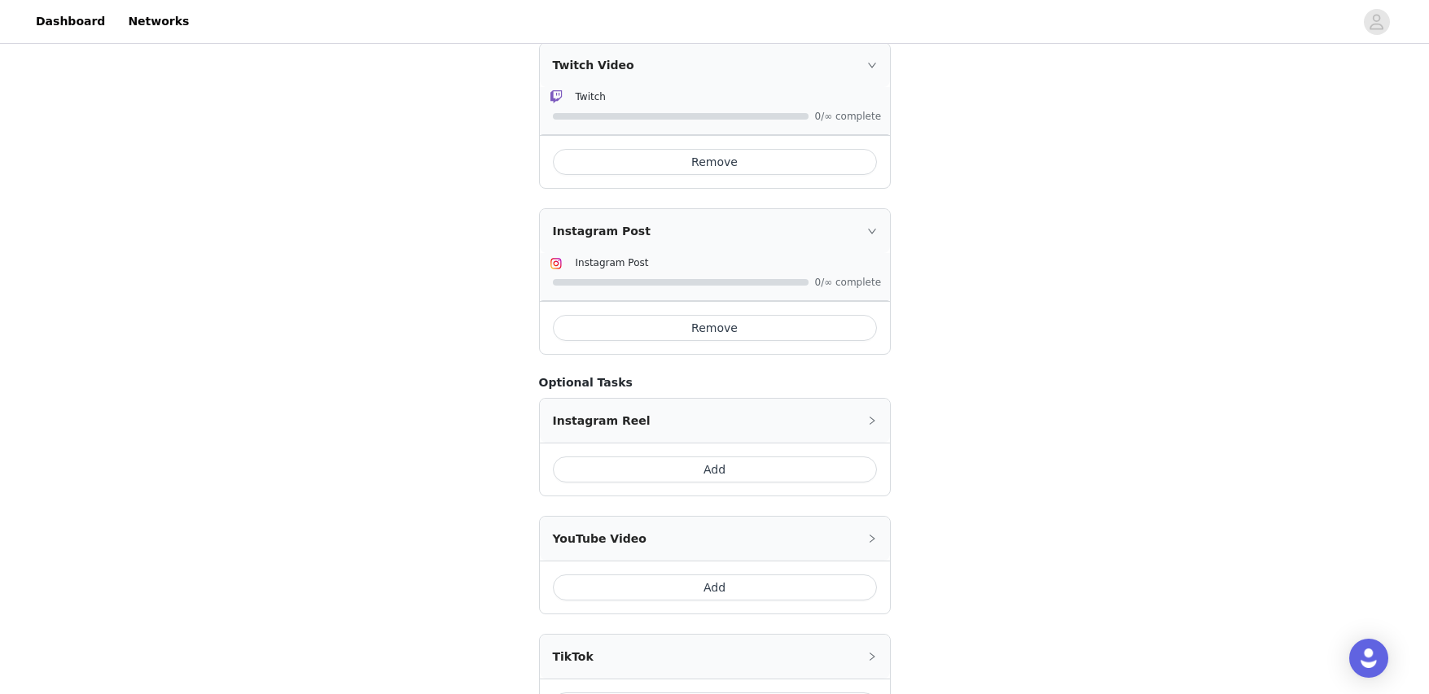
scroll to position [217, 0]
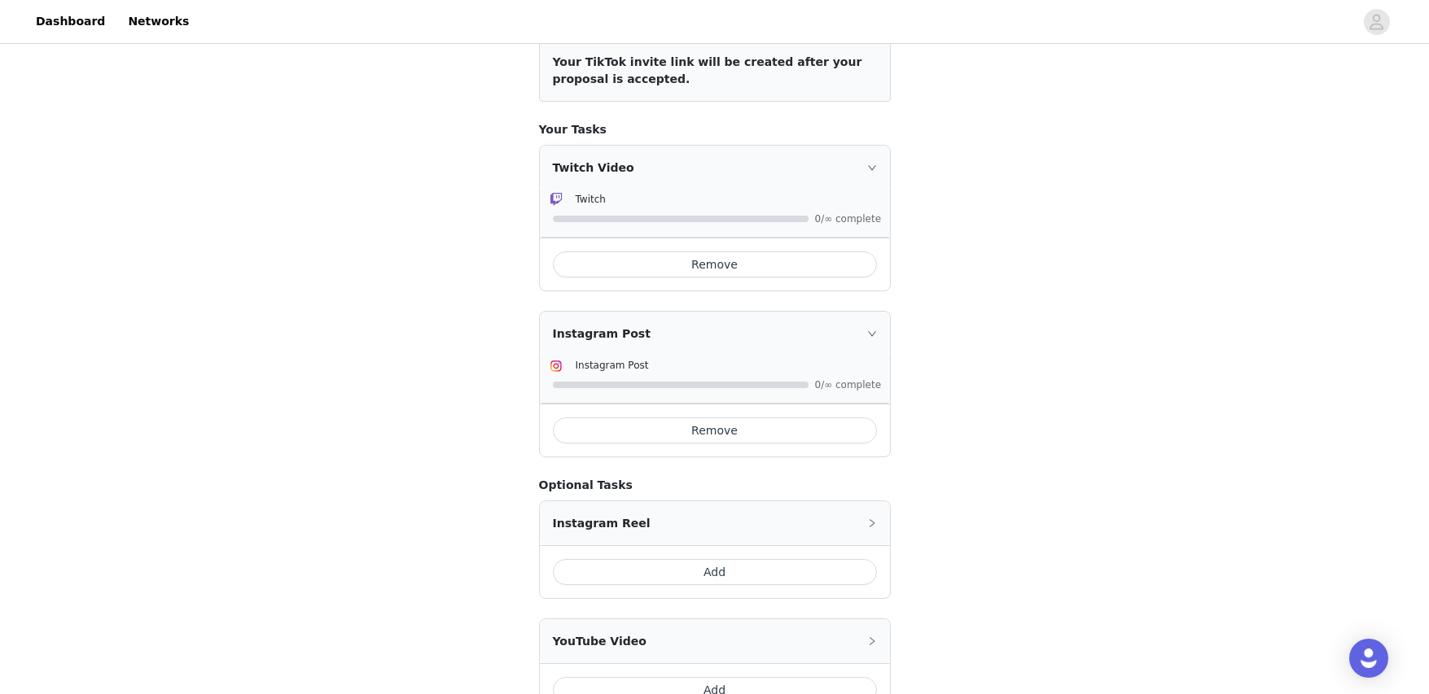
click at [877, 332] on div "Instagram Post" at bounding box center [715, 334] width 350 height 44
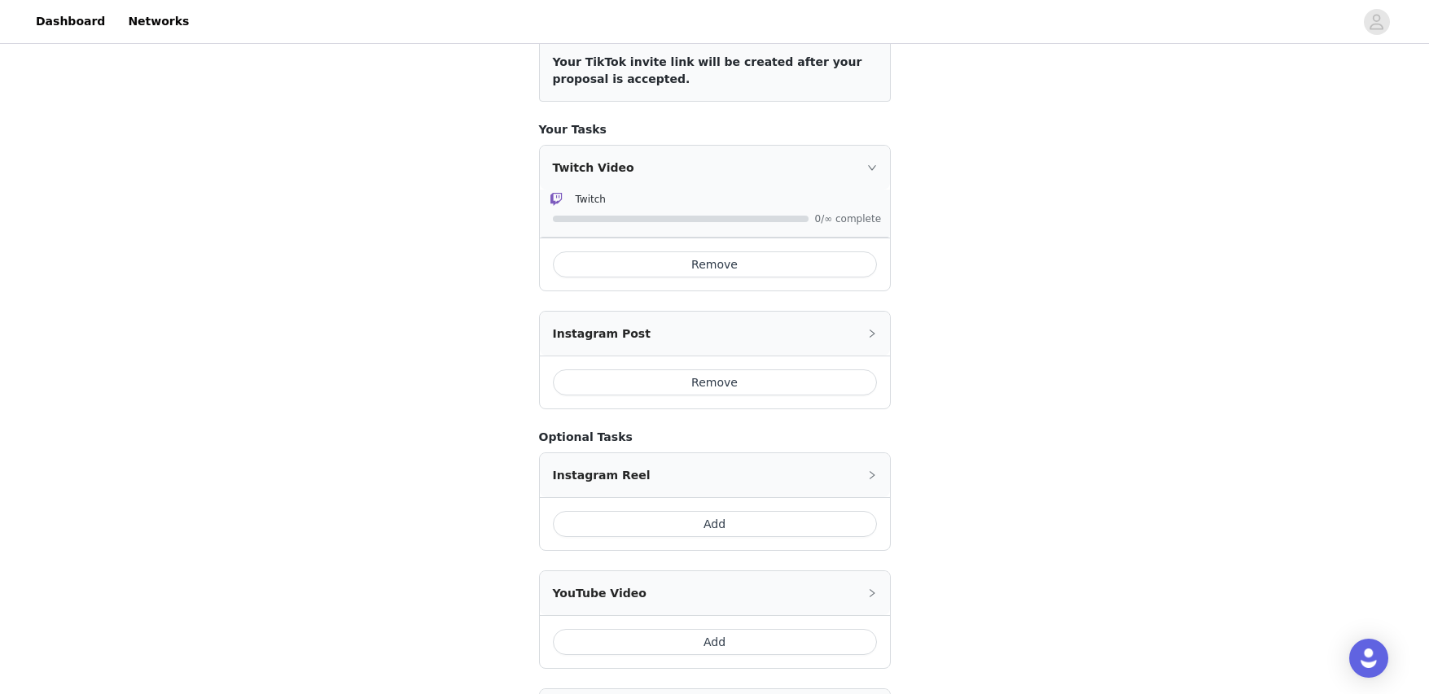
click at [877, 332] on div "Instagram Post" at bounding box center [715, 334] width 350 height 44
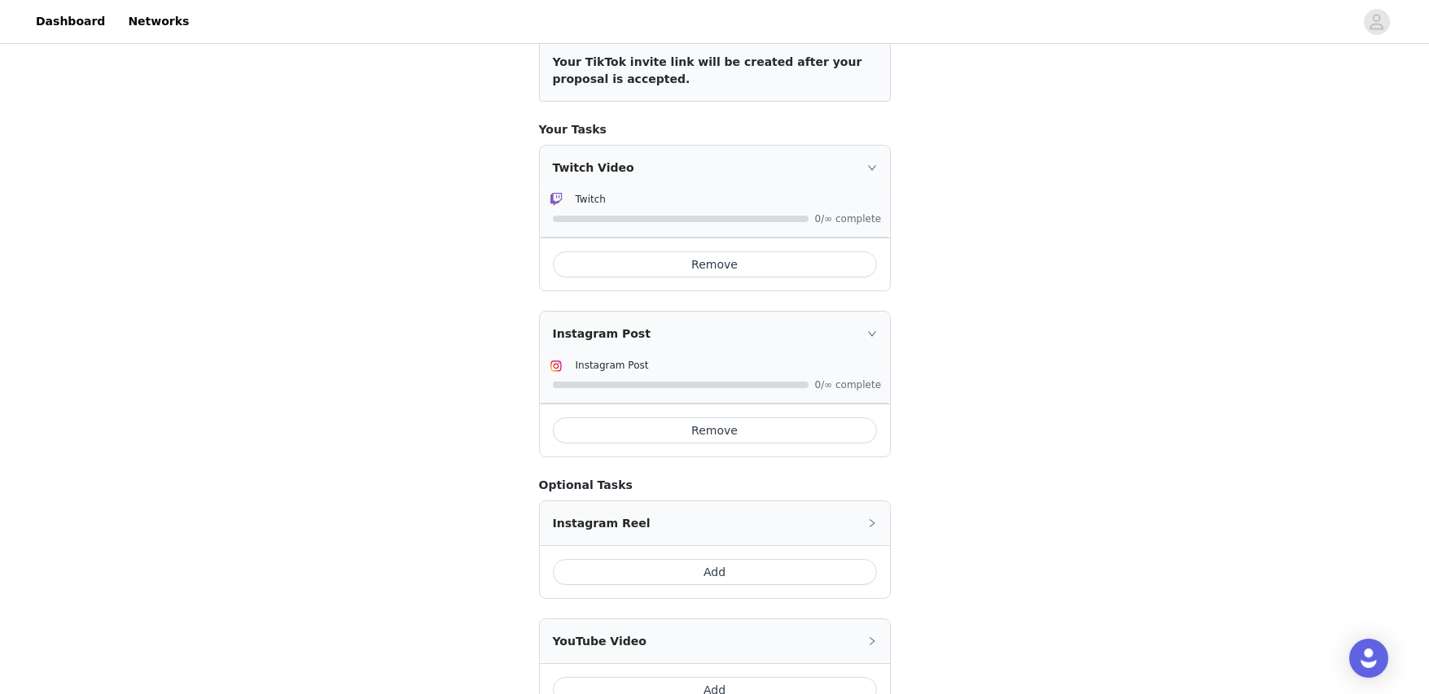
click at [737, 435] on button "Remove" at bounding box center [715, 431] width 324 height 26
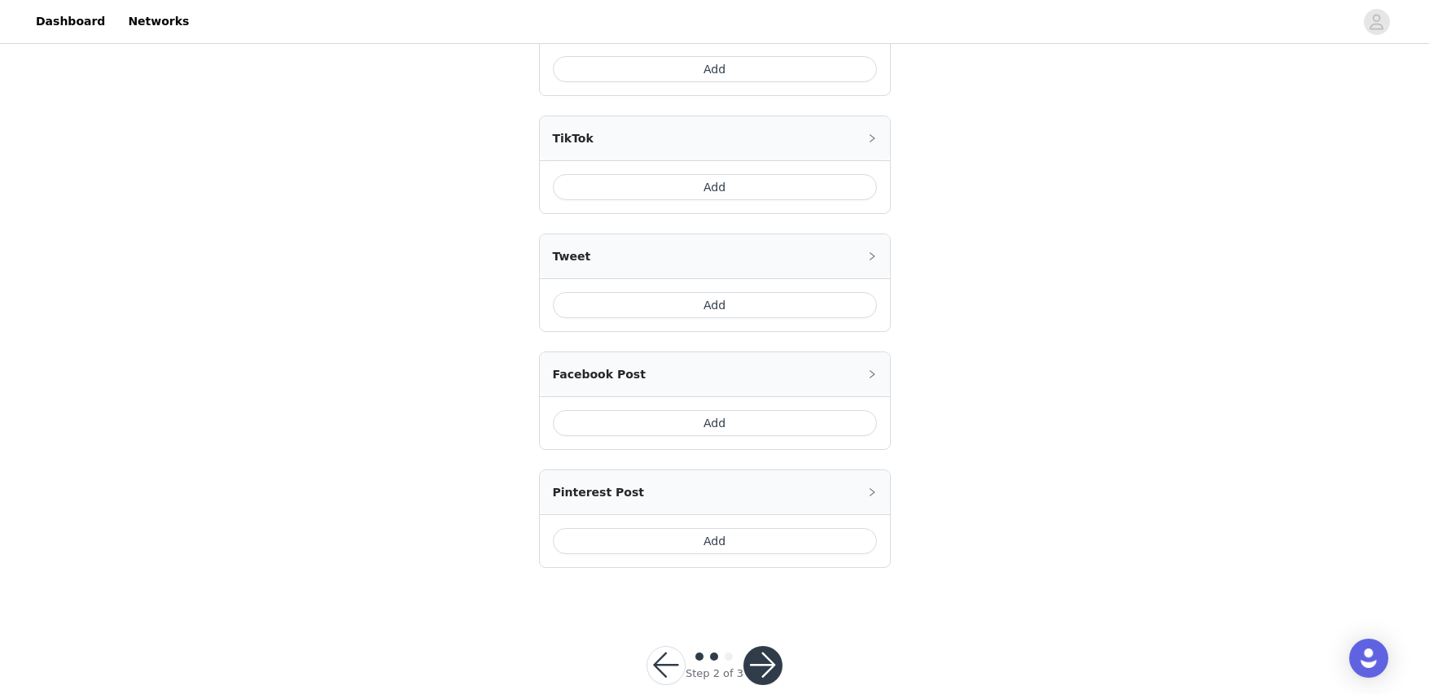
scroll to position [820, 0]
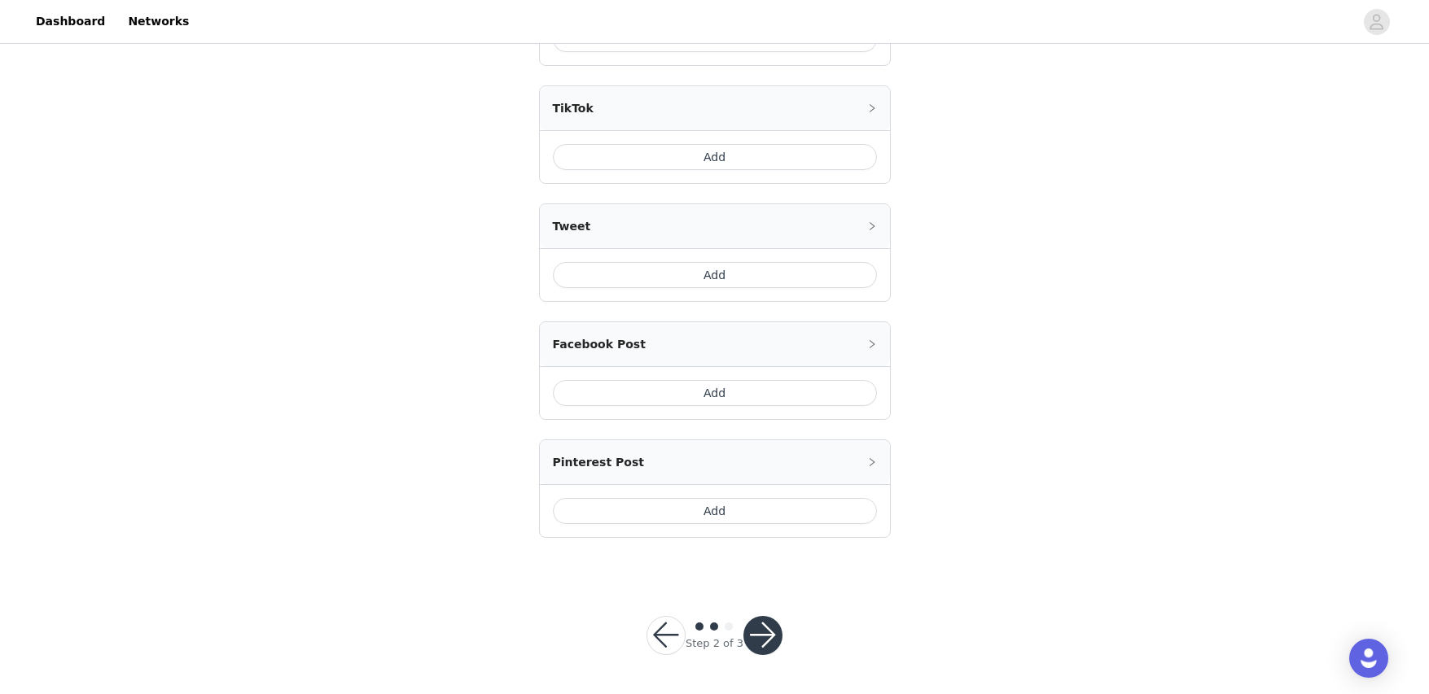
click at [768, 627] on button "button" at bounding box center [762, 635] width 39 height 39
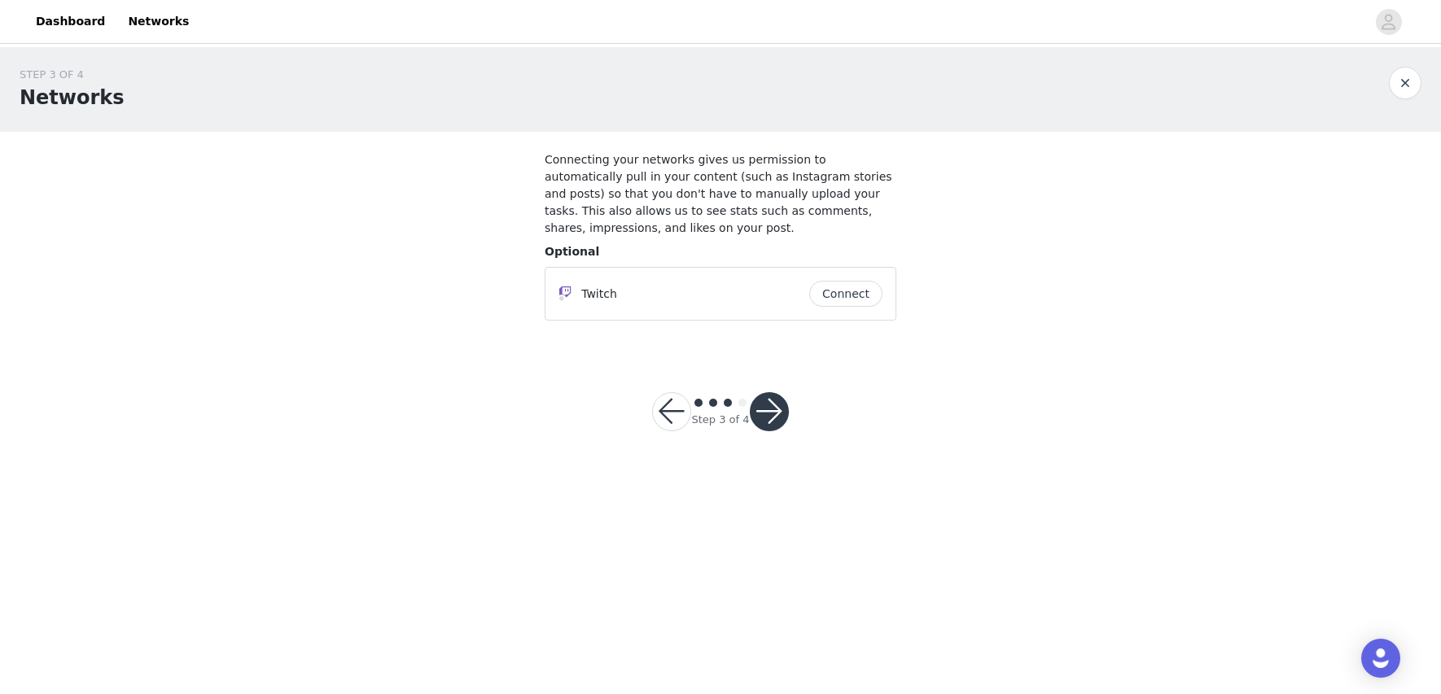
click at [764, 396] on button "button" at bounding box center [769, 411] width 39 height 39
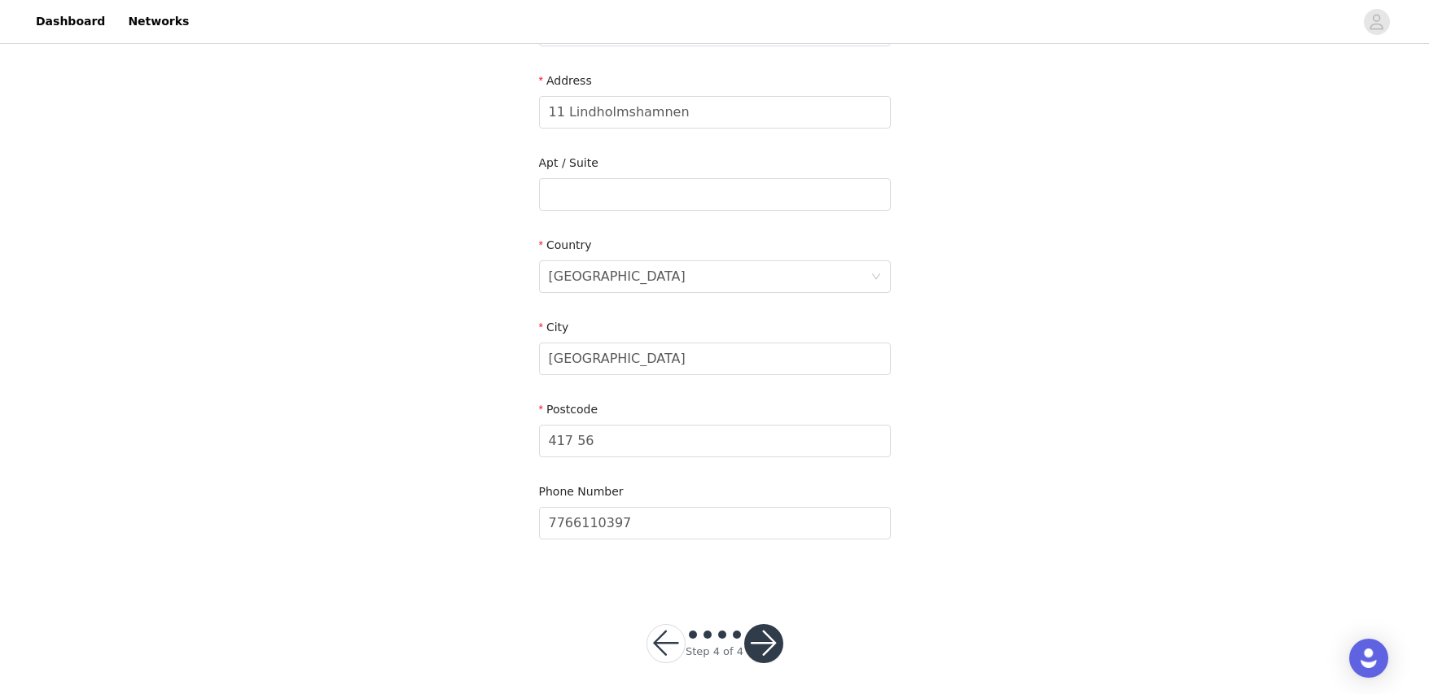
scroll to position [334, 0]
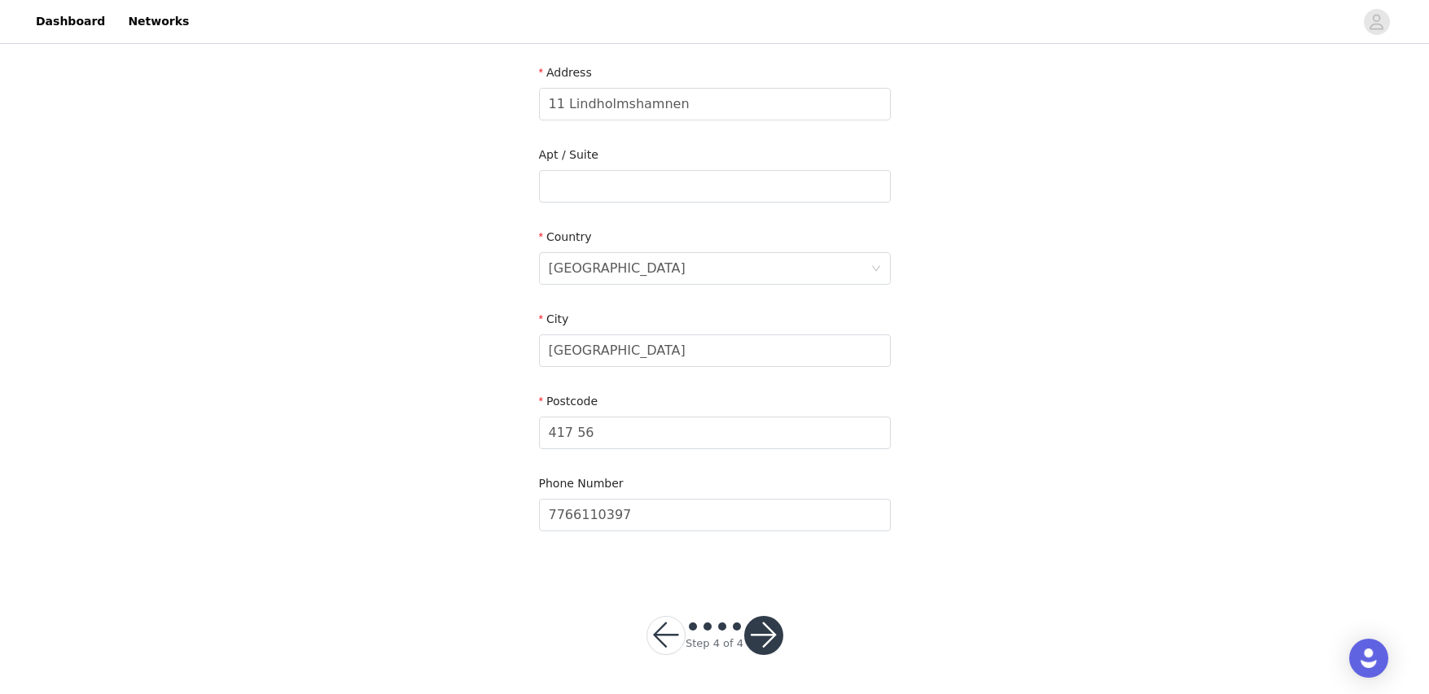
click at [764, 625] on button "button" at bounding box center [763, 635] width 39 height 39
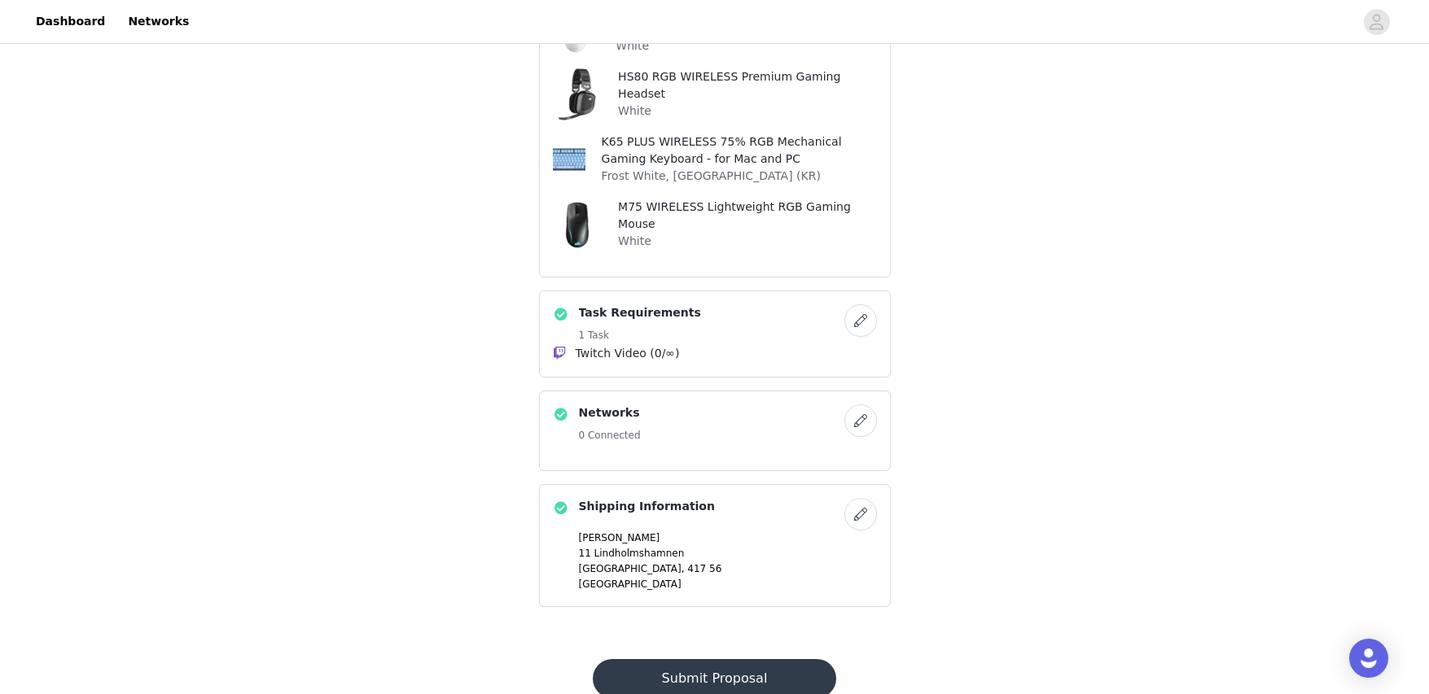
scroll to position [545, 0]
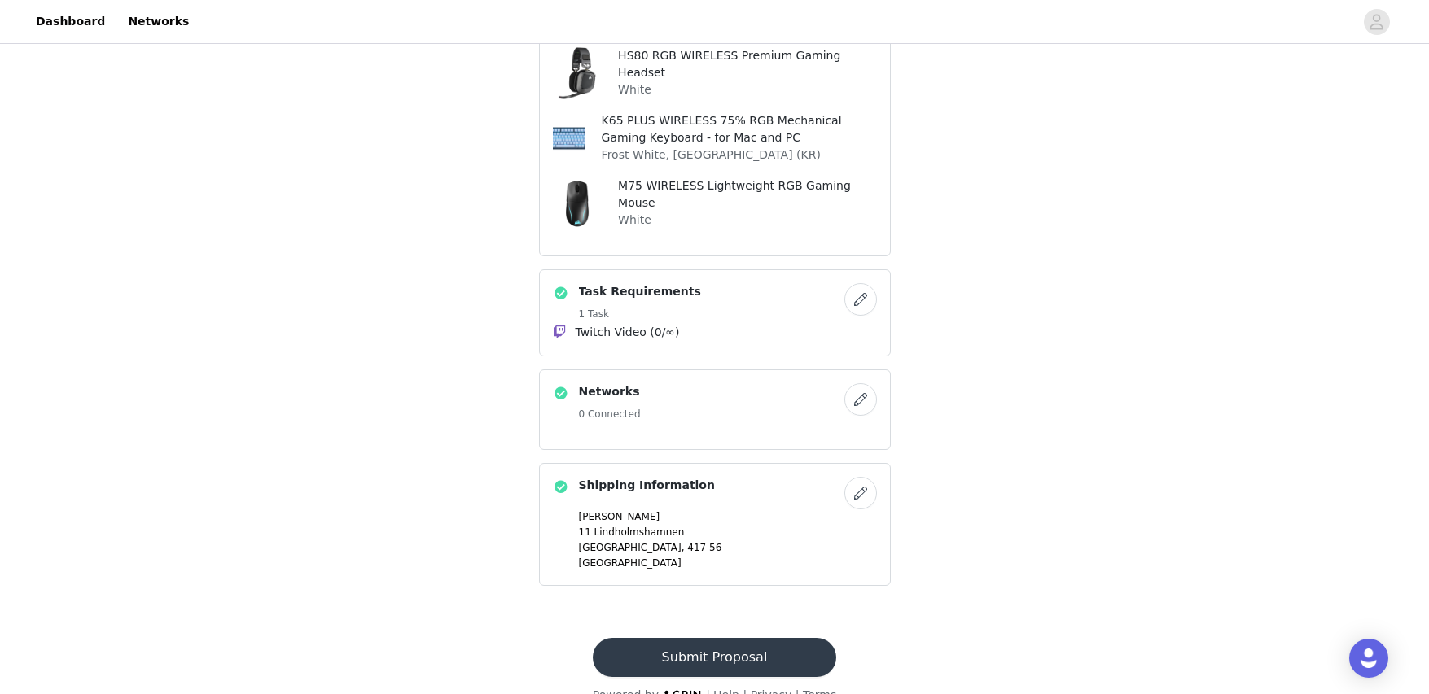
click at [778, 638] on button "Submit Proposal" at bounding box center [714, 657] width 243 height 39
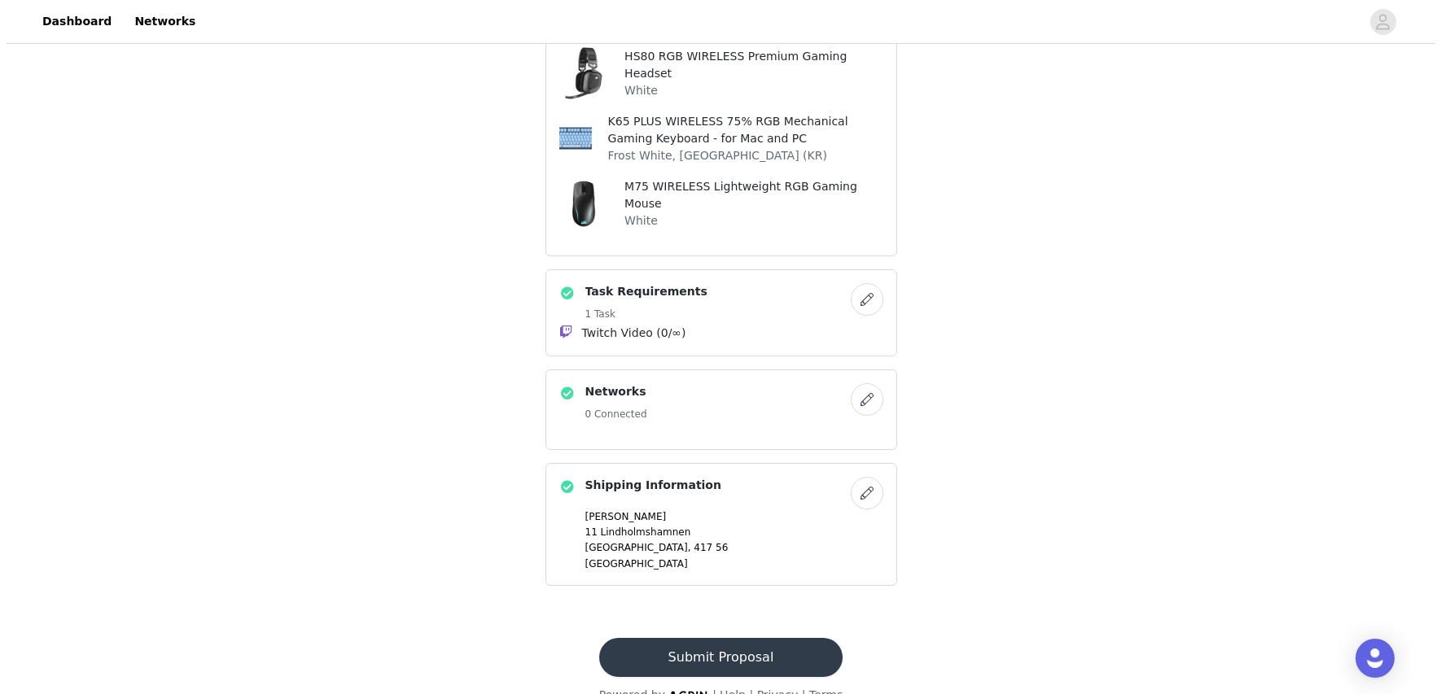
scroll to position [0, 0]
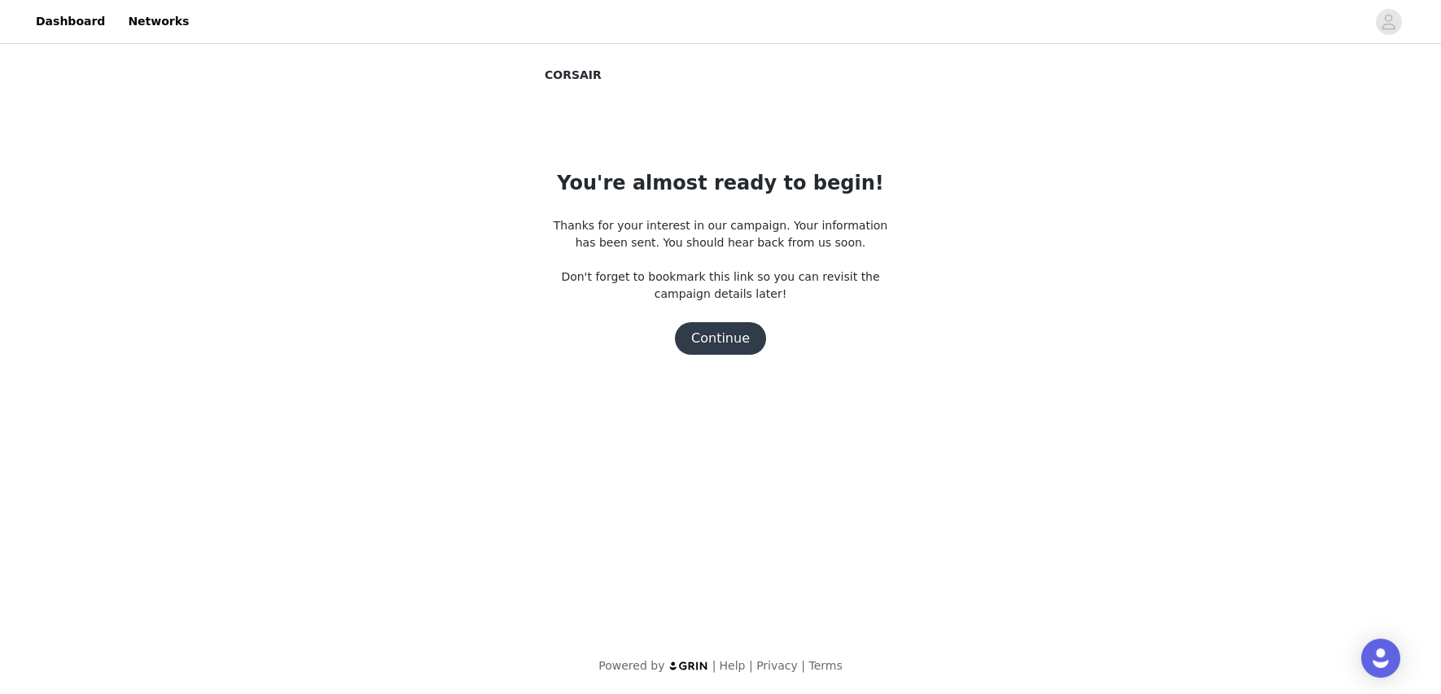
click at [735, 336] on button "Continue" at bounding box center [720, 338] width 91 height 33
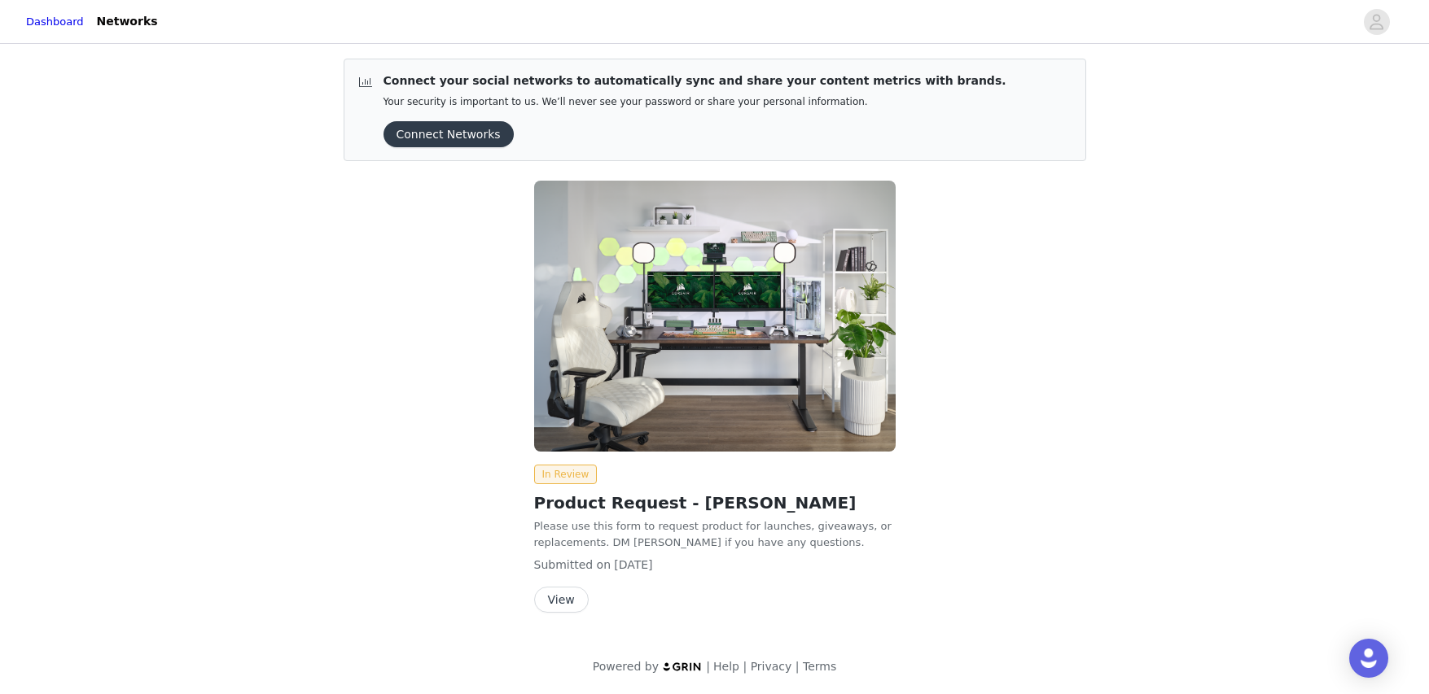
scroll to position [2, 0]
